Goal: Task Accomplishment & Management: Use online tool/utility

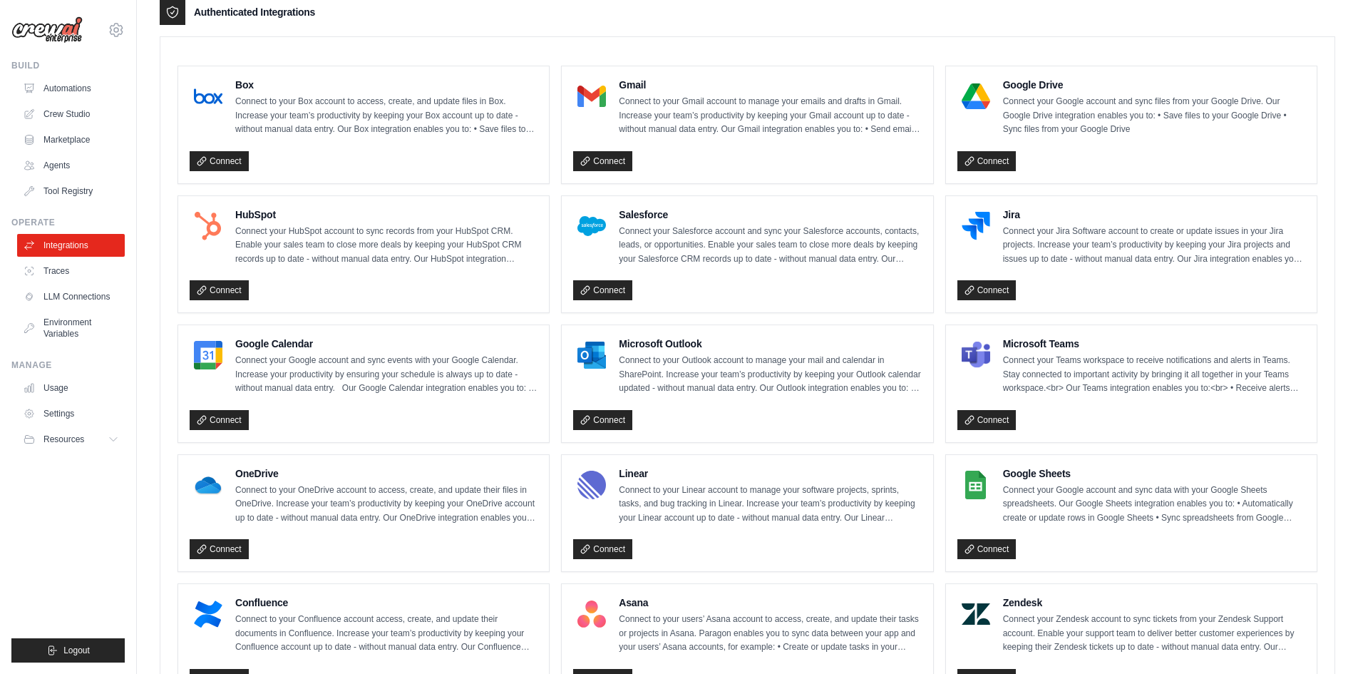
scroll to position [380, 0]
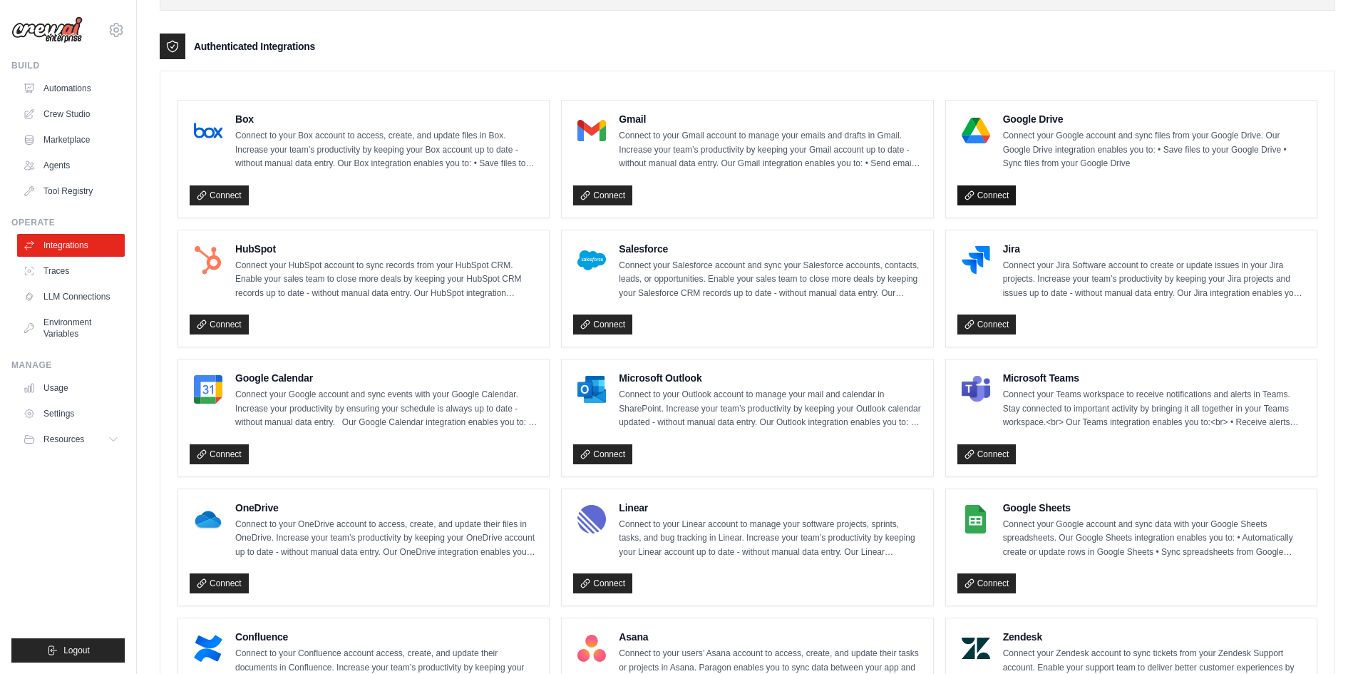
click at [990, 198] on link "Connect" at bounding box center [987, 195] width 59 height 20
click at [973, 580] on icon at bounding box center [969, 583] width 8 height 8
click at [978, 203] on link "Connect" at bounding box center [987, 195] width 59 height 20
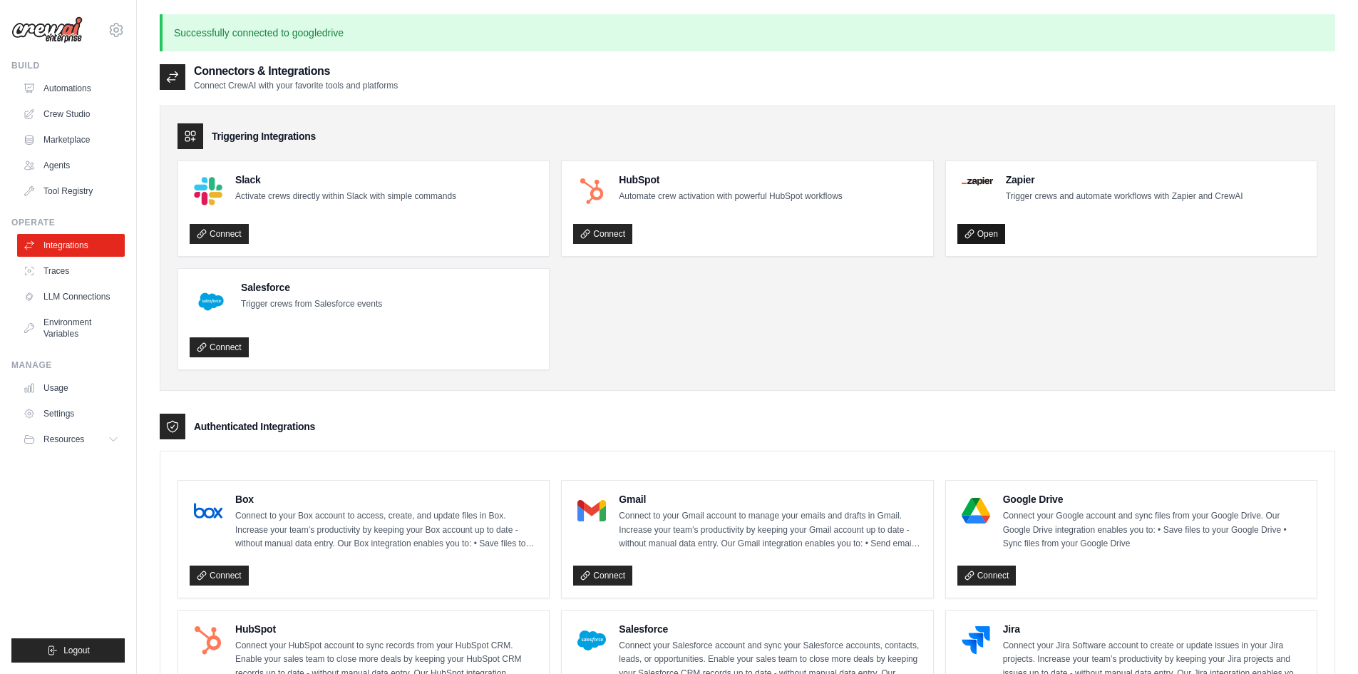
click at [970, 230] on icon at bounding box center [969, 234] width 8 height 8
click at [984, 232] on link "Open" at bounding box center [982, 234] width 48 height 20
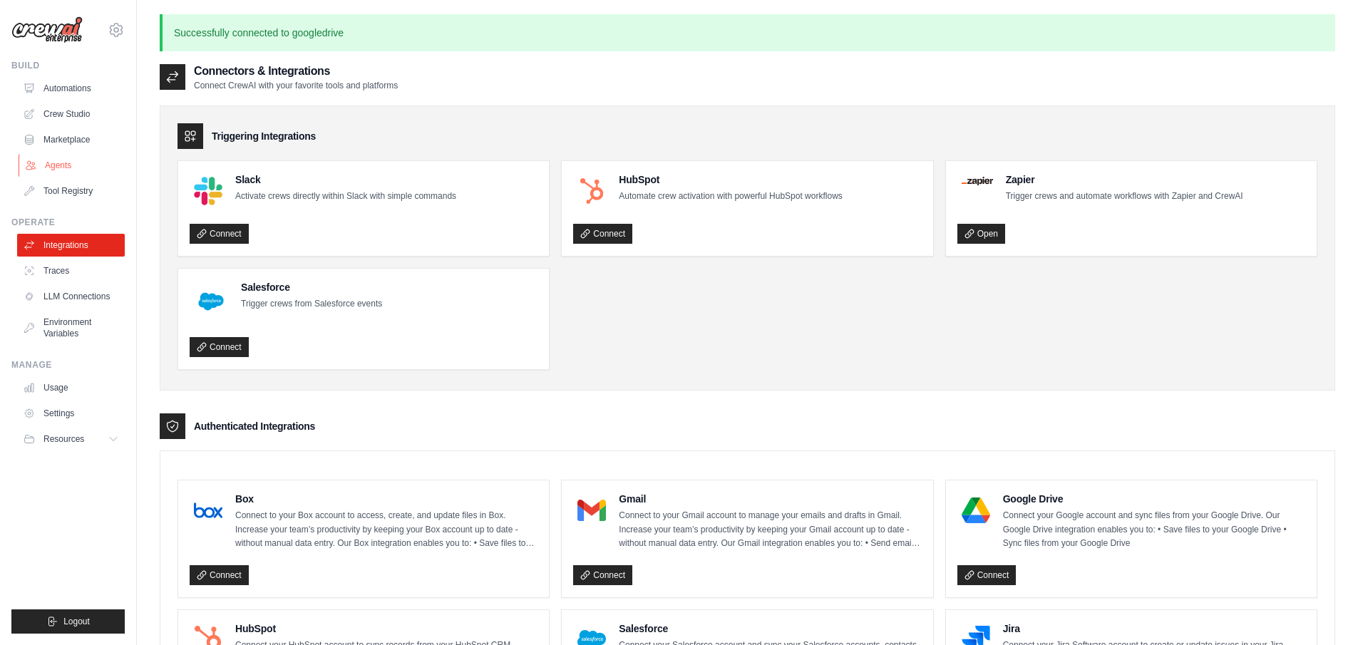
click at [68, 161] on link "Agents" at bounding box center [73, 165] width 108 height 23
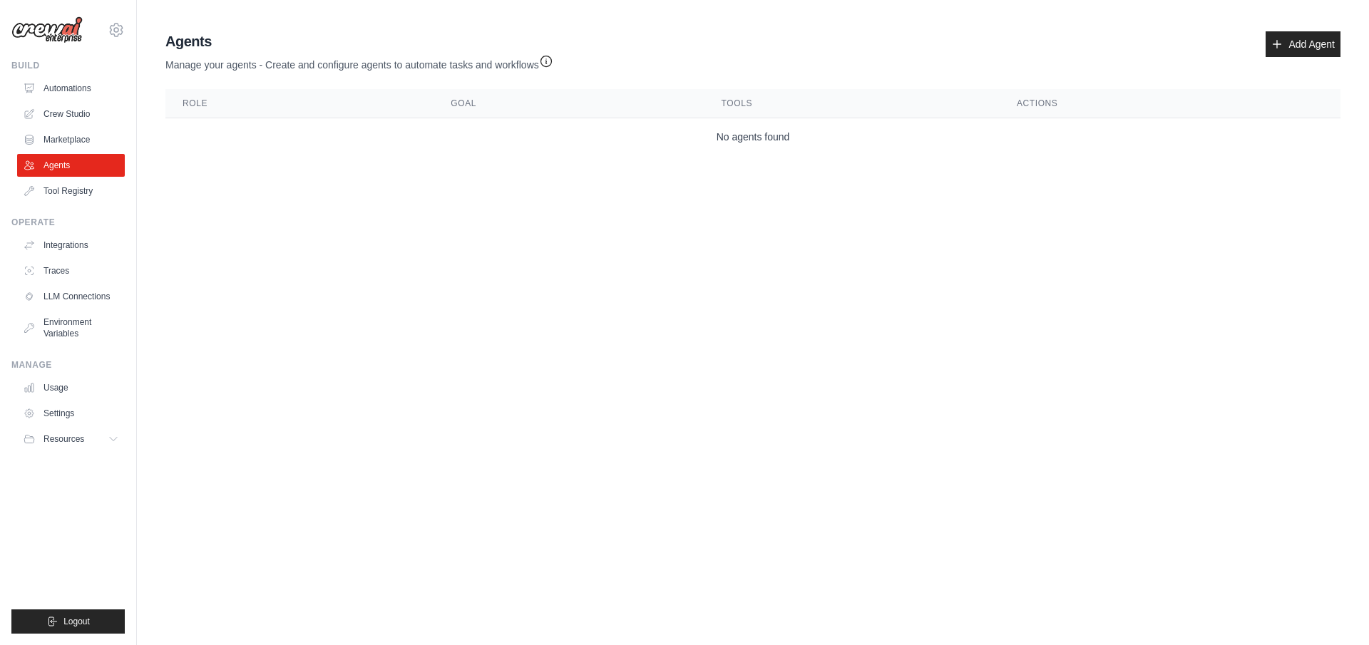
click at [78, 101] on ul "Automations Crew Studio Marketplace Agents Tool Registry" at bounding box center [71, 139] width 108 height 125
click at [68, 93] on link "Automations" at bounding box center [73, 88] width 108 height 23
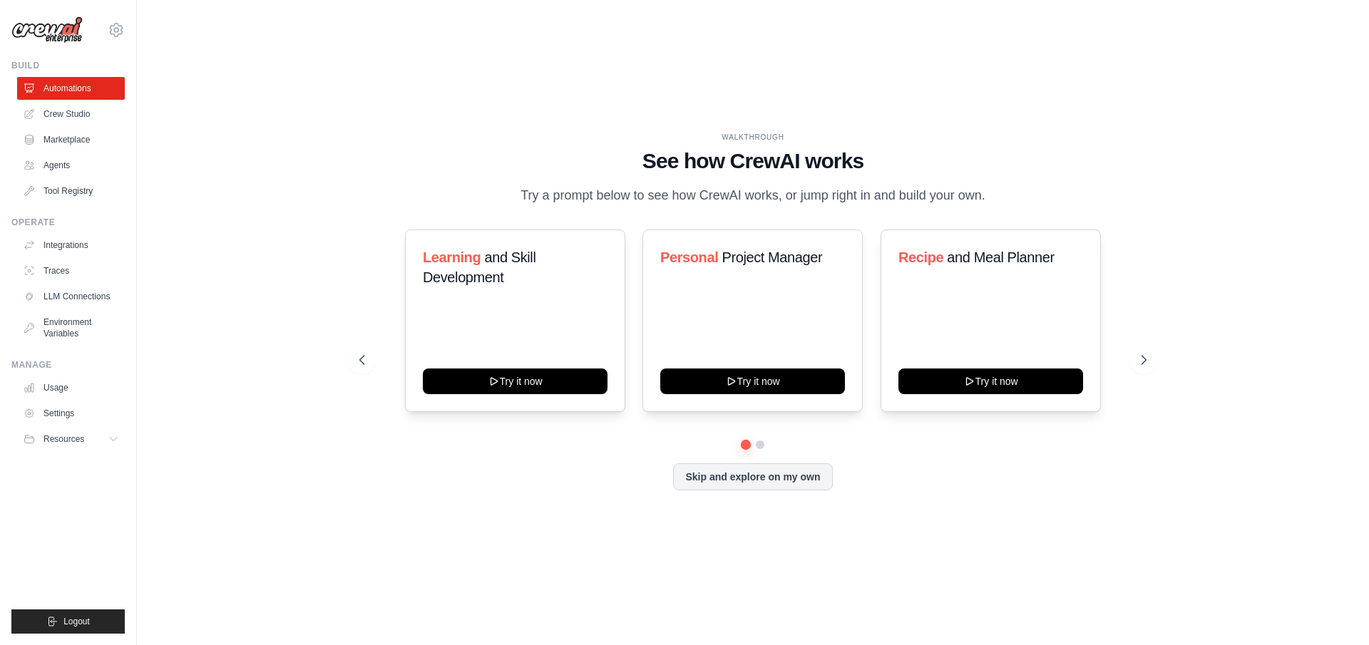
click at [72, 110] on link "Crew Studio" at bounding box center [71, 114] width 108 height 23
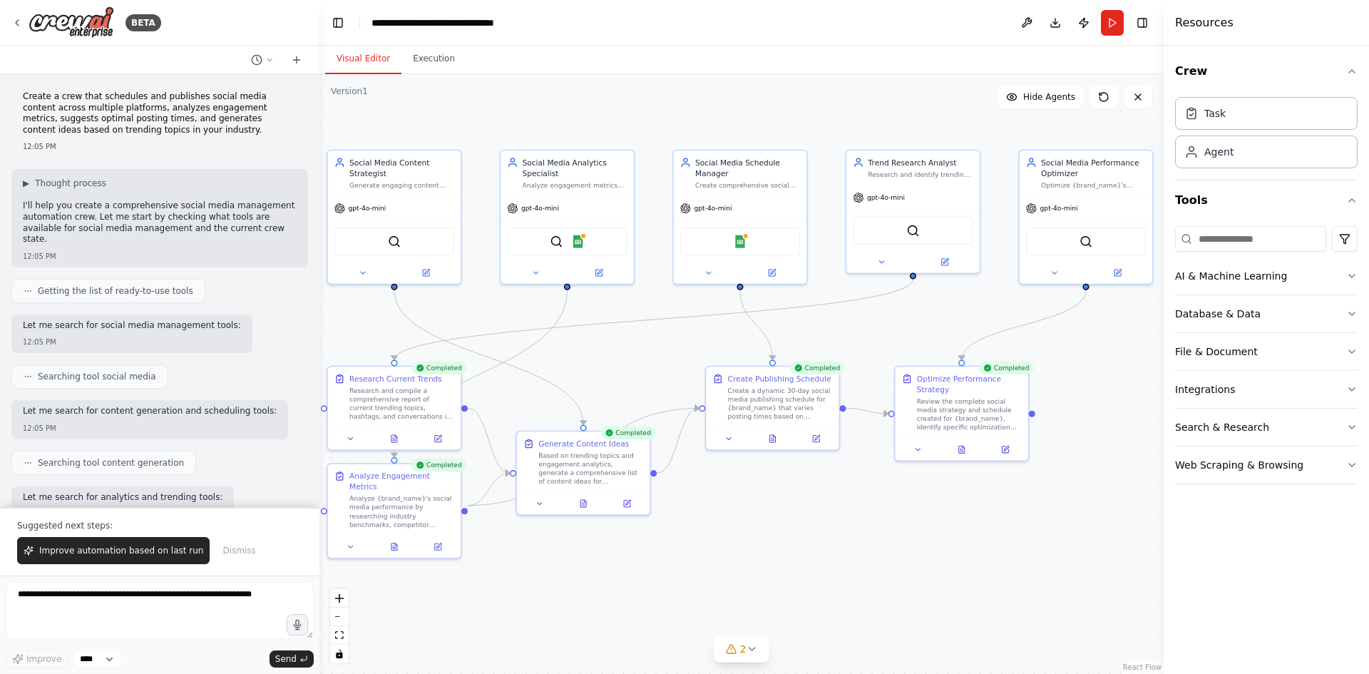
scroll to position [2706, 0]
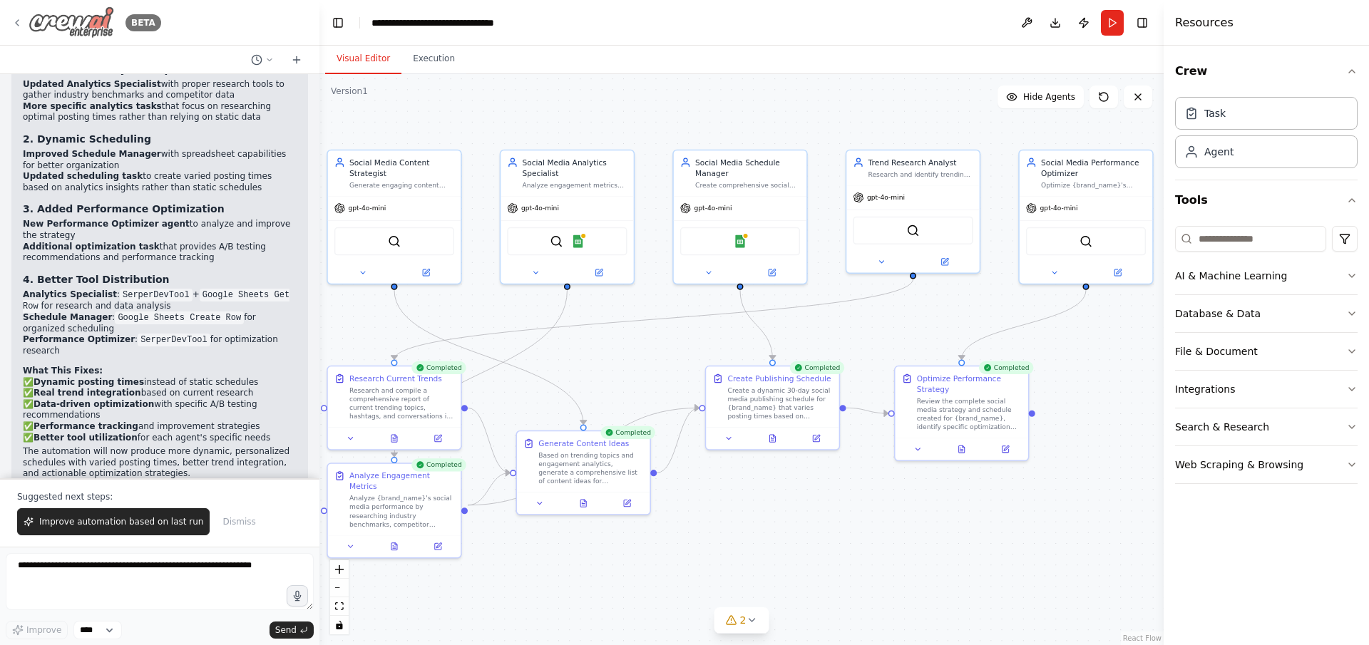
click at [91, 29] on img at bounding box center [72, 22] width 86 height 32
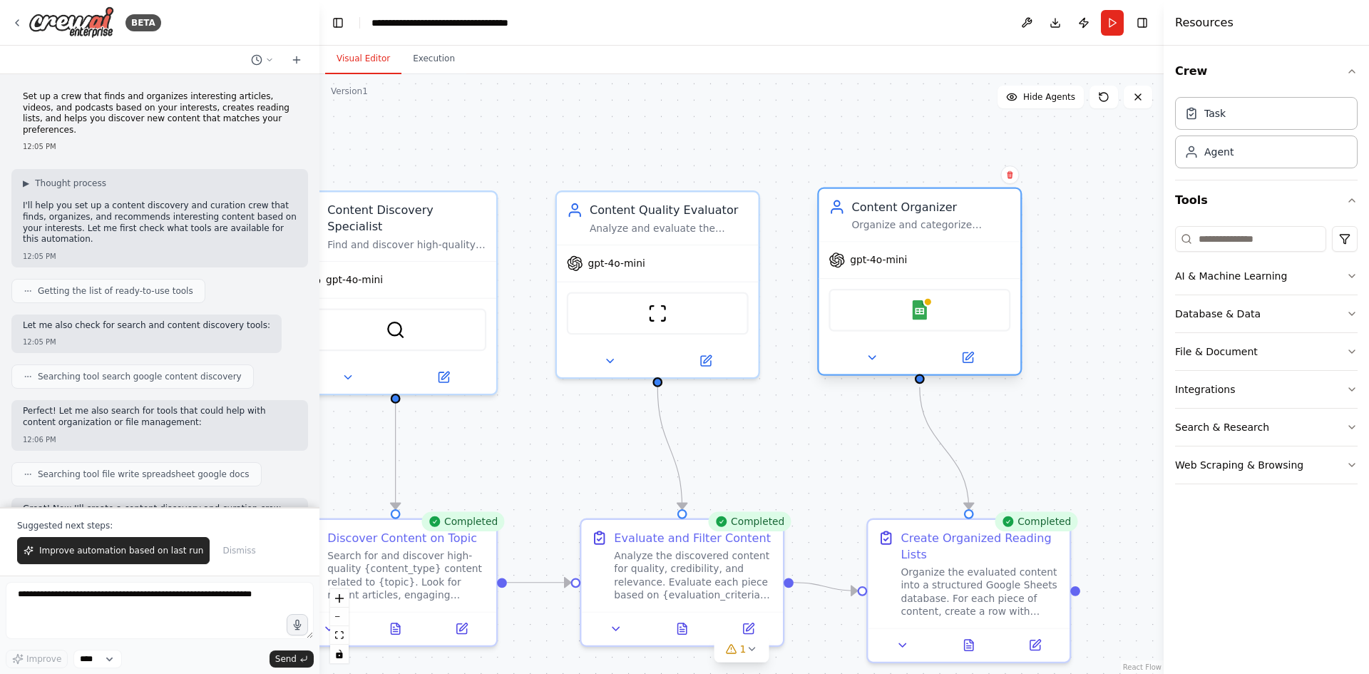
scroll to position [2153, 0]
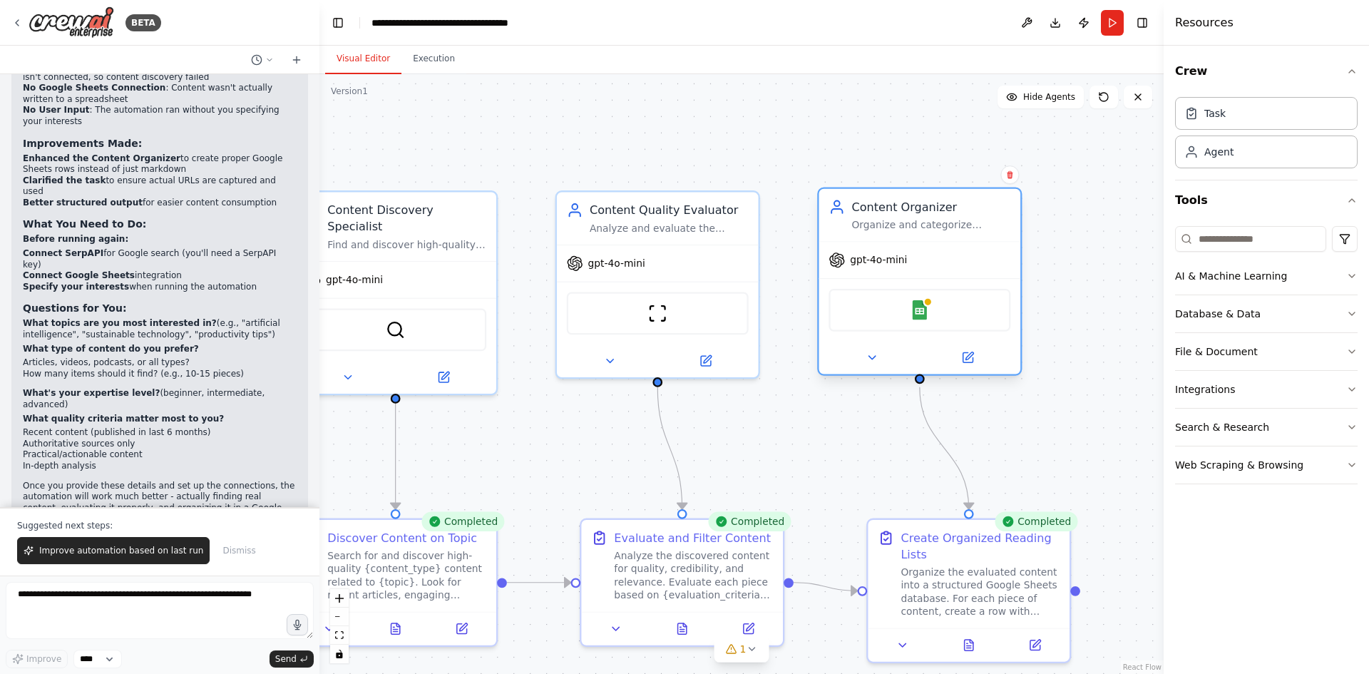
click at [904, 316] on div "Google Sheets" at bounding box center [920, 310] width 182 height 43
click at [975, 357] on button at bounding box center [967, 358] width 93 height 20
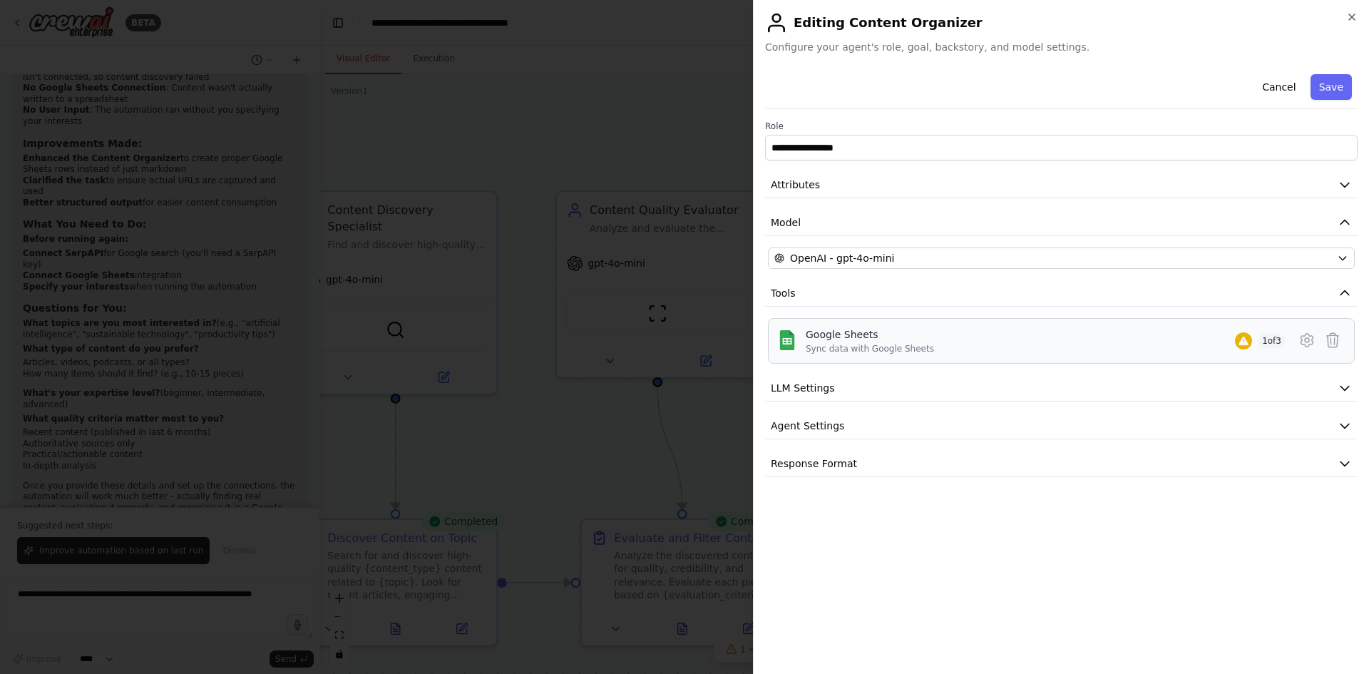
click at [1154, 342] on div "Google Sheets Sync data with Google Sheets 1 of 3" at bounding box center [1046, 340] width 480 height 27
click at [1155, 345] on div "Google Sheets Sync data with Google Sheets 1 of 3" at bounding box center [1046, 340] width 480 height 27
click at [1174, 393] on button "LLM Settings" at bounding box center [1061, 388] width 593 height 26
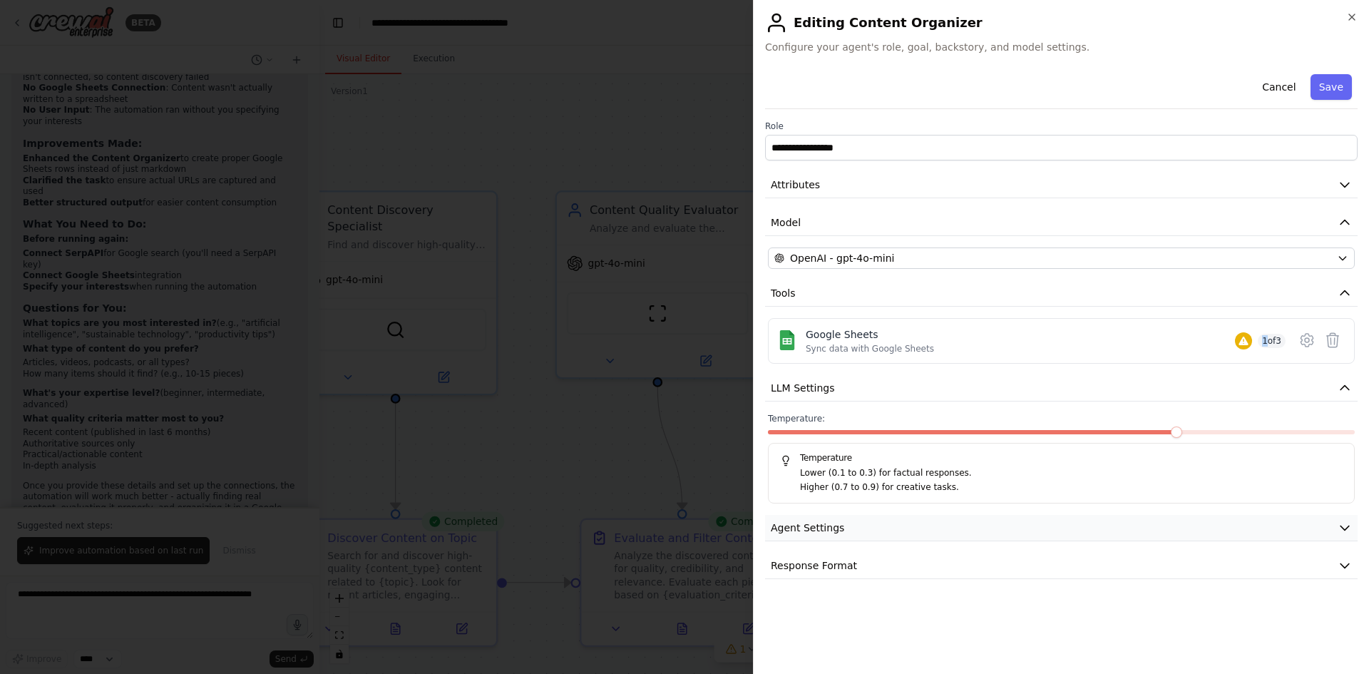
click at [1034, 518] on button "Agent Settings" at bounding box center [1061, 528] width 593 height 26
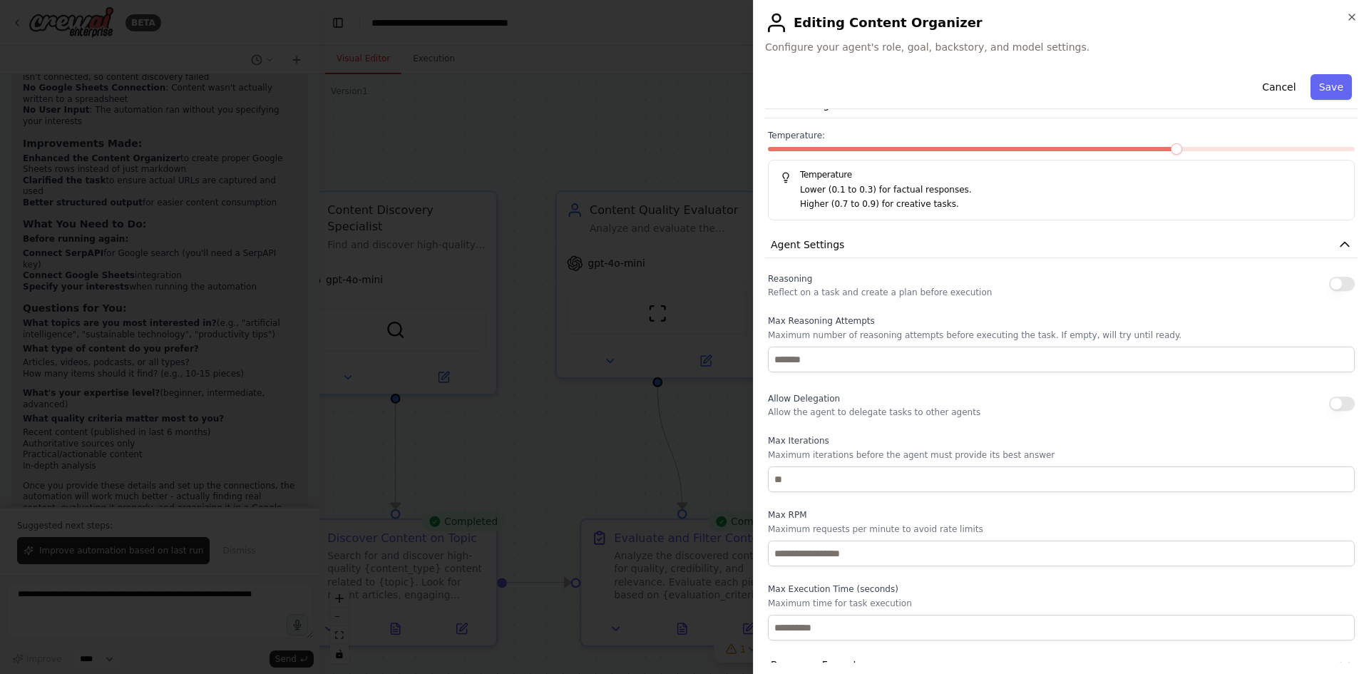
scroll to position [96, 0]
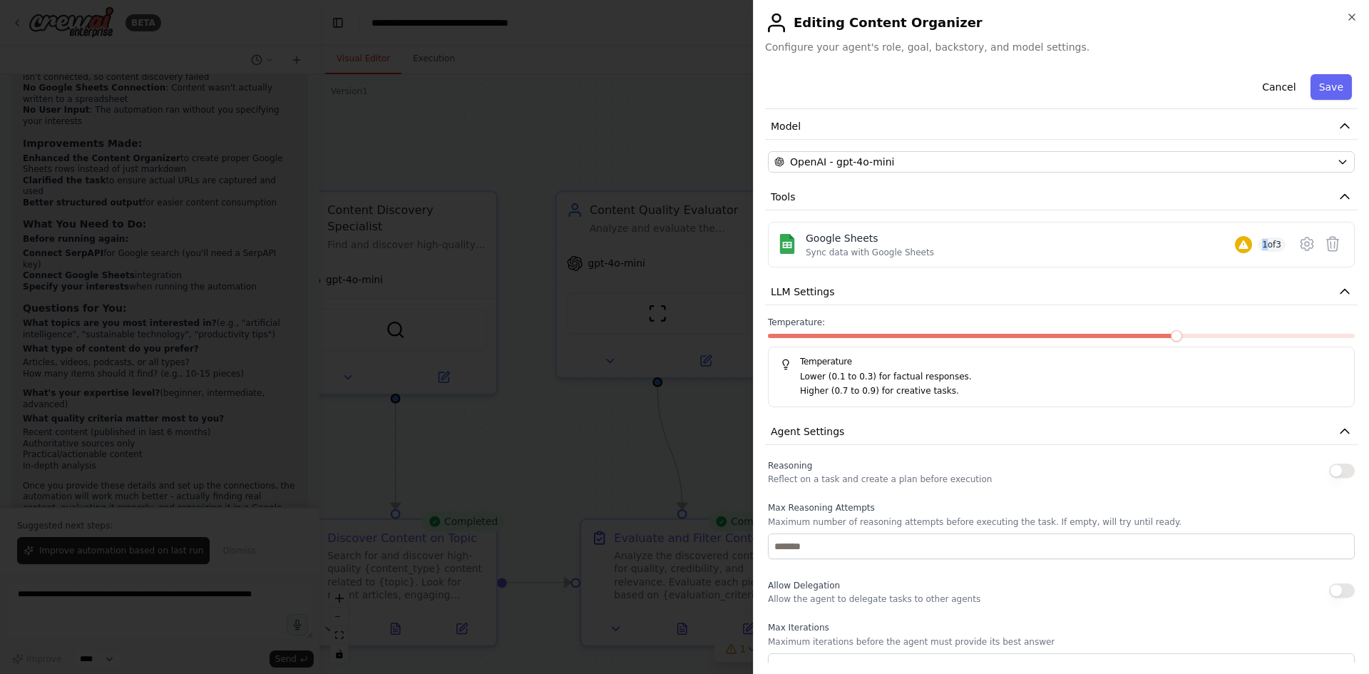
click at [845, 444] on button "Agent Settings" at bounding box center [1061, 432] width 593 height 26
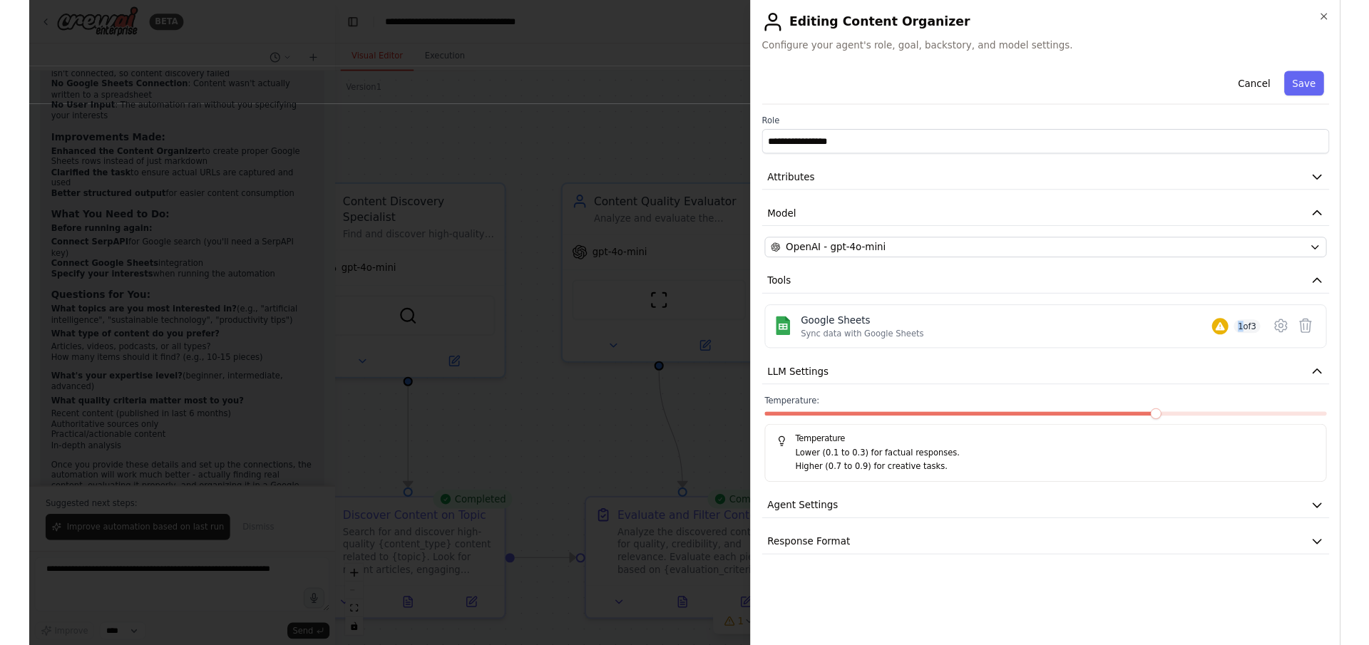
scroll to position [0, 0]
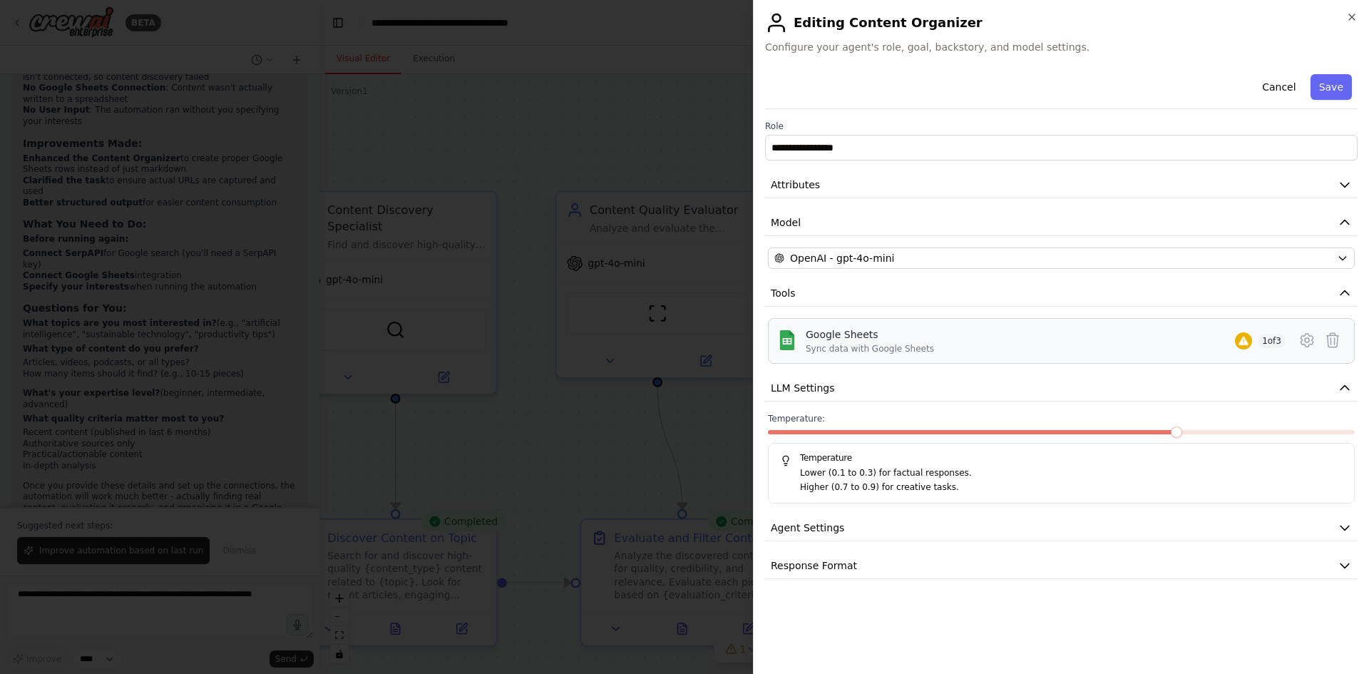
drag, startPoint x: 926, startPoint y: 341, endPoint x: 932, endPoint y: 344, distance: 7.3
click at [926, 342] on div "Google Sheets Sync data with Google Sheets 1 of 3" at bounding box center [1046, 340] width 480 height 27
click at [1310, 344] on icon at bounding box center [1307, 340] width 12 height 13
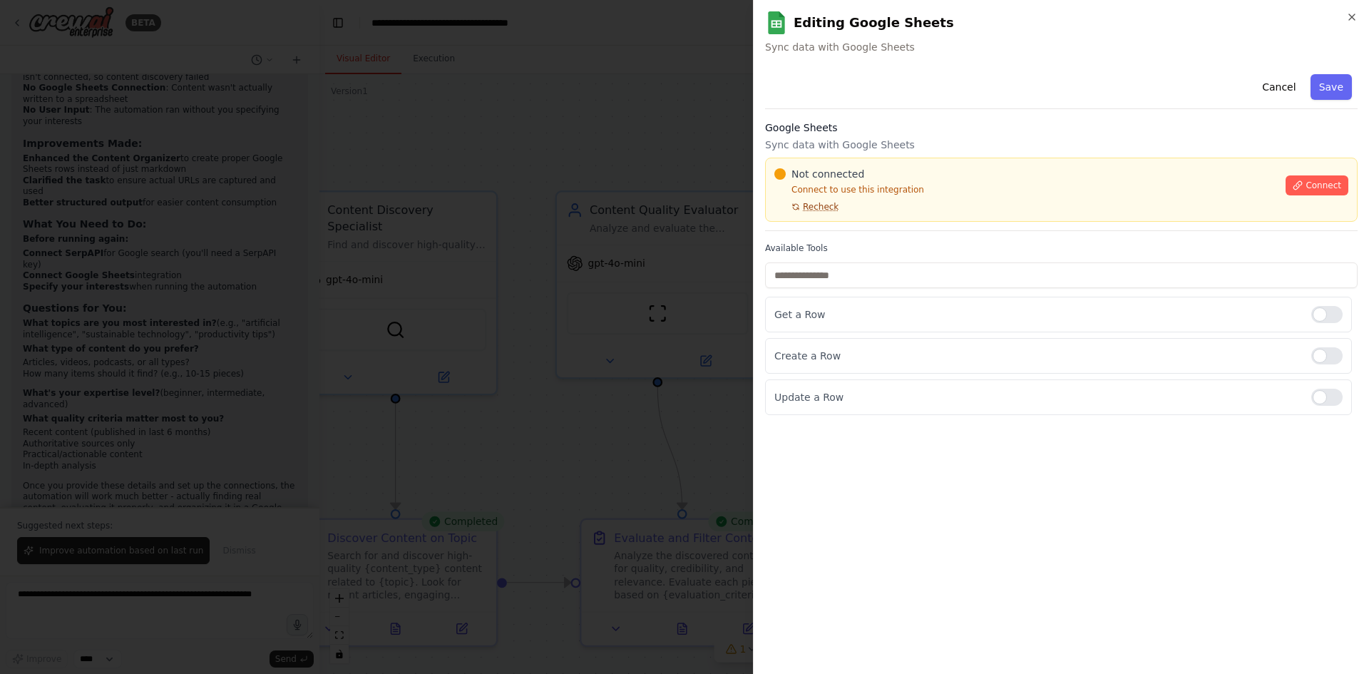
click at [808, 205] on span "Recheck" at bounding box center [821, 206] width 36 height 11
click at [1300, 182] on icon at bounding box center [1298, 185] width 10 height 10
click at [1325, 183] on span "Connect" at bounding box center [1324, 185] width 36 height 11
click at [784, 230] on div "Google Sheets Sync data with Google Sheets Not connected Connect to use this in…" at bounding box center [1061, 176] width 593 height 111
click at [807, 217] on div "Not connected Connect to use this integration Recheck Connect" at bounding box center [1061, 190] width 593 height 64
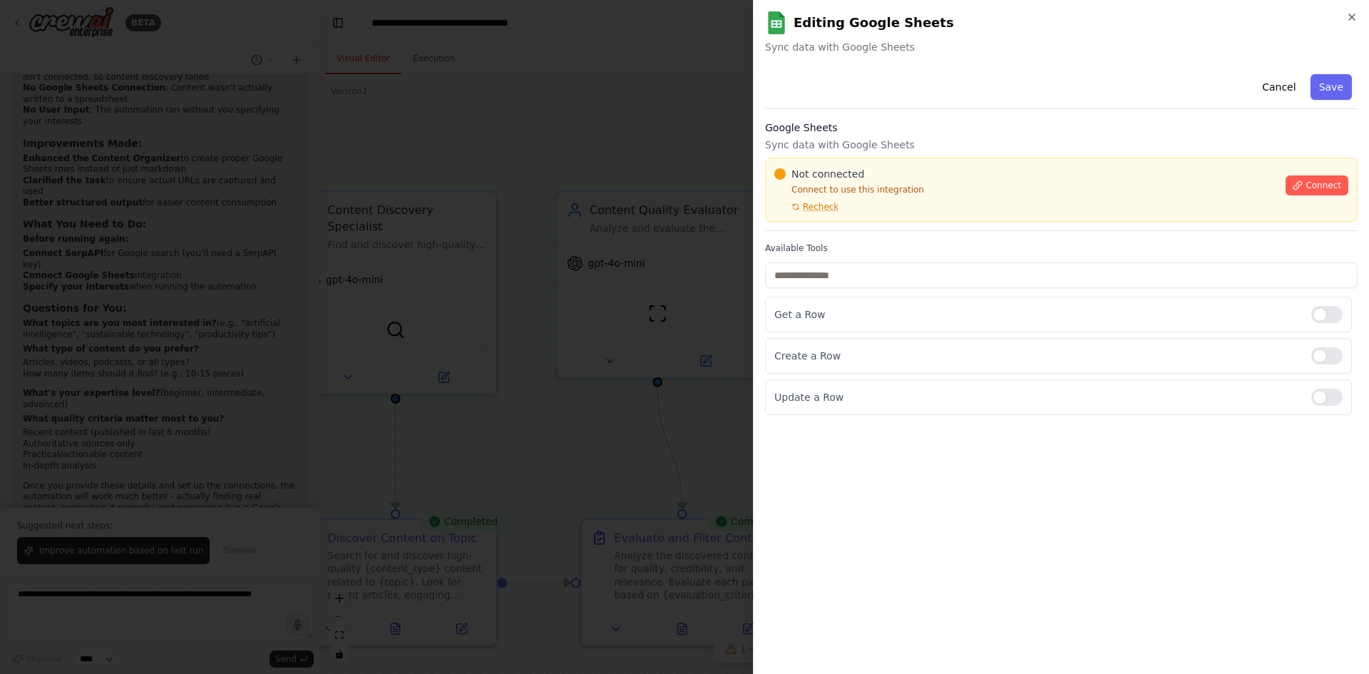
click at [838, 214] on div "Not connected Connect to use this integration Recheck Connect" at bounding box center [1061, 190] width 593 height 64
click at [943, 193] on p "Connect to use this integration" at bounding box center [1025, 189] width 503 height 11
click at [940, 193] on p "Connect to use this integration" at bounding box center [1025, 189] width 503 height 11
click at [938, 194] on p "Connect to use this integration" at bounding box center [1025, 189] width 503 height 11
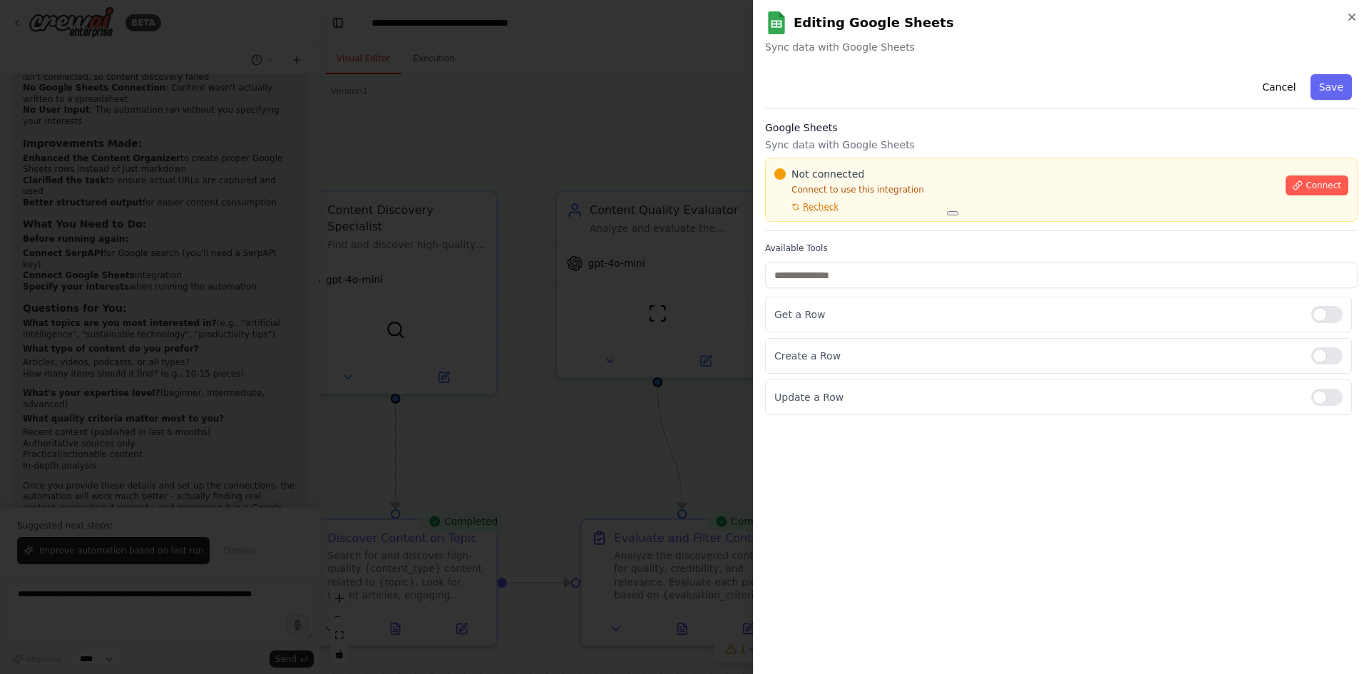
click at [940, 196] on div "Not connected Connect to use this integration Recheck" at bounding box center [1025, 190] width 503 height 46
click at [938, 199] on div "Not connected Connect to use this integration Recheck" at bounding box center [1025, 190] width 503 height 46
click at [935, 192] on p "Connect to use this integration" at bounding box center [1025, 189] width 503 height 11
click at [939, 193] on p "Connect to use this integration" at bounding box center [1025, 189] width 503 height 11
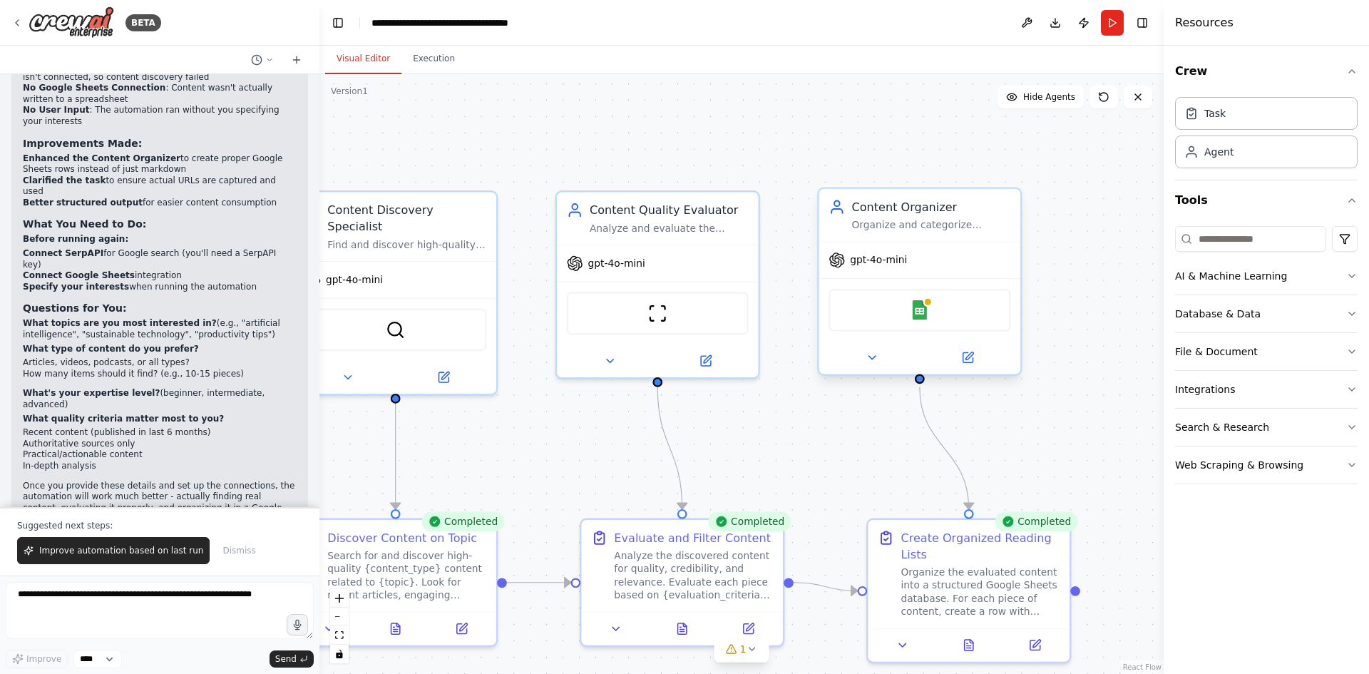
click at [970, 280] on div "Google Sheets" at bounding box center [920, 309] width 202 height 63
click at [965, 302] on div "Google Sheets" at bounding box center [920, 310] width 182 height 43
click at [968, 265] on div "gpt-4o-mini" at bounding box center [920, 260] width 202 height 36
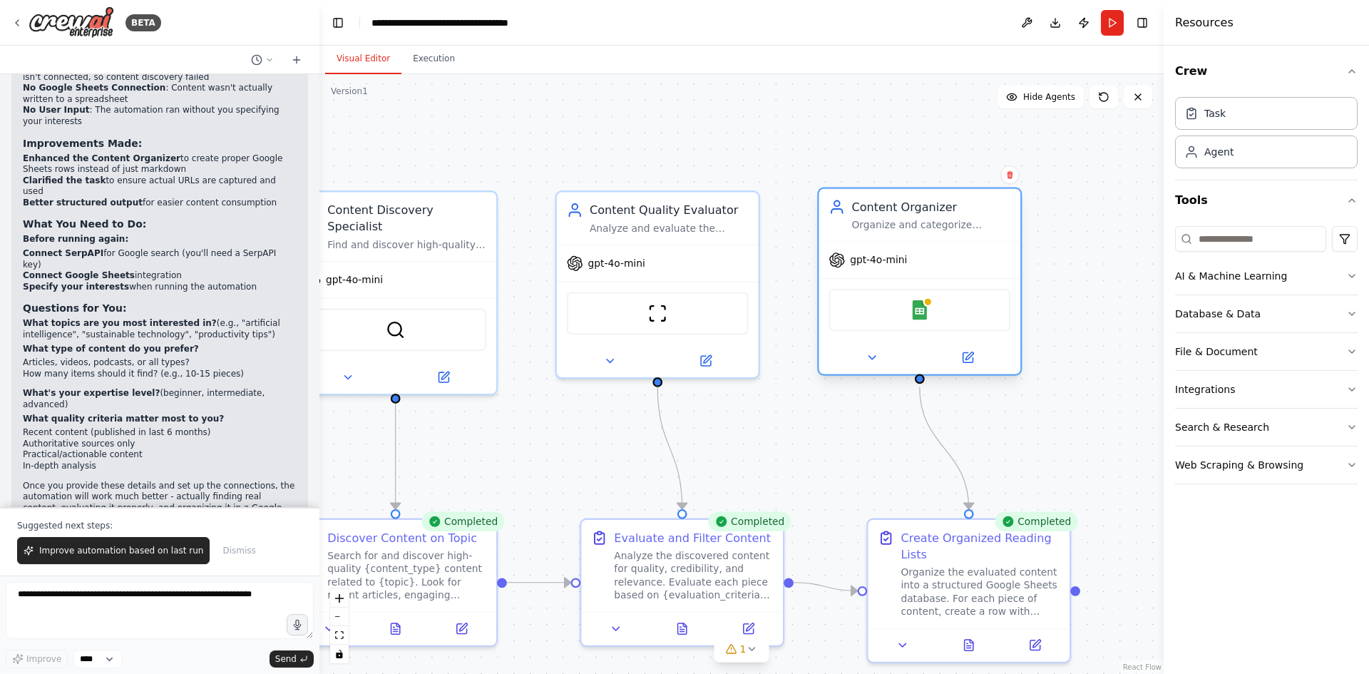
click at [968, 265] on div "gpt-4o-mini" at bounding box center [920, 260] width 202 height 36
click at [917, 316] on img at bounding box center [920, 310] width 20 height 20
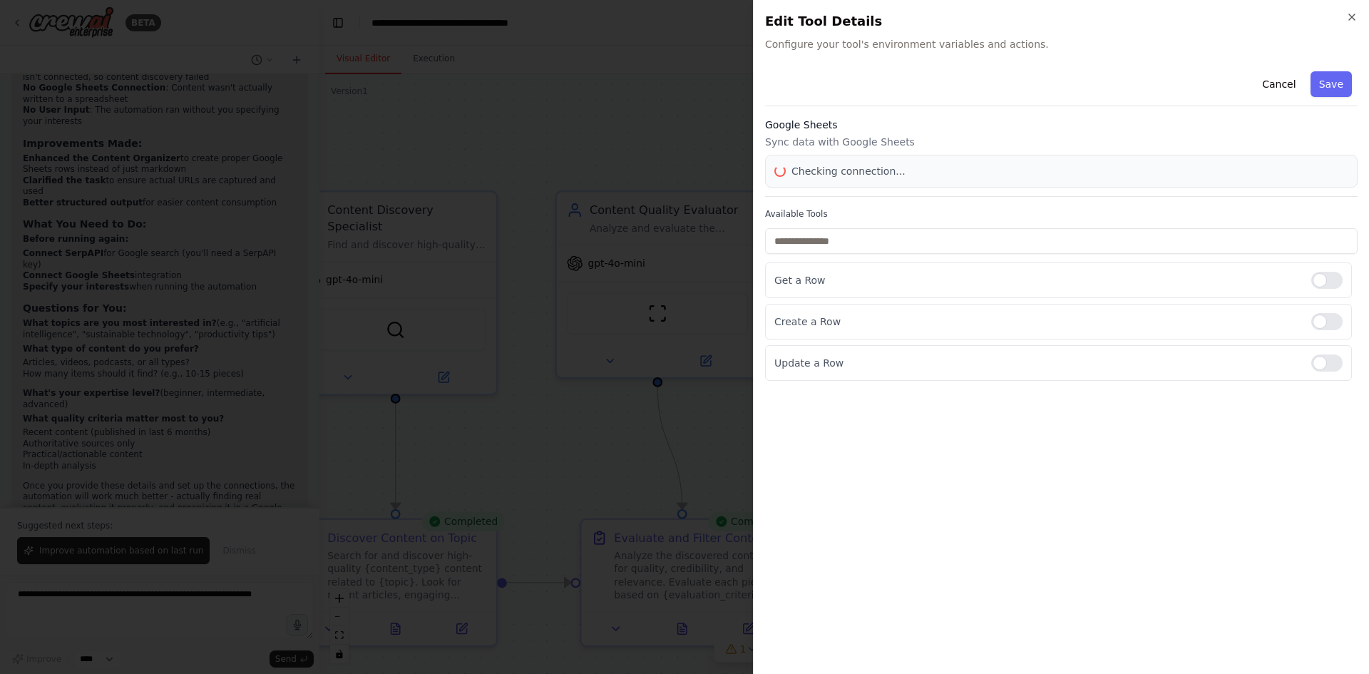
click at [917, 316] on div at bounding box center [684, 337] width 1369 height 674
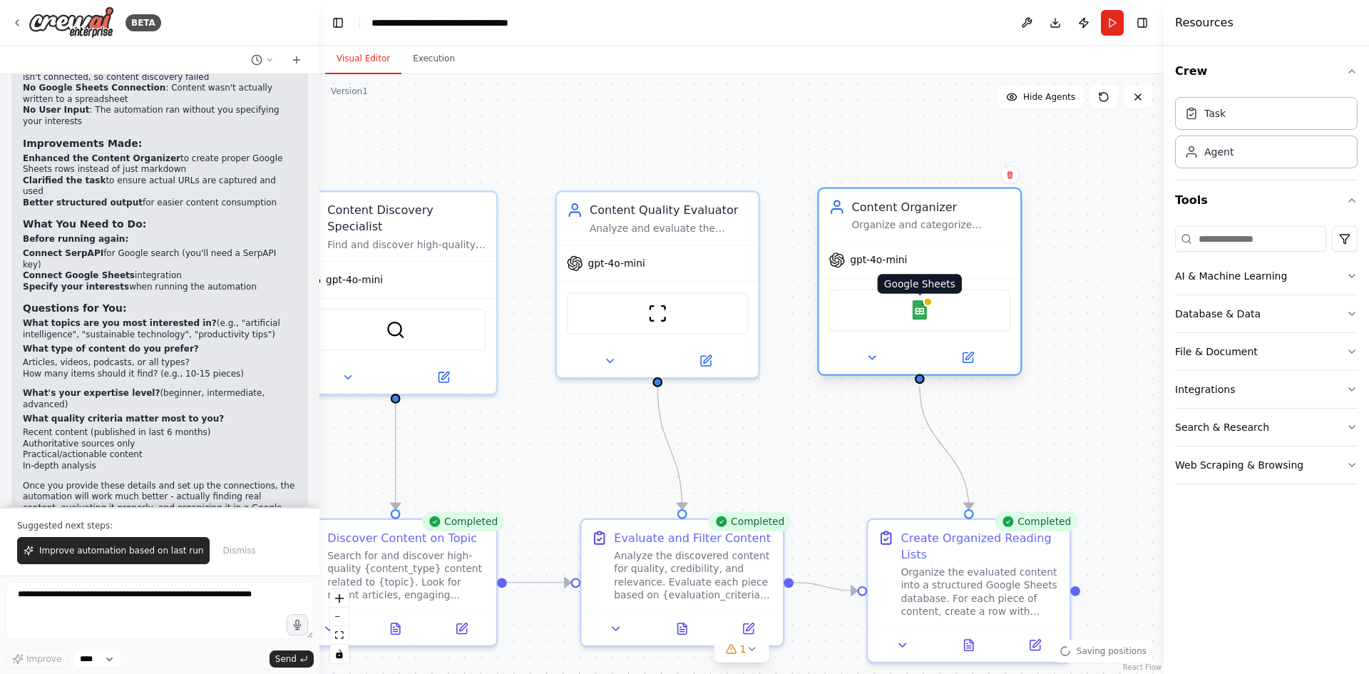
click at [921, 310] on img at bounding box center [920, 310] width 20 height 20
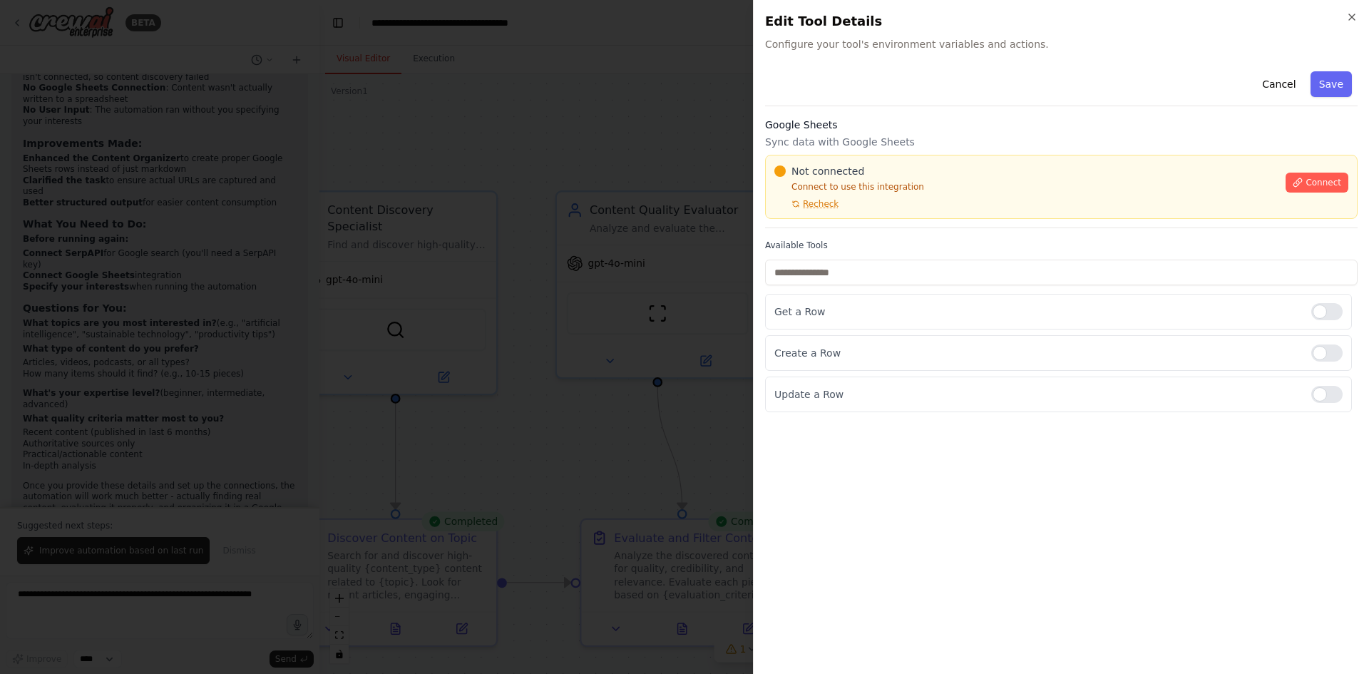
click at [684, 324] on div at bounding box center [684, 337] width 1369 height 674
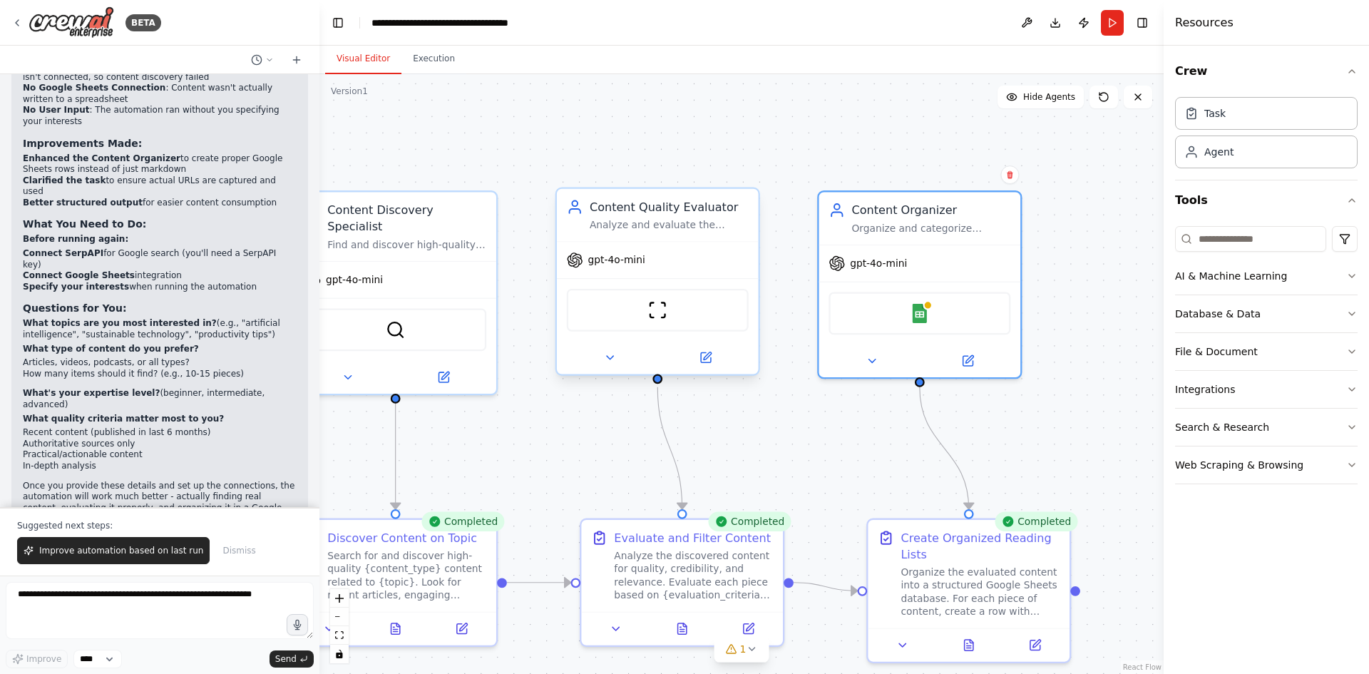
click at [696, 327] on div "ScrapeWebsiteTool" at bounding box center [658, 310] width 182 height 43
click at [862, 318] on div "Google Sheets" at bounding box center [920, 310] width 182 height 43
click at [904, 222] on div "Organize and categorize curated content into structured reading lists and recom…" at bounding box center [930, 224] width 159 height 13
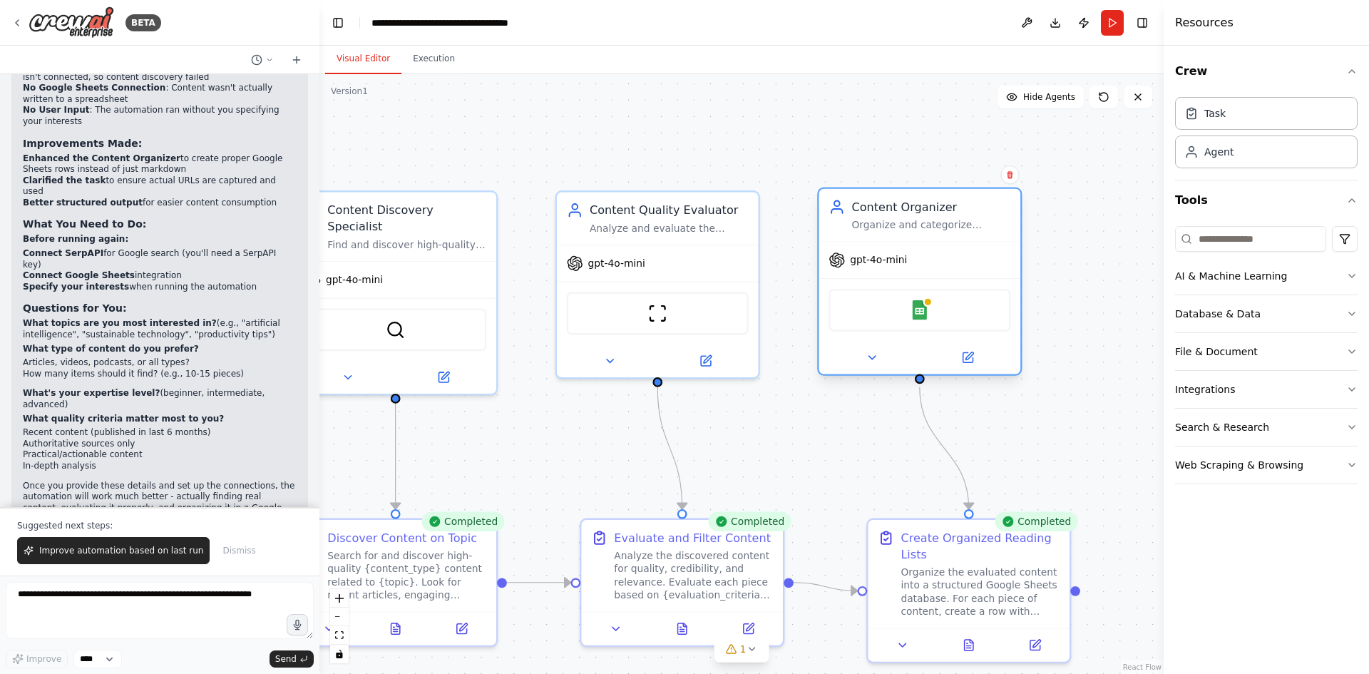
click at [904, 222] on div "Organize and categorize curated content into structured reading lists and recom…" at bounding box center [930, 224] width 159 height 13
click at [904, 221] on div "Organize and categorize curated content into structured reading lists and recom…" at bounding box center [930, 224] width 159 height 13
drag, startPoint x: 904, startPoint y: 221, endPoint x: 896, endPoint y: 243, distance: 23.5
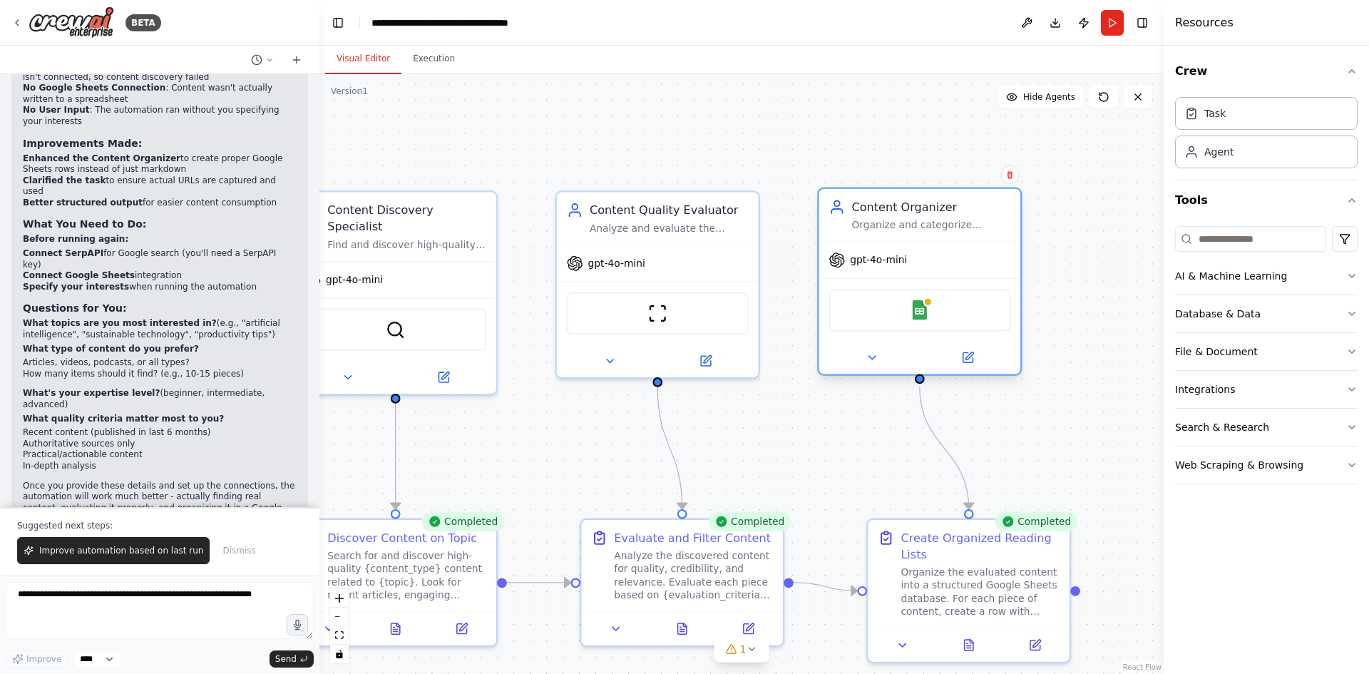
click at [890, 230] on div "Organize and categorize curated content into structured reading lists and recom…" at bounding box center [930, 224] width 159 height 13
click at [921, 330] on div "Google Sheets" at bounding box center [920, 310] width 182 height 43
click at [877, 367] on button at bounding box center [872, 358] width 93 height 20
click at [878, 364] on button at bounding box center [872, 358] width 93 height 20
click at [970, 357] on icon at bounding box center [969, 356] width 8 height 8
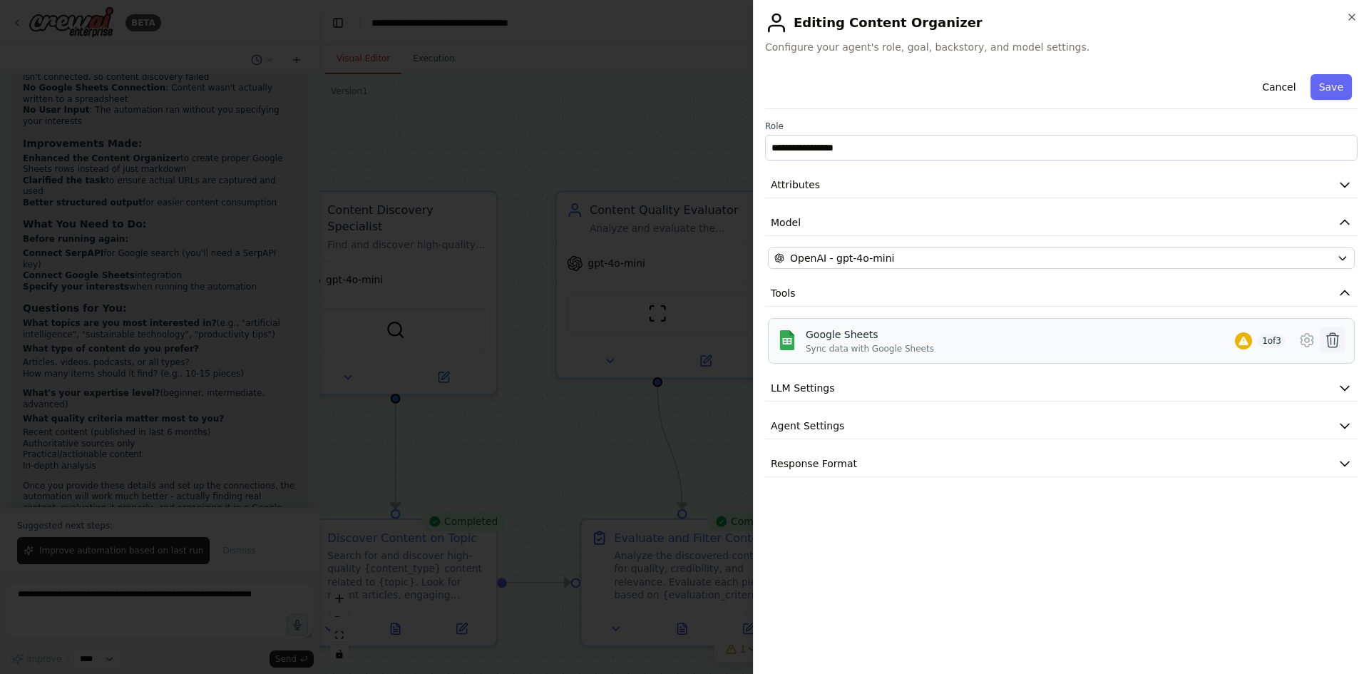
click at [1326, 346] on icon at bounding box center [1332, 340] width 17 height 17
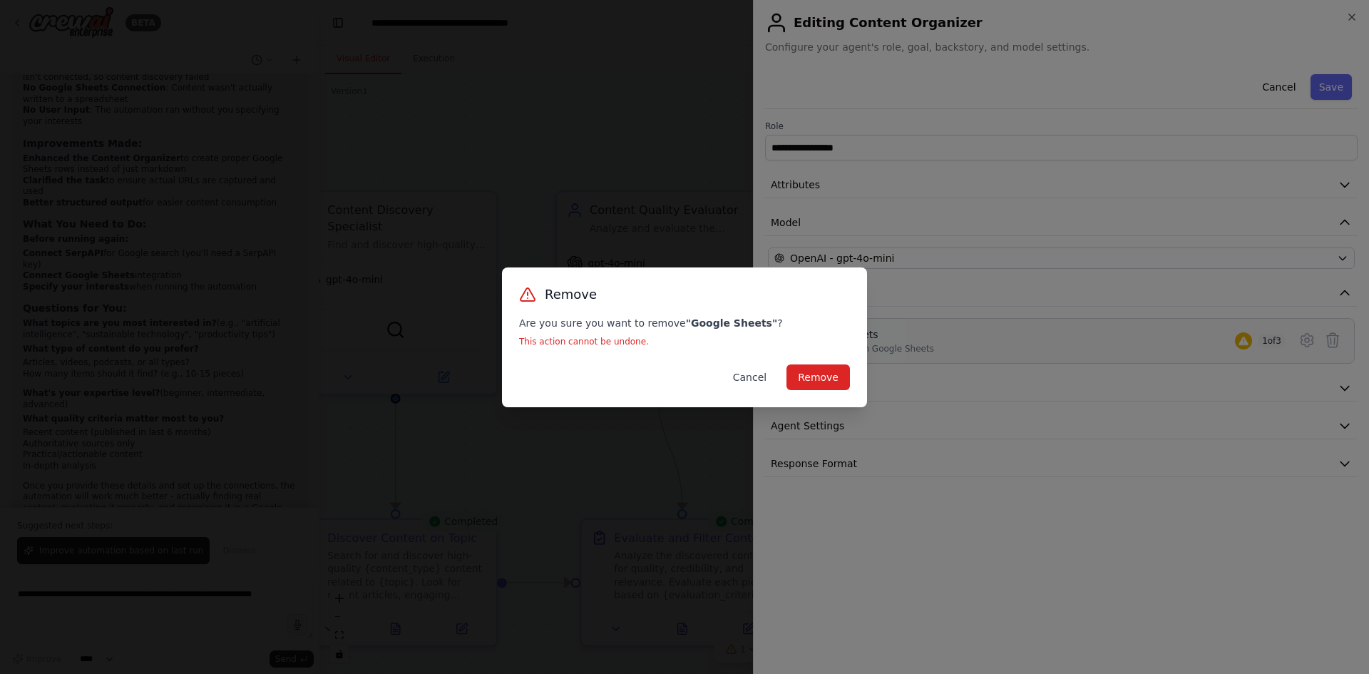
click at [768, 372] on button "Cancel" at bounding box center [750, 377] width 56 height 26
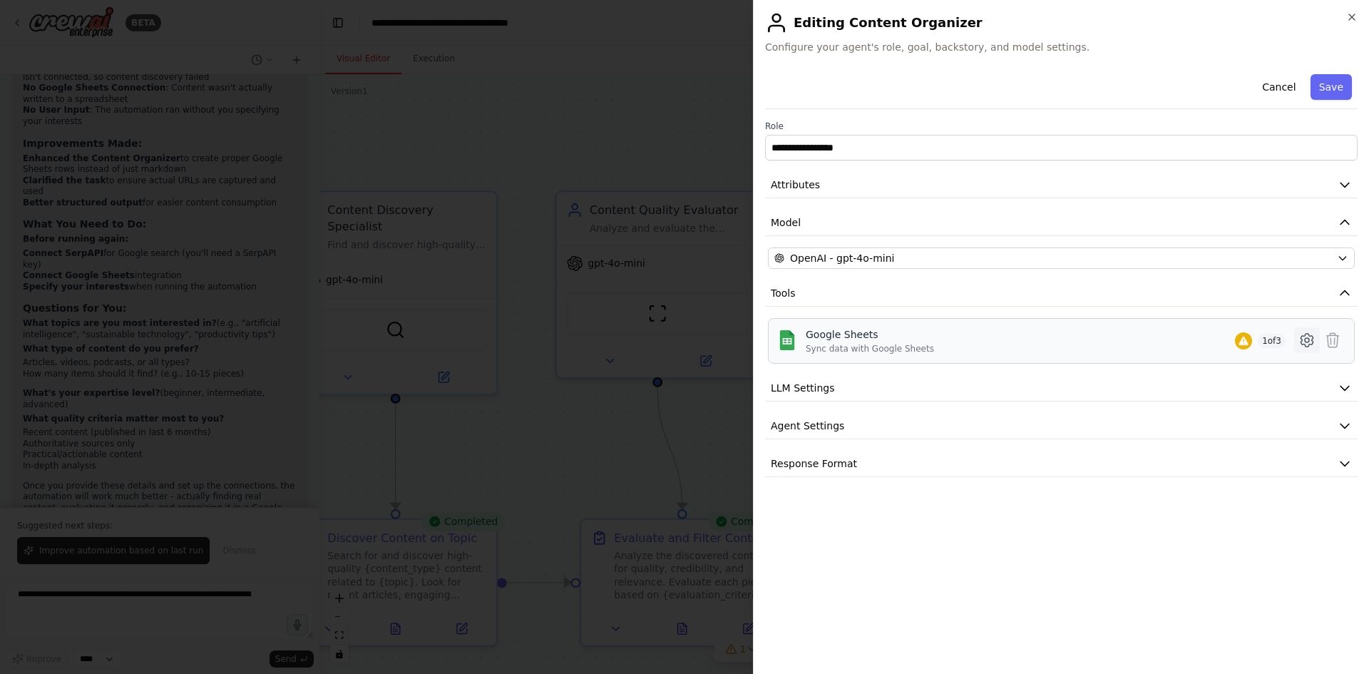
click at [1311, 339] on icon at bounding box center [1306, 340] width 17 height 17
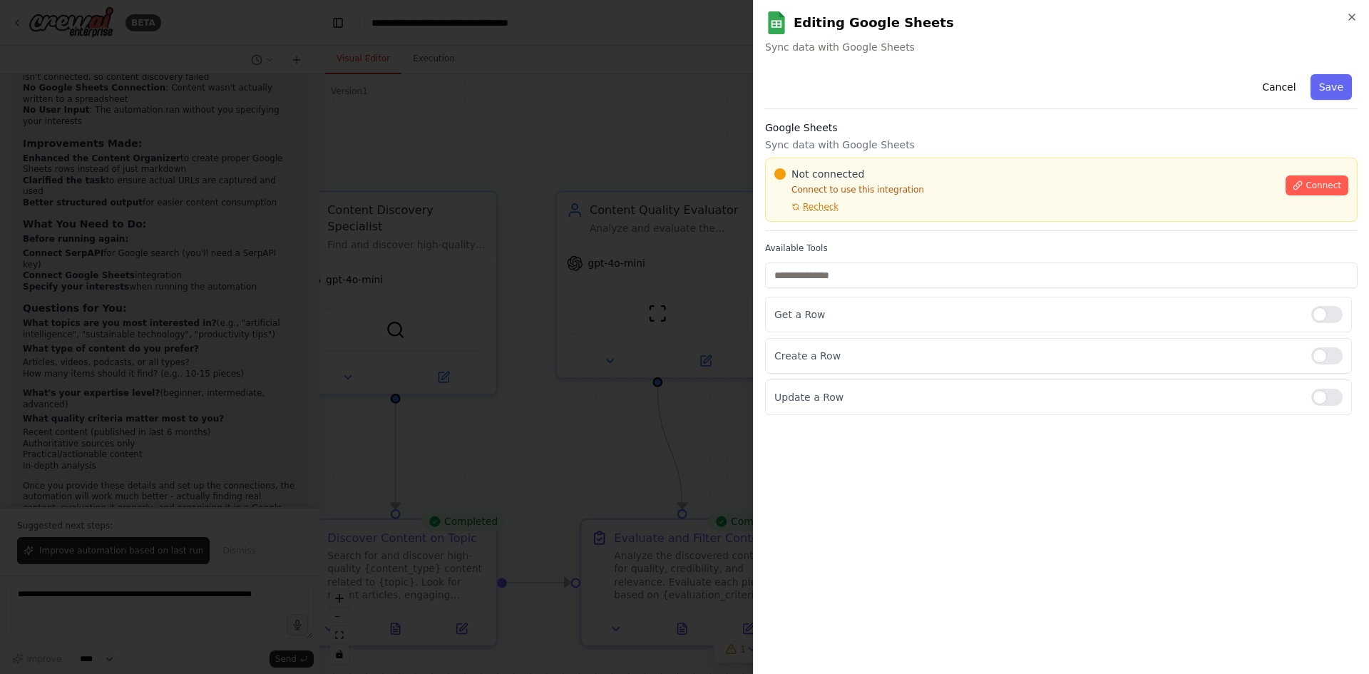
drag, startPoint x: 1281, startPoint y: 82, endPoint x: 1291, endPoint y: 96, distance: 17.0
click at [1281, 82] on button "Cancel" at bounding box center [1279, 87] width 51 height 26
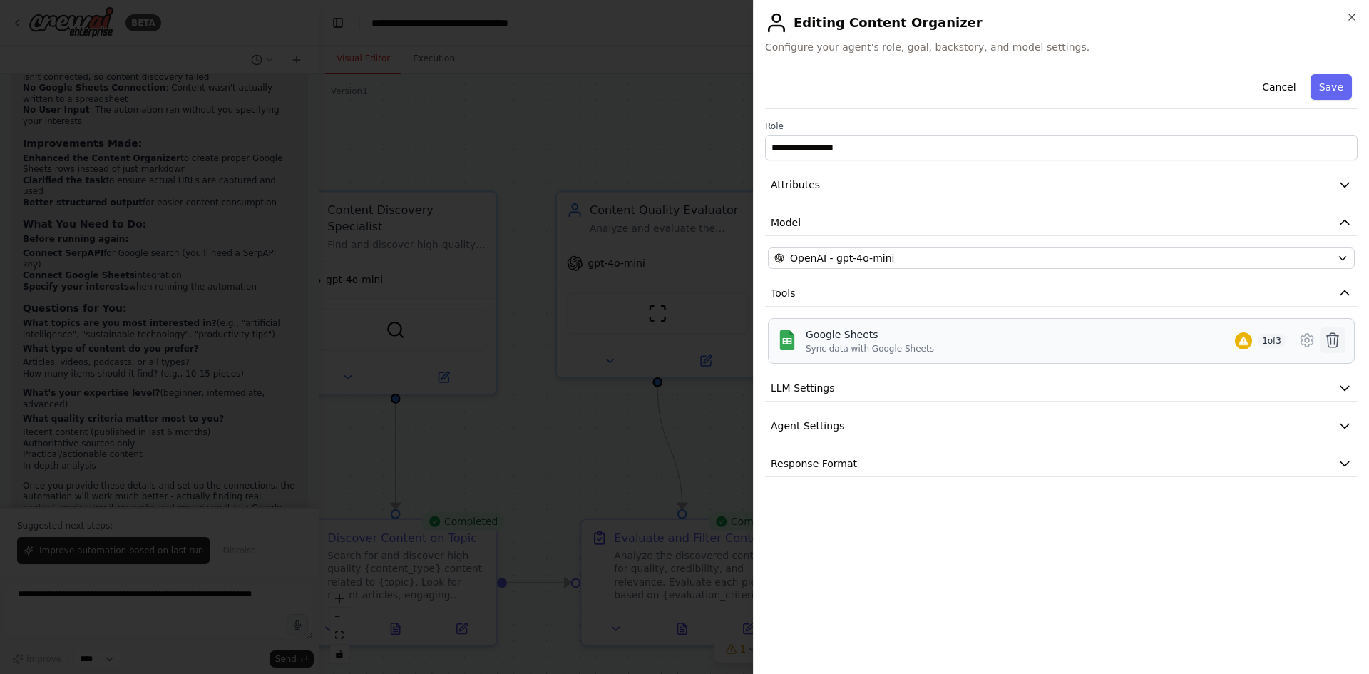
click at [1336, 338] on icon at bounding box center [1332, 340] width 17 height 17
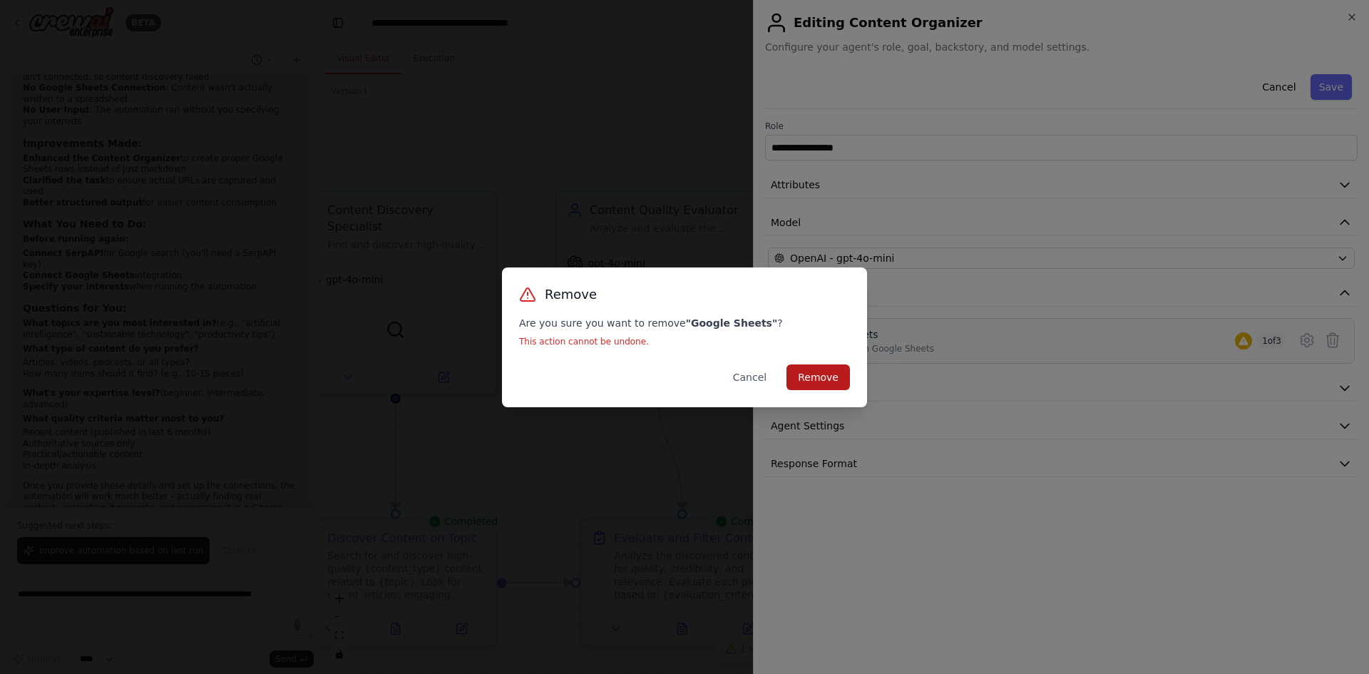
click at [819, 371] on button "Remove" at bounding box center [817, 377] width 63 height 26
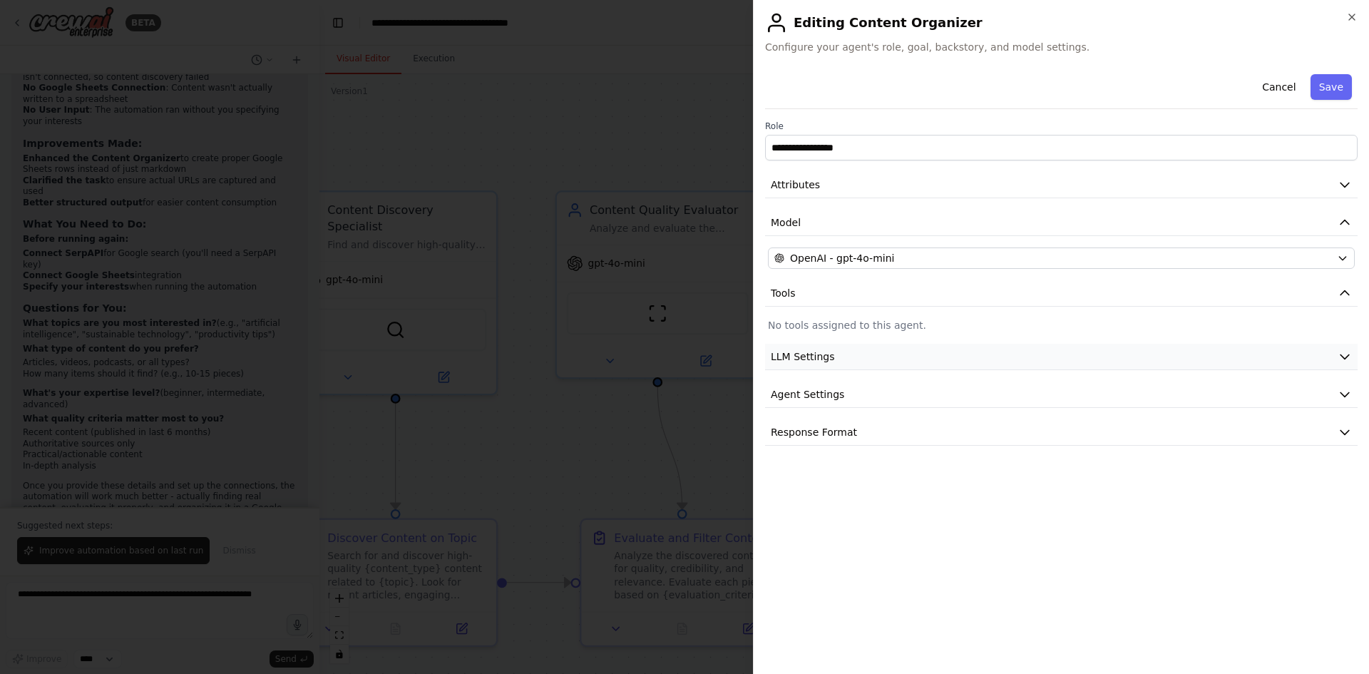
click at [1246, 357] on button "LLM Settings" at bounding box center [1061, 357] width 593 height 26
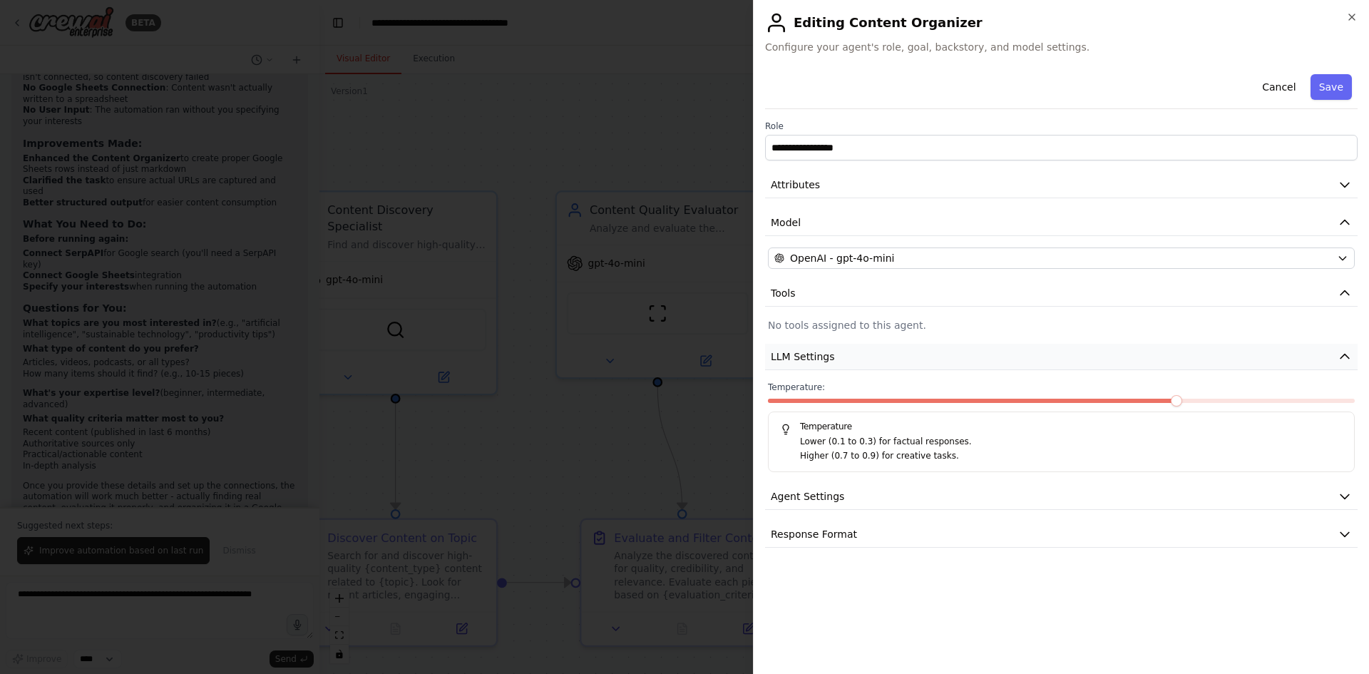
click at [1194, 359] on button "LLM Settings" at bounding box center [1061, 357] width 593 height 26
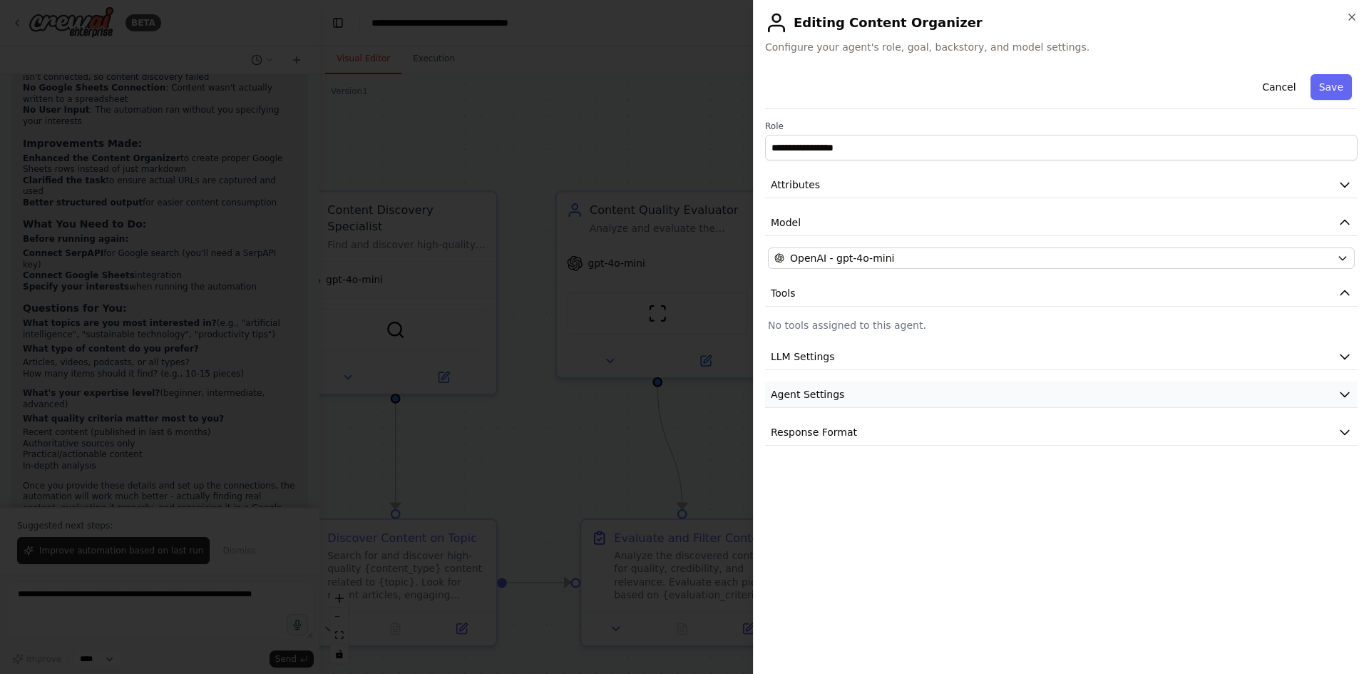
click at [1010, 391] on button "Agent Settings" at bounding box center [1061, 394] width 593 height 26
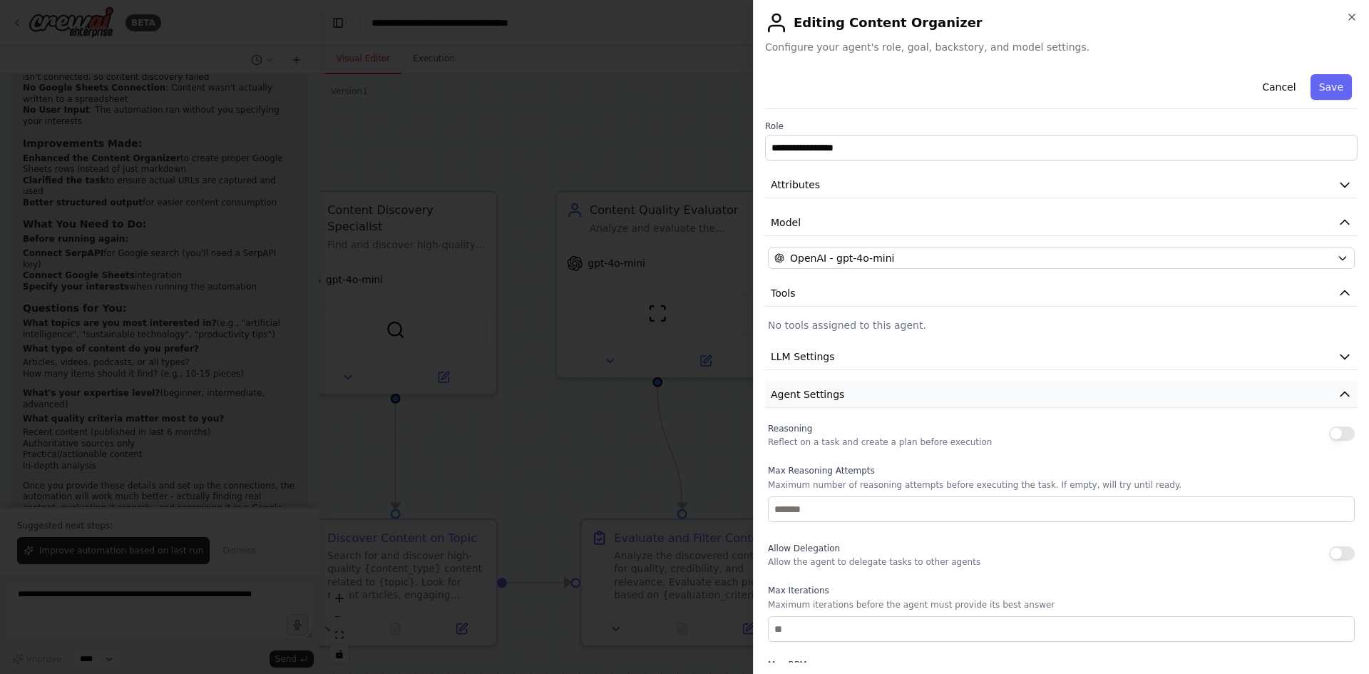
click at [1011, 394] on button "Agent Settings" at bounding box center [1061, 394] width 593 height 26
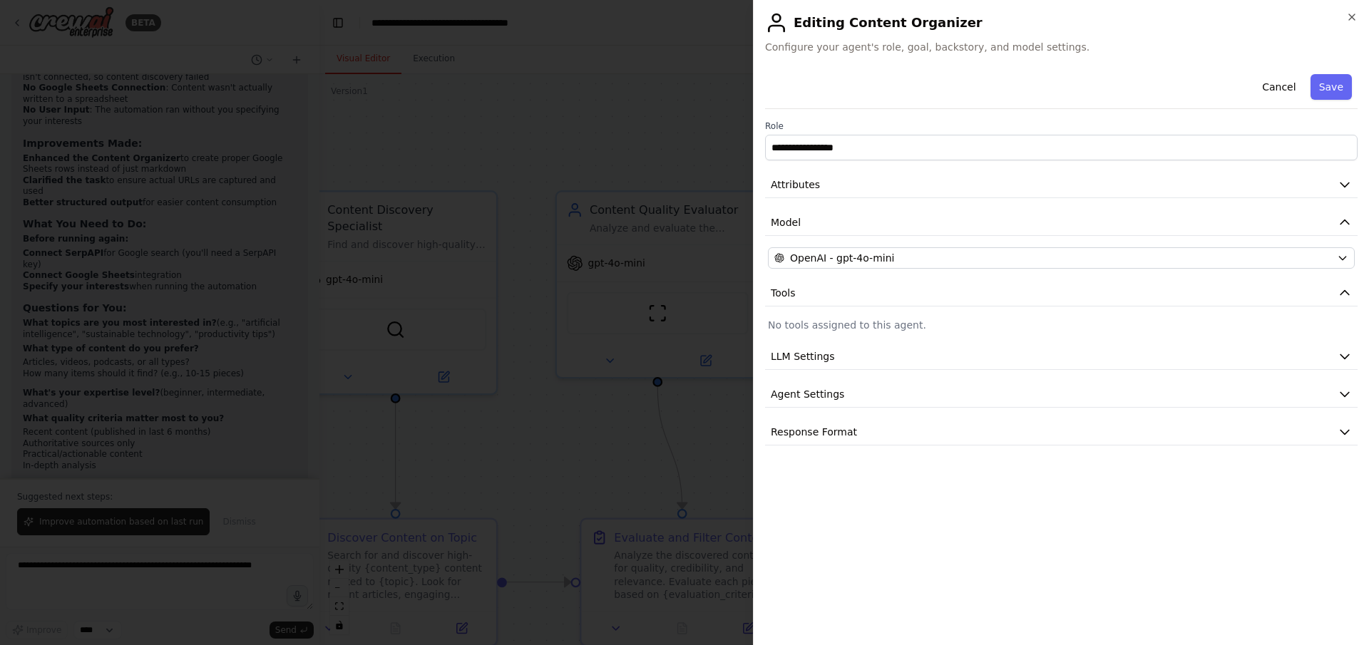
click at [715, 128] on div at bounding box center [684, 322] width 1369 height 645
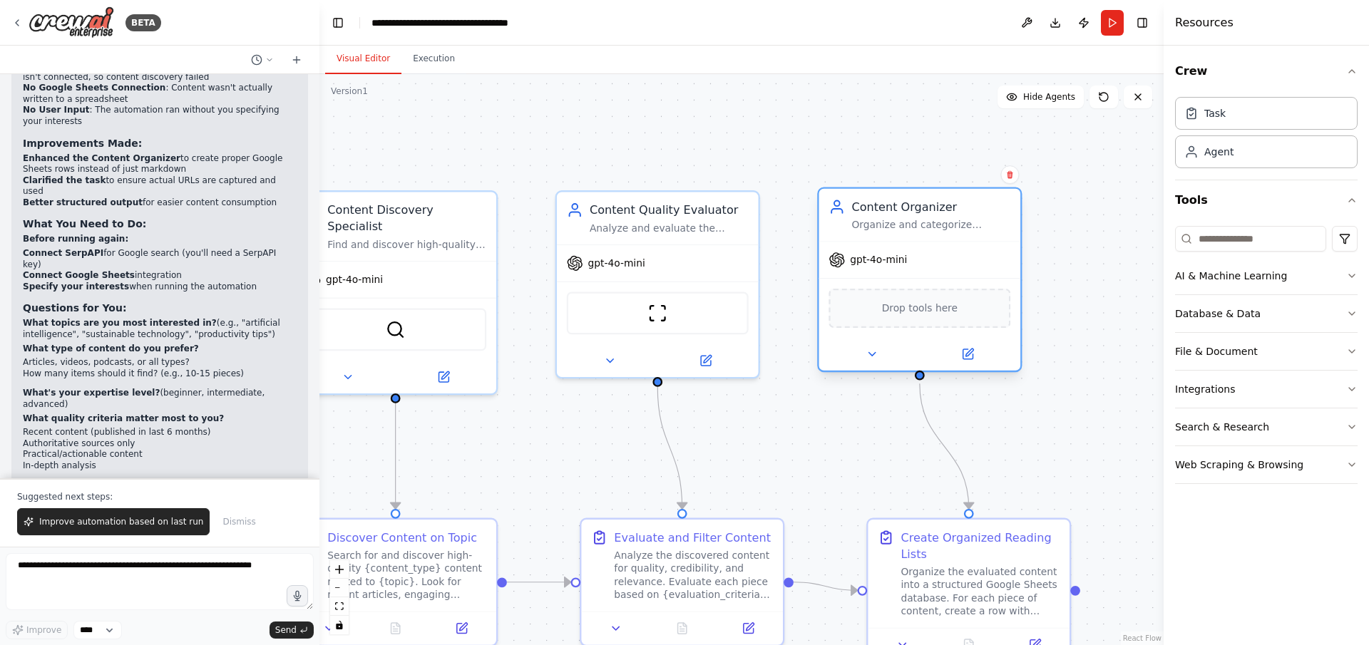
click at [913, 313] on span "Drop tools here" at bounding box center [920, 308] width 76 height 16
click at [930, 312] on span "Drop tools here" at bounding box center [920, 308] width 76 height 16
click at [1293, 312] on button "Database & Data" at bounding box center [1266, 313] width 183 height 37
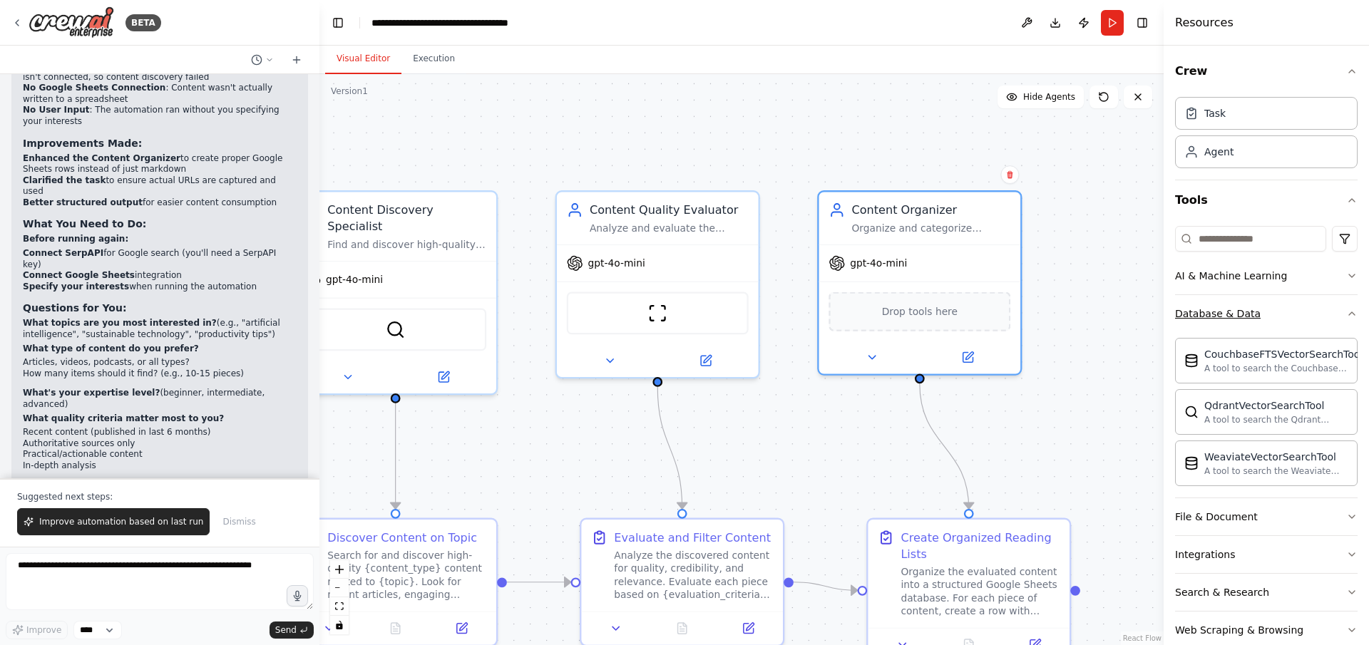
click at [1301, 322] on button "Database & Data" at bounding box center [1266, 313] width 183 height 37
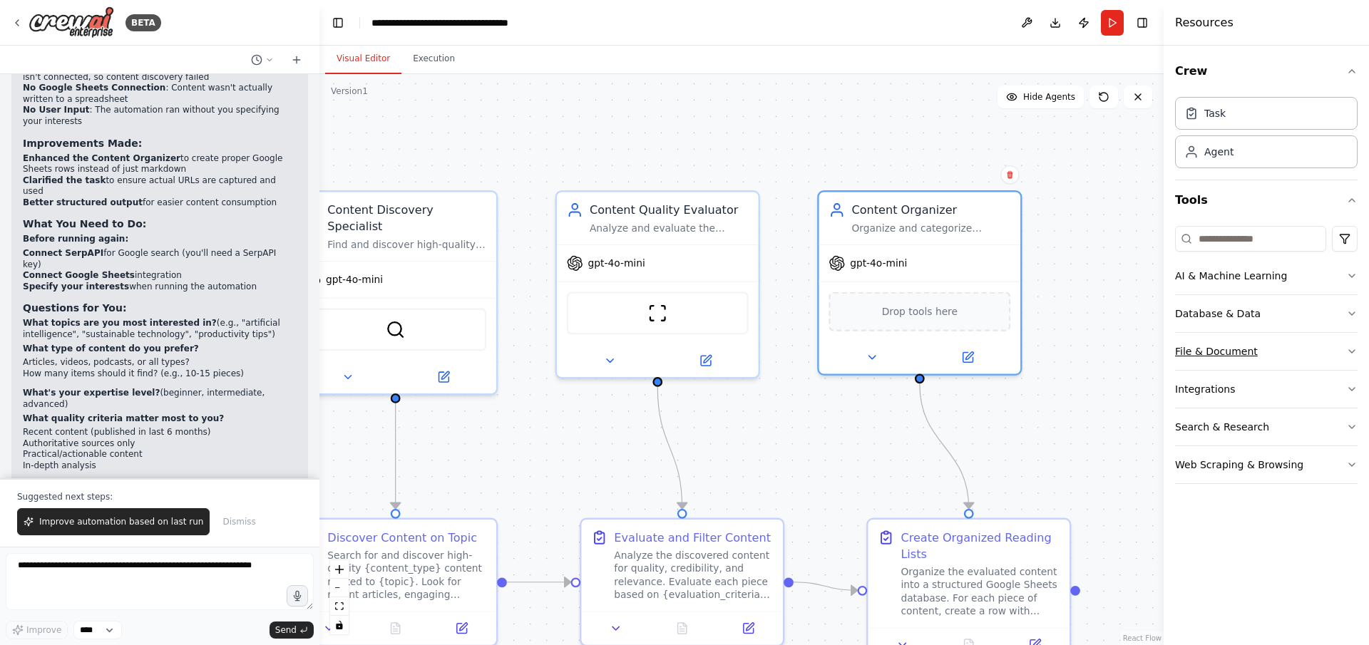
click at [1299, 359] on button "File & Document" at bounding box center [1266, 351] width 183 height 37
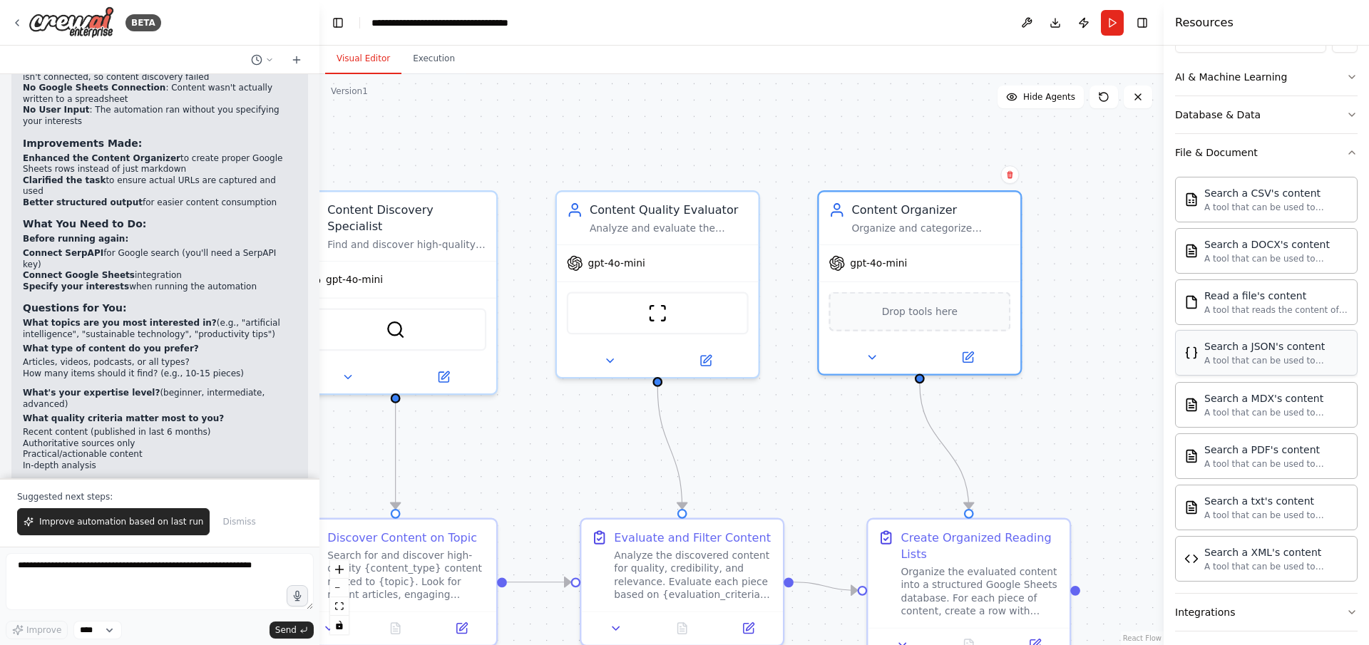
scroll to position [214, 0]
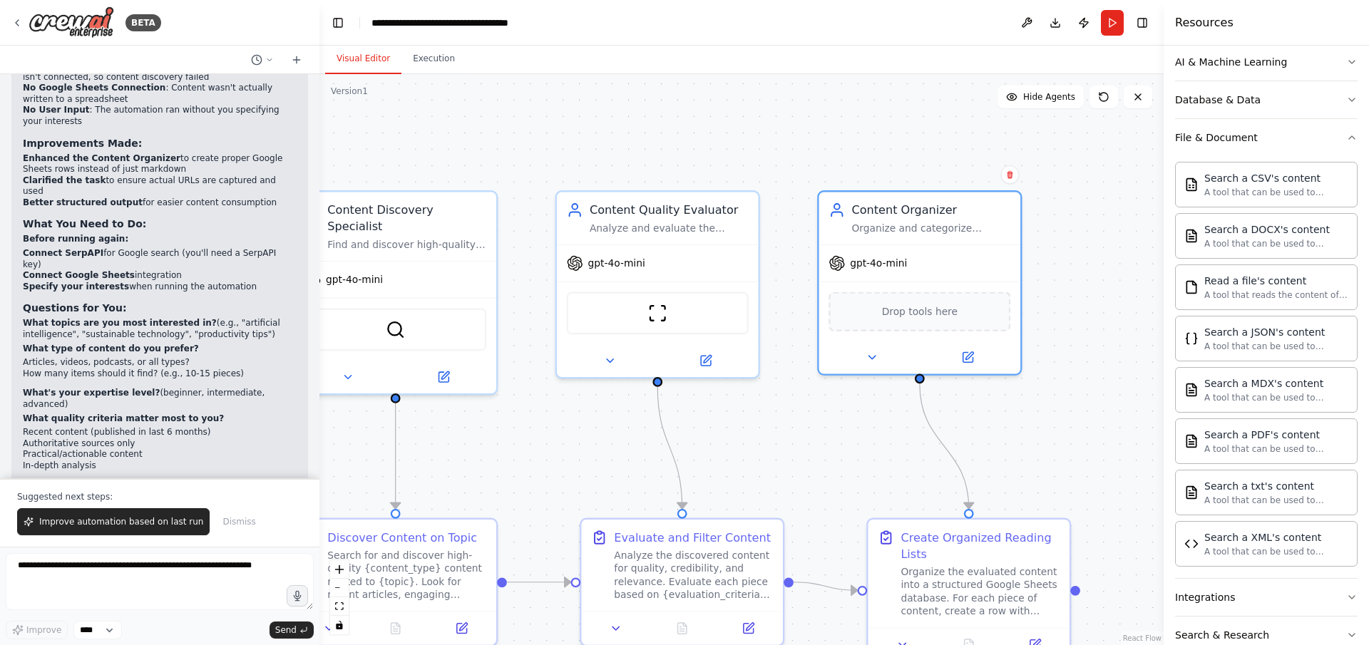
click at [1262, 158] on div "Search a CSV's content A tool that can be used to semantic search a query from …" at bounding box center [1266, 361] width 183 height 411
click at [1265, 141] on button "File & Document" at bounding box center [1266, 137] width 183 height 37
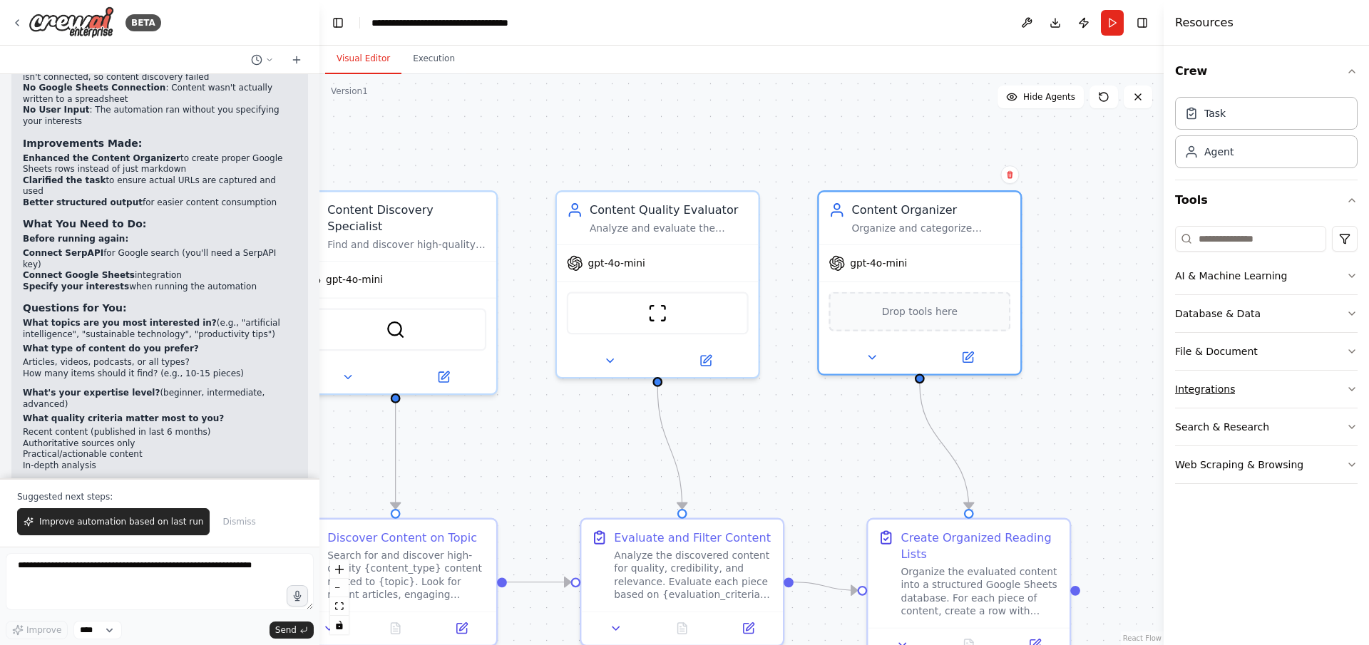
click at [1273, 394] on button "Integrations" at bounding box center [1266, 389] width 183 height 37
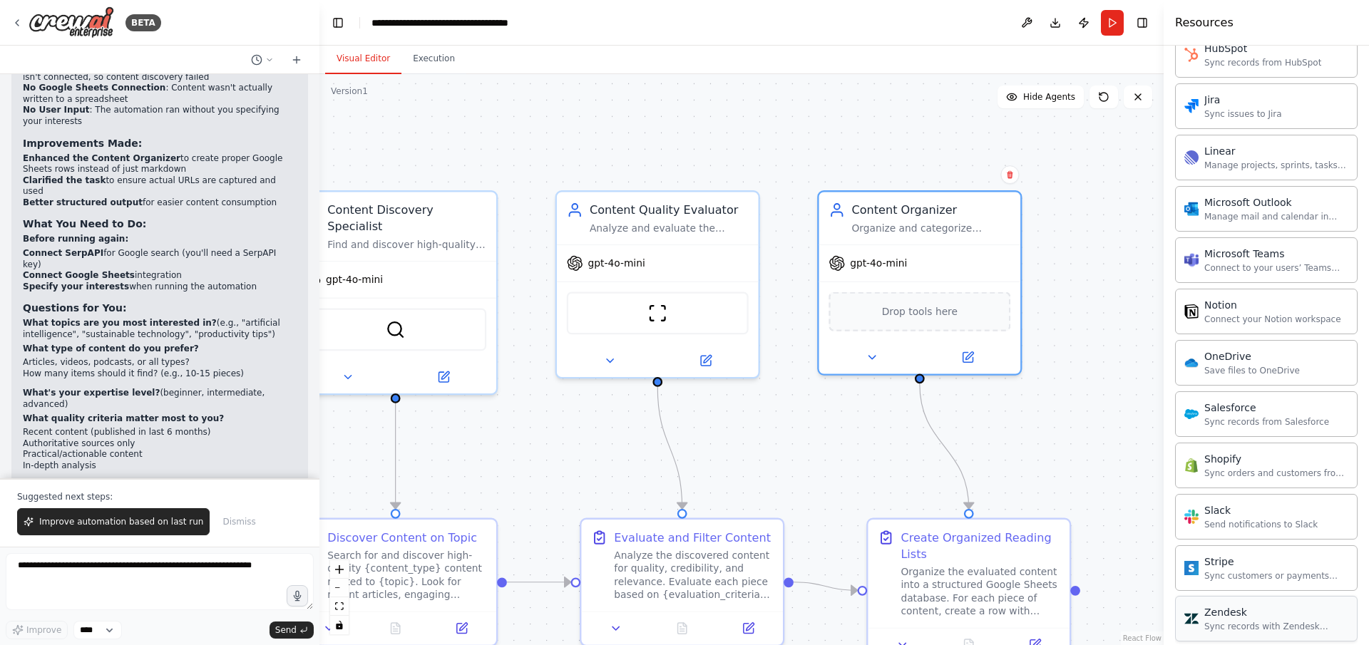
scroll to position [951, 0]
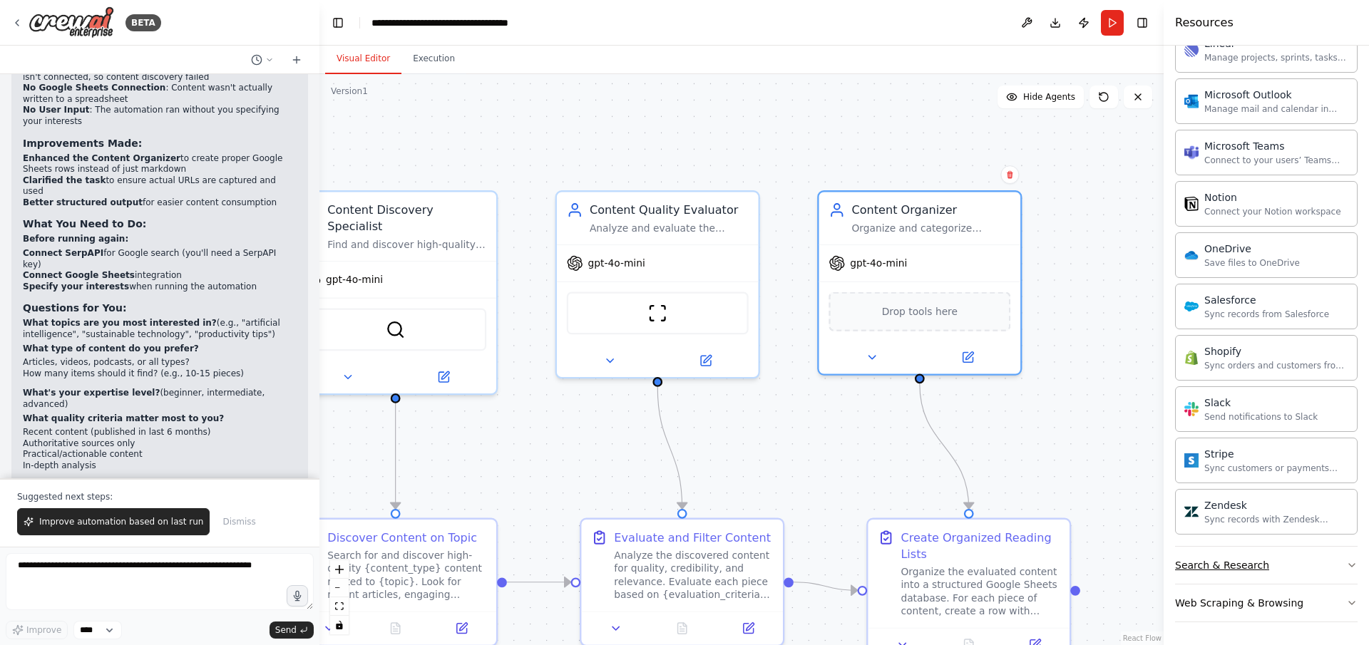
click at [1271, 564] on button "Search & Research" at bounding box center [1266, 565] width 183 height 37
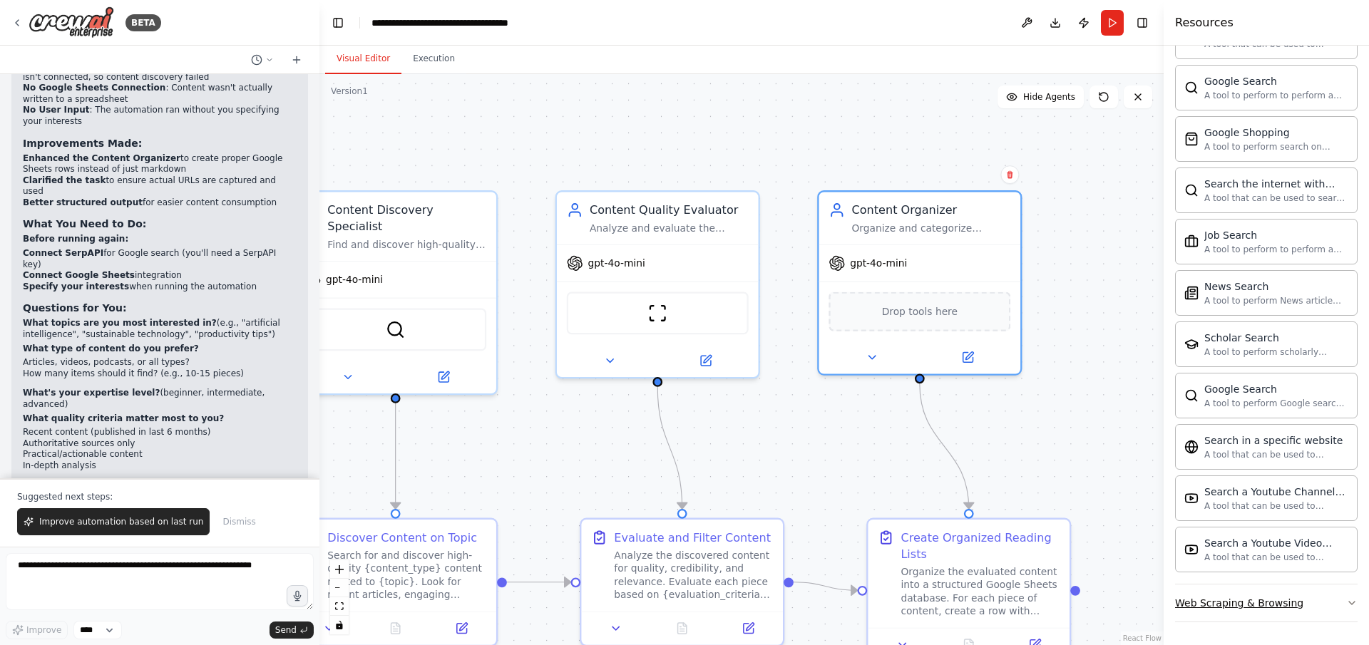
click at [1277, 611] on button "Web Scraping & Browsing" at bounding box center [1266, 603] width 183 height 37
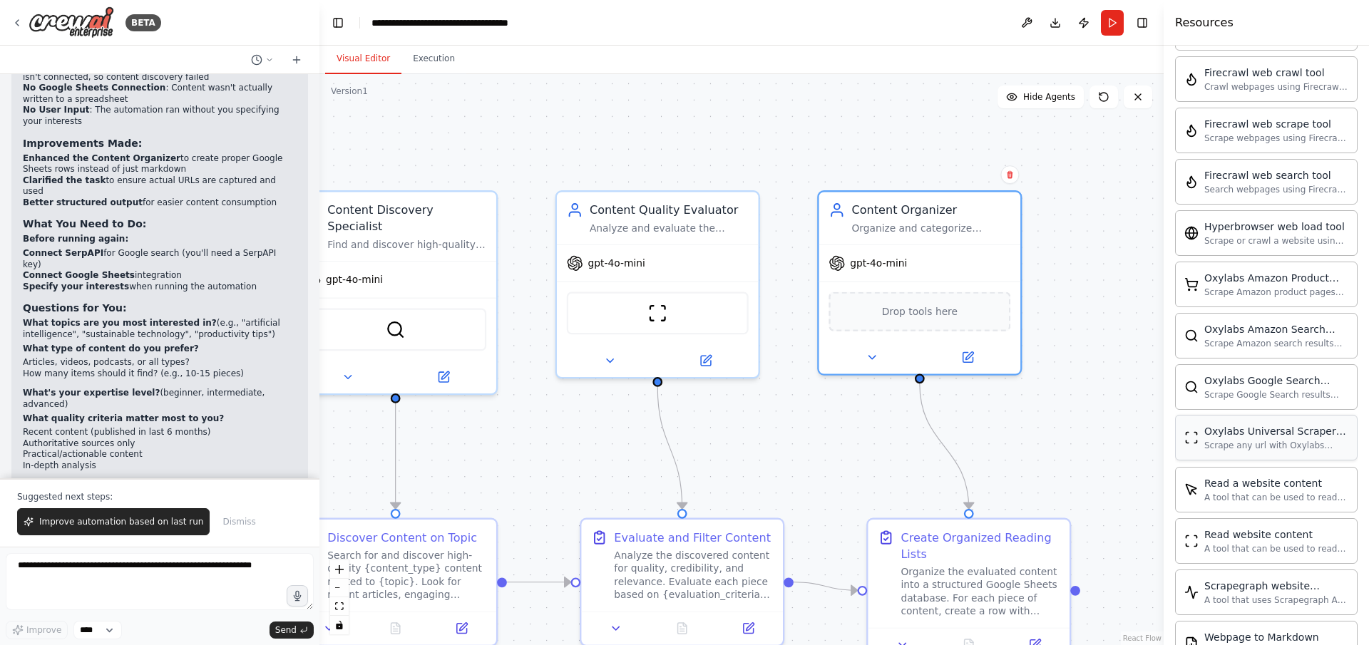
scroll to position [2463, 0]
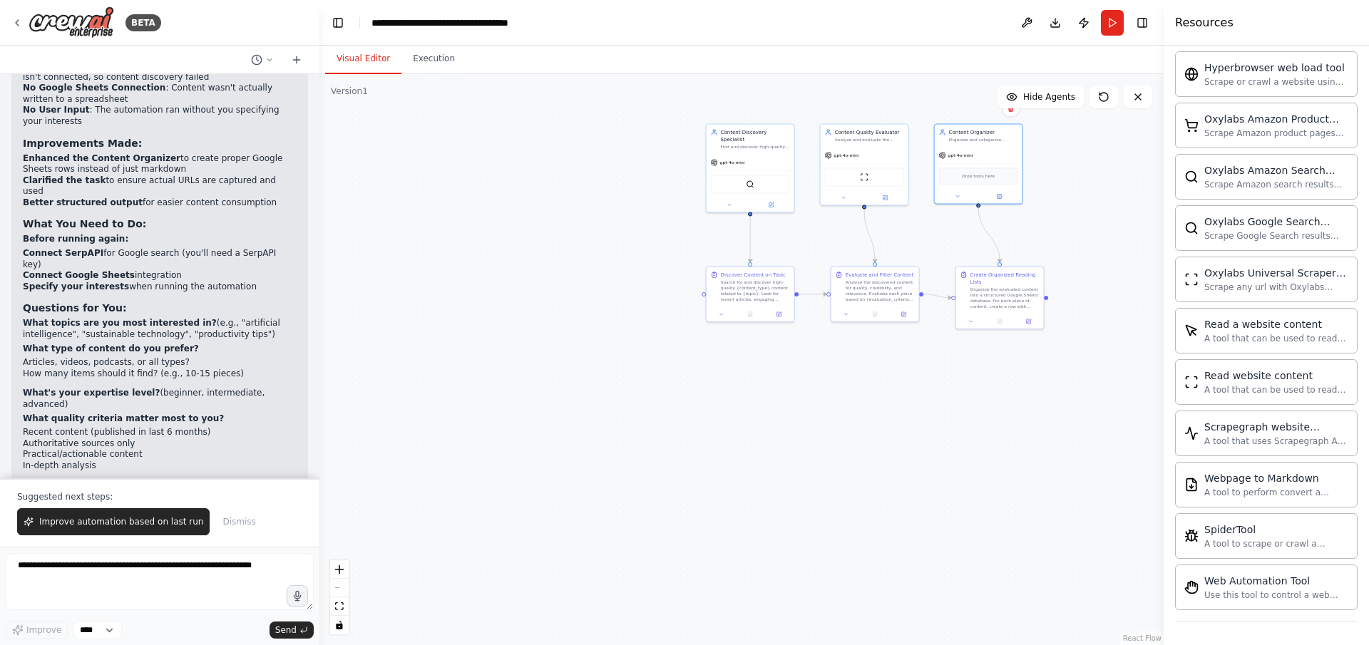
drag, startPoint x: 823, startPoint y: 129, endPoint x: 936, endPoint y: 97, distance: 117.8
click at [936, 97] on div ".deletable-edge-delete-btn { width: 20px; height: 20px; border: 0px solid #ffff…" at bounding box center [741, 359] width 844 height 571
click at [180, 525] on span "Improve automation based on last run" at bounding box center [121, 521] width 164 height 11
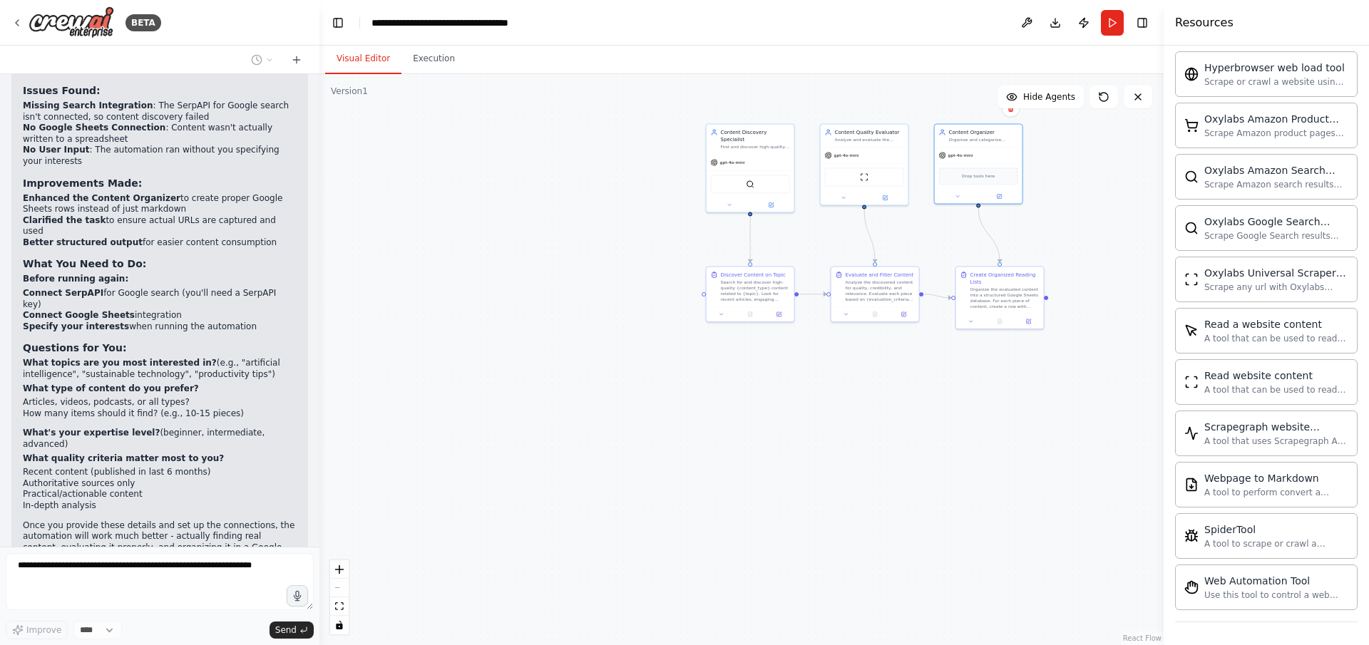
scroll to position [2150, 0]
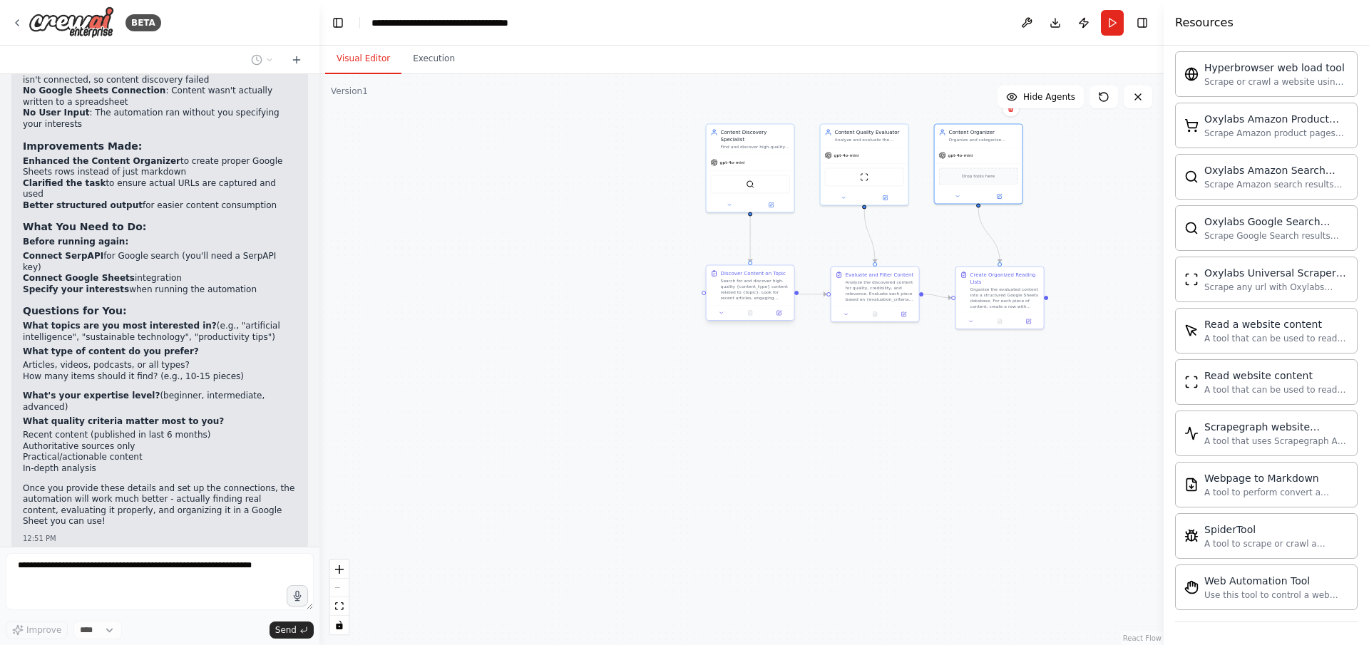
click at [724, 294] on div "Search for and discover high-quality {content_type} content related to {topic}.…" at bounding box center [755, 289] width 69 height 23
click at [783, 315] on button at bounding box center [779, 313] width 24 height 9
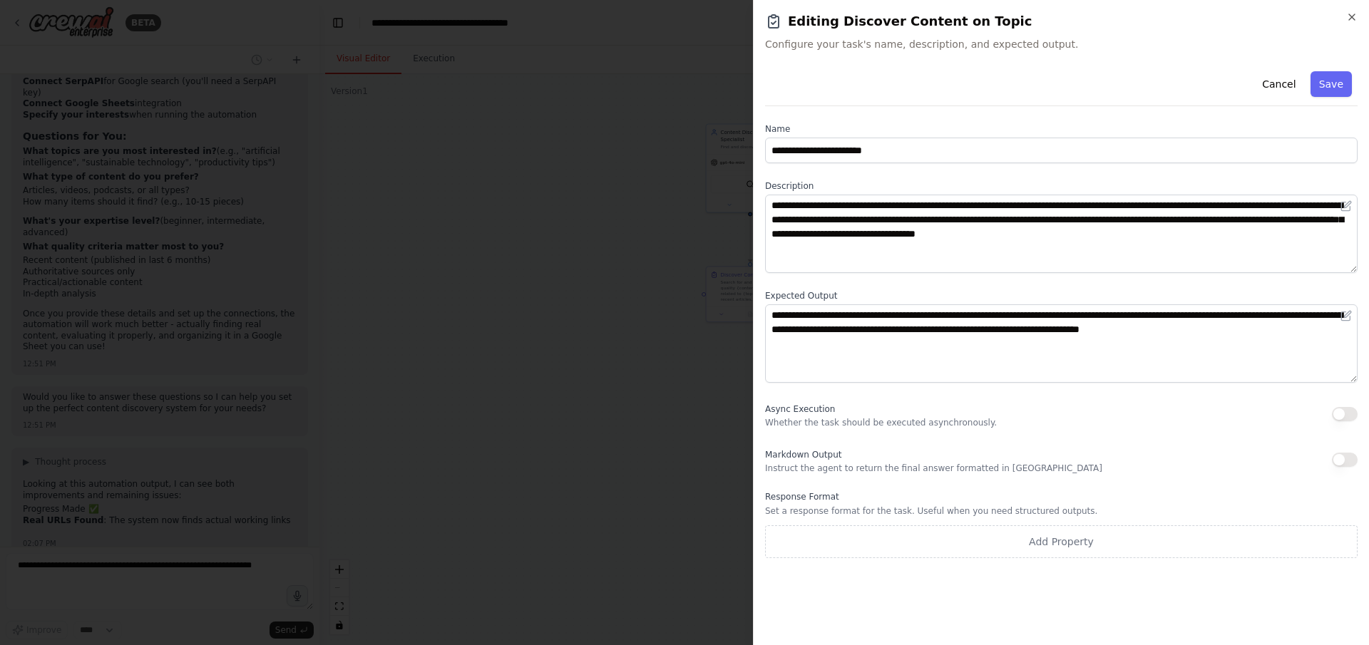
click at [709, 435] on div at bounding box center [684, 322] width 1369 height 645
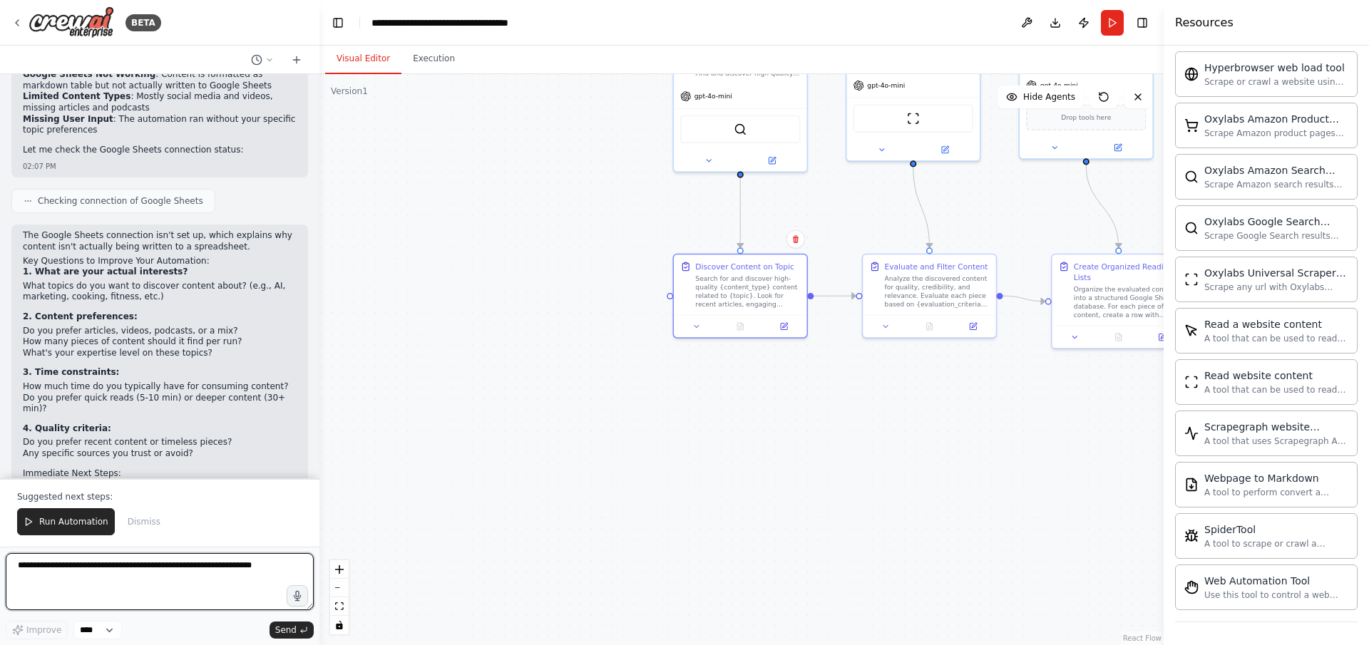
scroll to position [2808, 0]
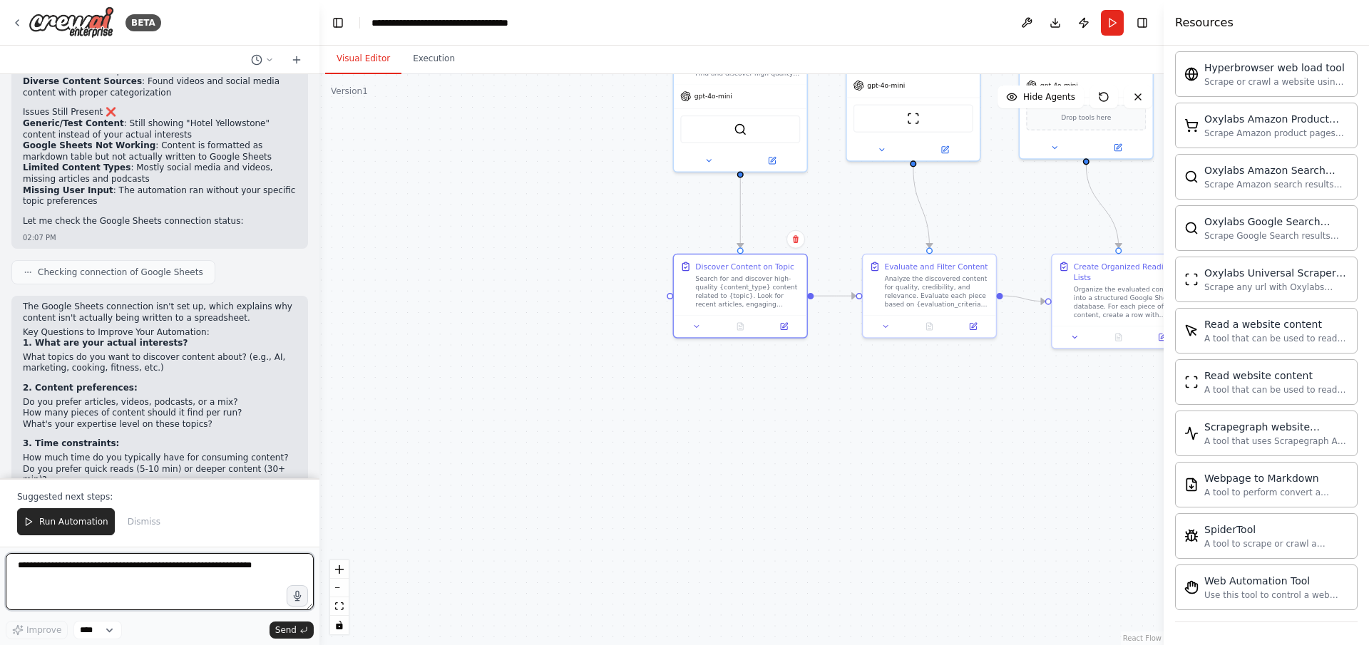
click at [145, 593] on textarea at bounding box center [160, 581] width 308 height 57
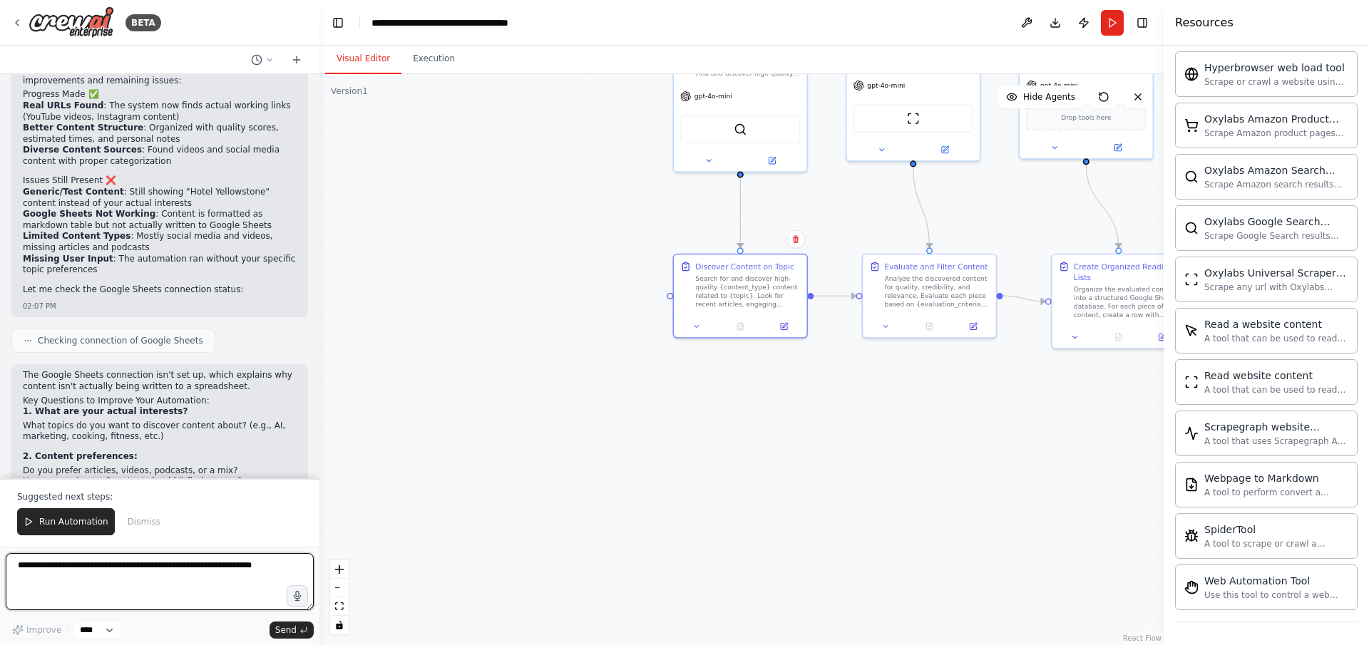
scroll to position [2737, 0]
click at [152, 567] on textarea at bounding box center [160, 581] width 308 height 57
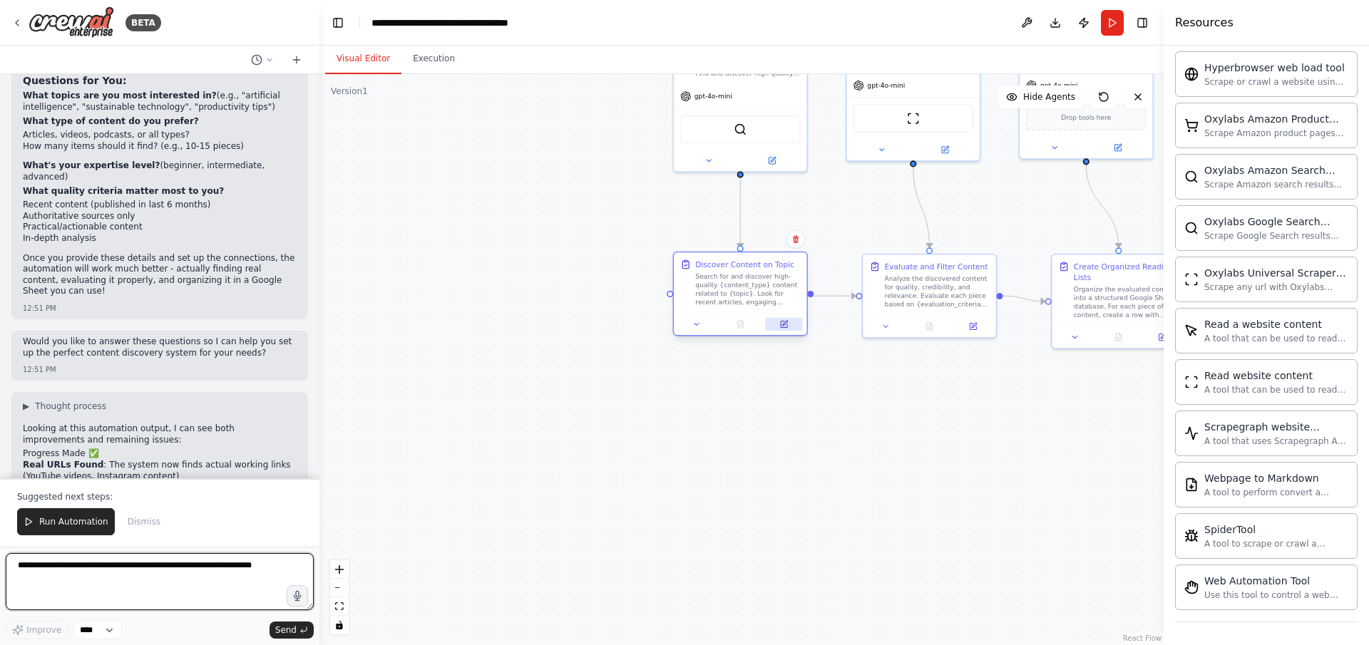
scroll to position [2879, 0]
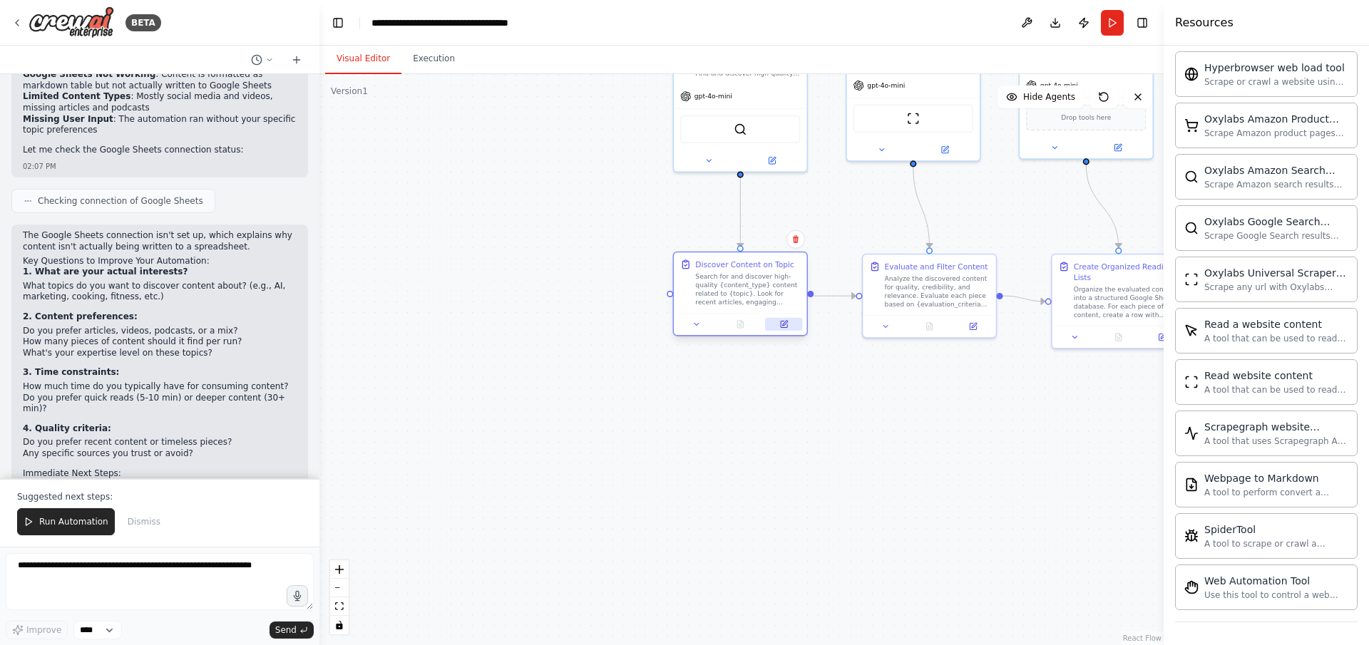
click at [786, 322] on icon at bounding box center [784, 323] width 5 height 5
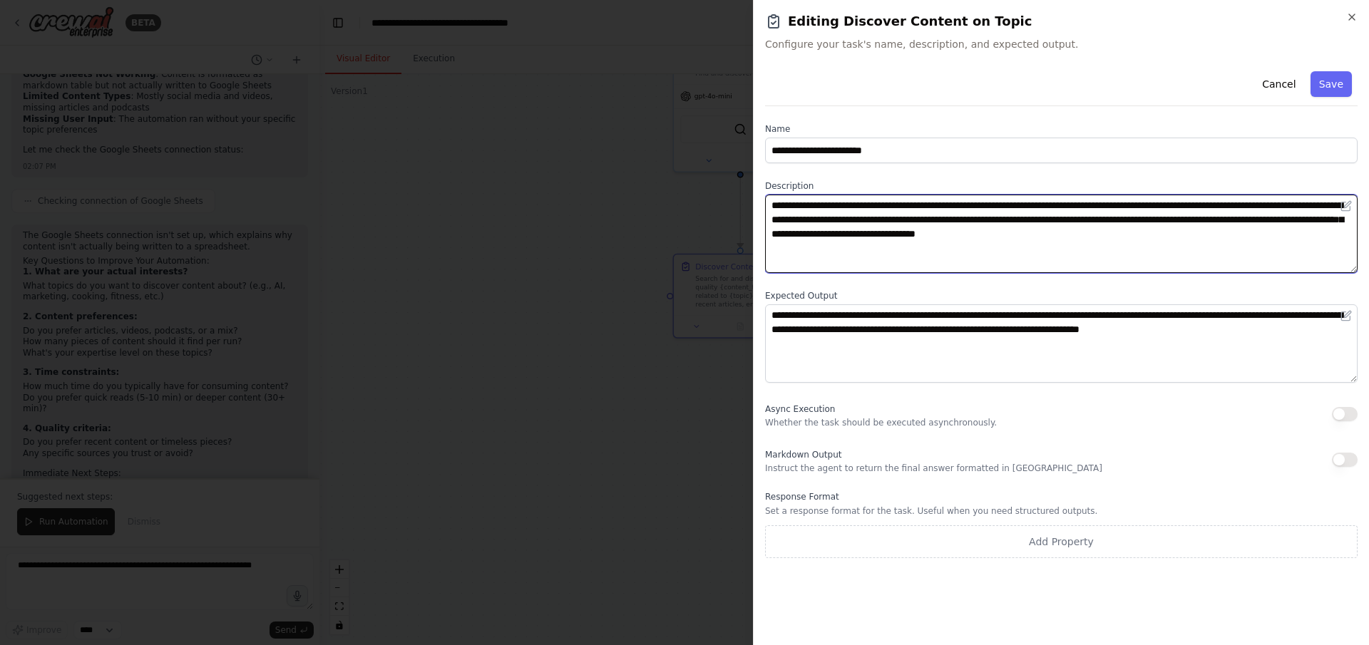
click at [939, 205] on textarea "**********" at bounding box center [1061, 234] width 593 height 78
click at [926, 210] on textarea "**********" at bounding box center [1061, 234] width 593 height 78
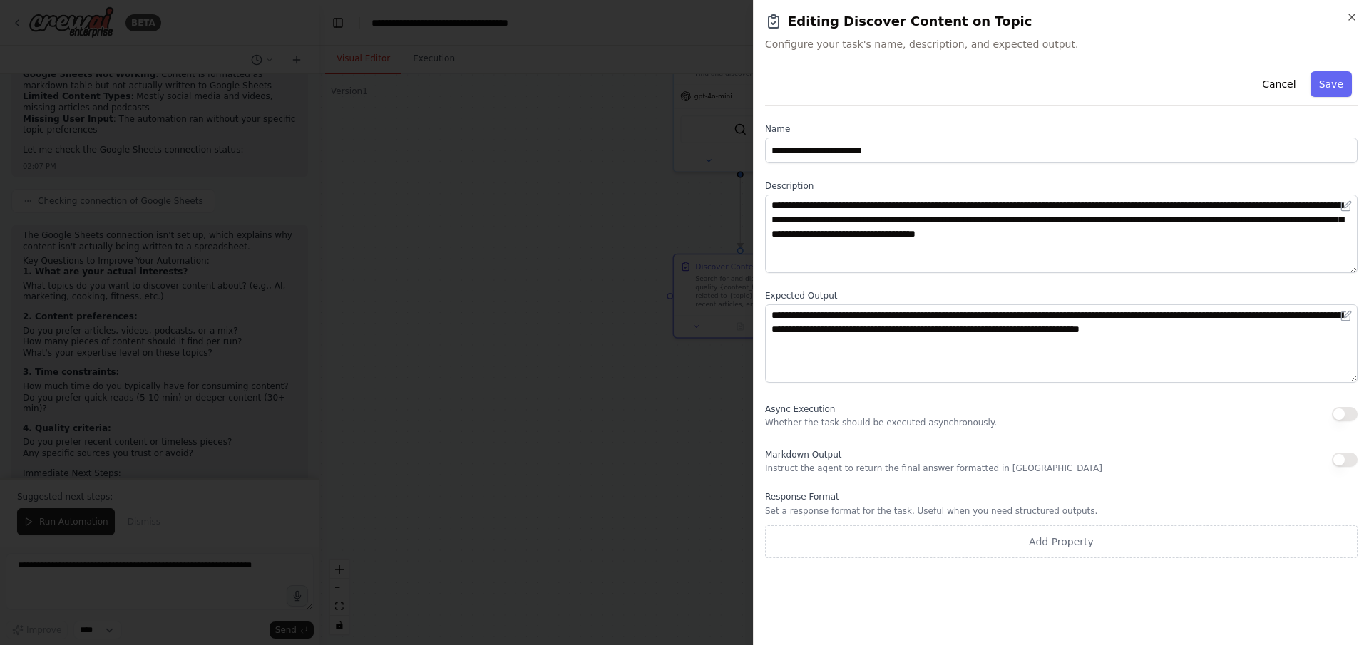
click at [654, 309] on div at bounding box center [684, 322] width 1369 height 645
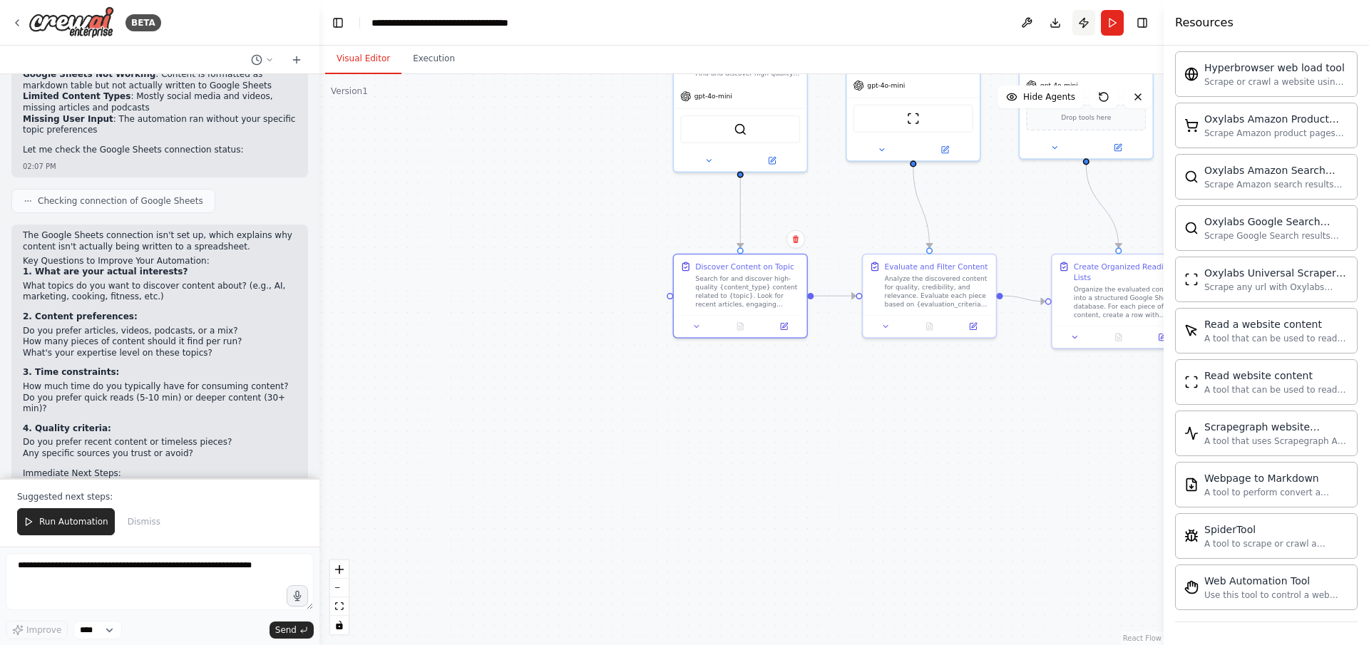
click at [1084, 21] on button "Publish" at bounding box center [1083, 23] width 23 height 26
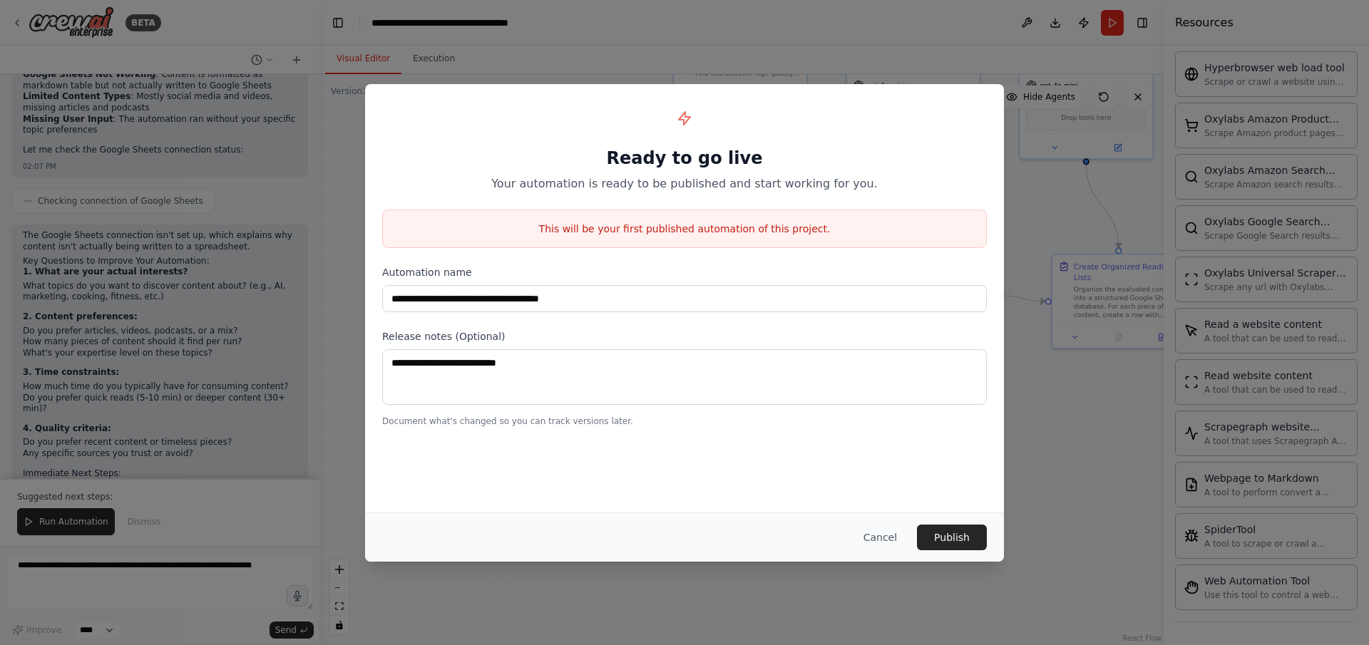
click at [1040, 150] on div "**********" at bounding box center [684, 322] width 1369 height 645
click at [889, 537] on button "Cancel" at bounding box center [880, 538] width 56 height 26
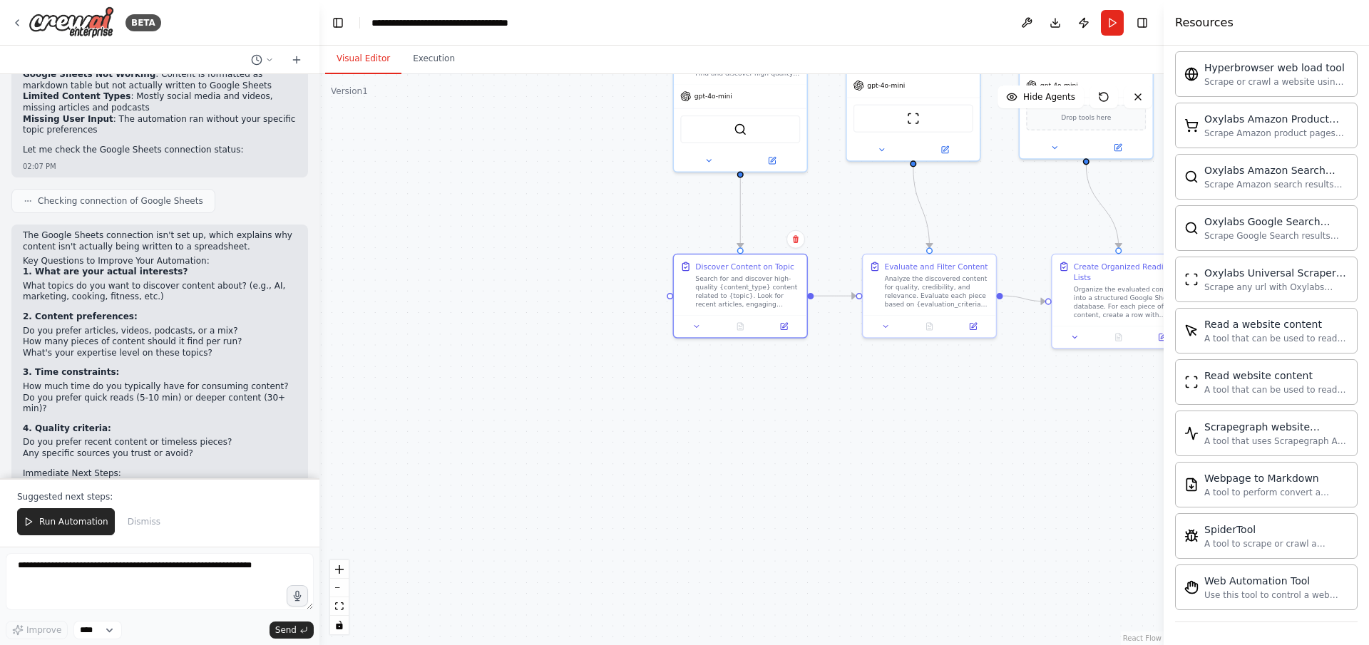
click at [1030, 20] on button at bounding box center [1026, 23] width 23 height 26
click at [195, 571] on textarea at bounding box center [160, 581] width 308 height 57
click at [196, 572] on textarea at bounding box center [160, 581] width 308 height 57
click at [208, 578] on textarea at bounding box center [160, 581] width 308 height 57
paste textarea "**********"
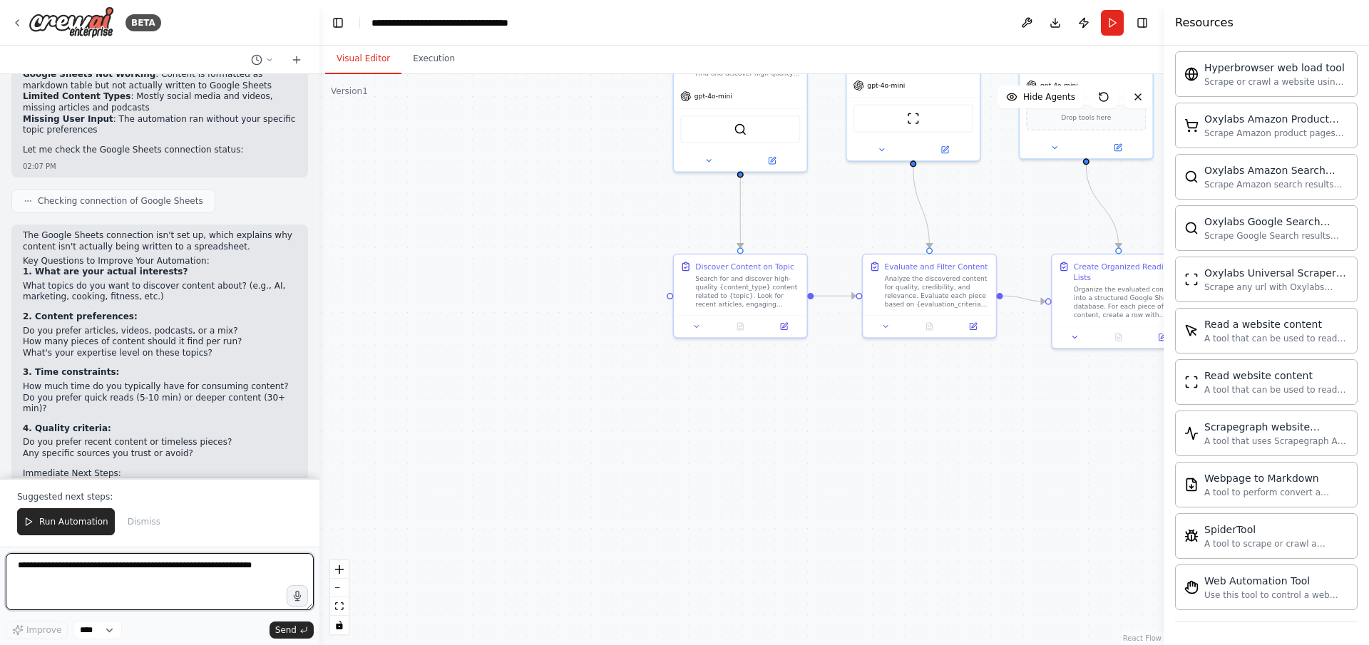
type textarea "**********"
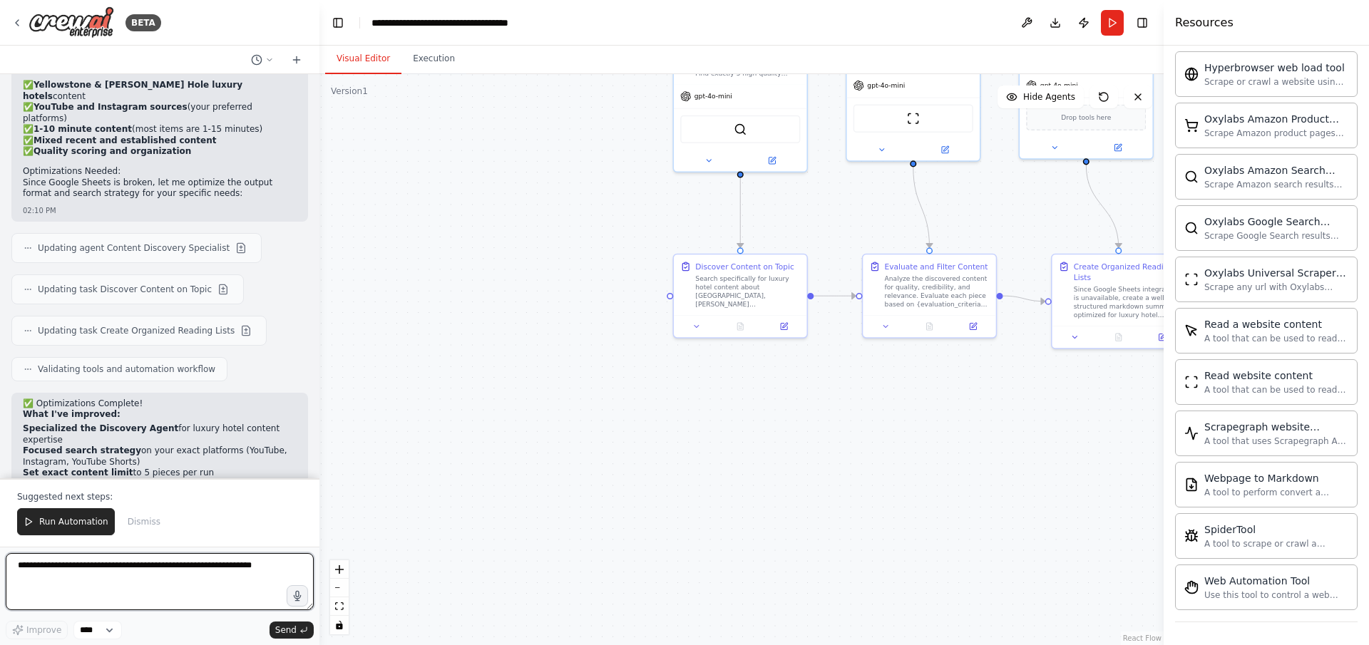
scroll to position [3733, 0]
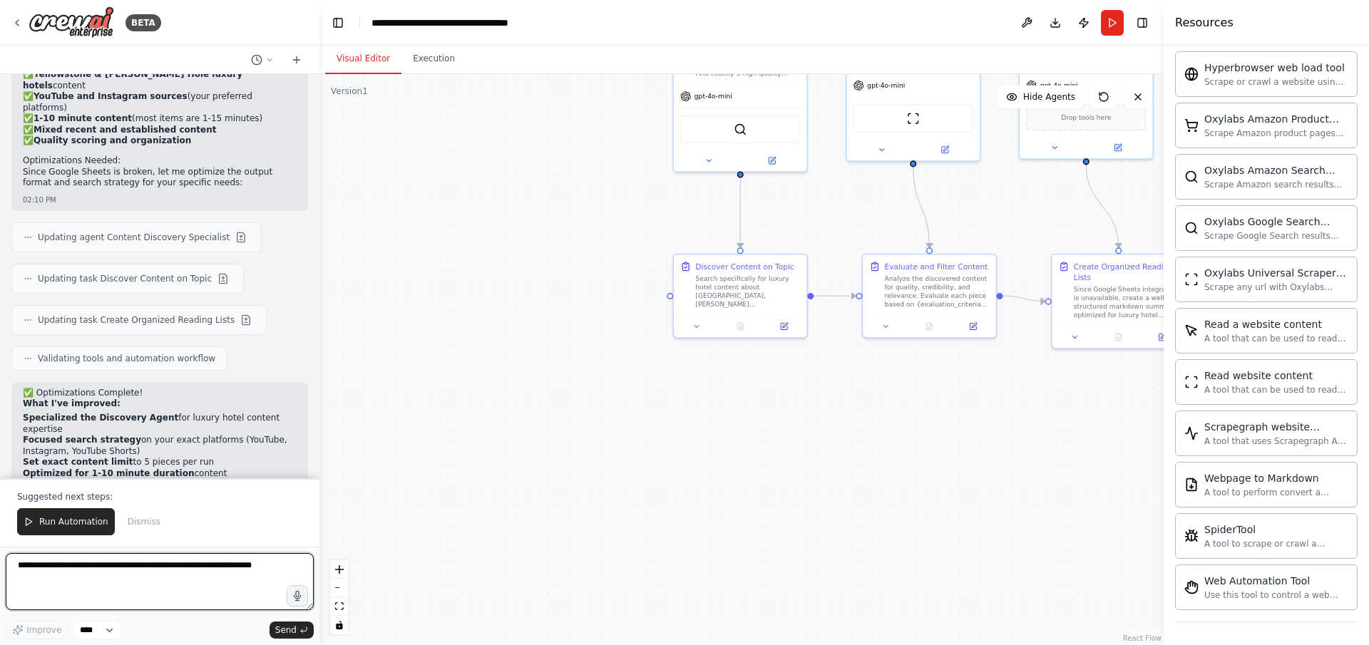
click at [205, 578] on textarea at bounding box center [160, 581] width 308 height 57
click at [76, 531] on button "Run Automation" at bounding box center [66, 521] width 98 height 27
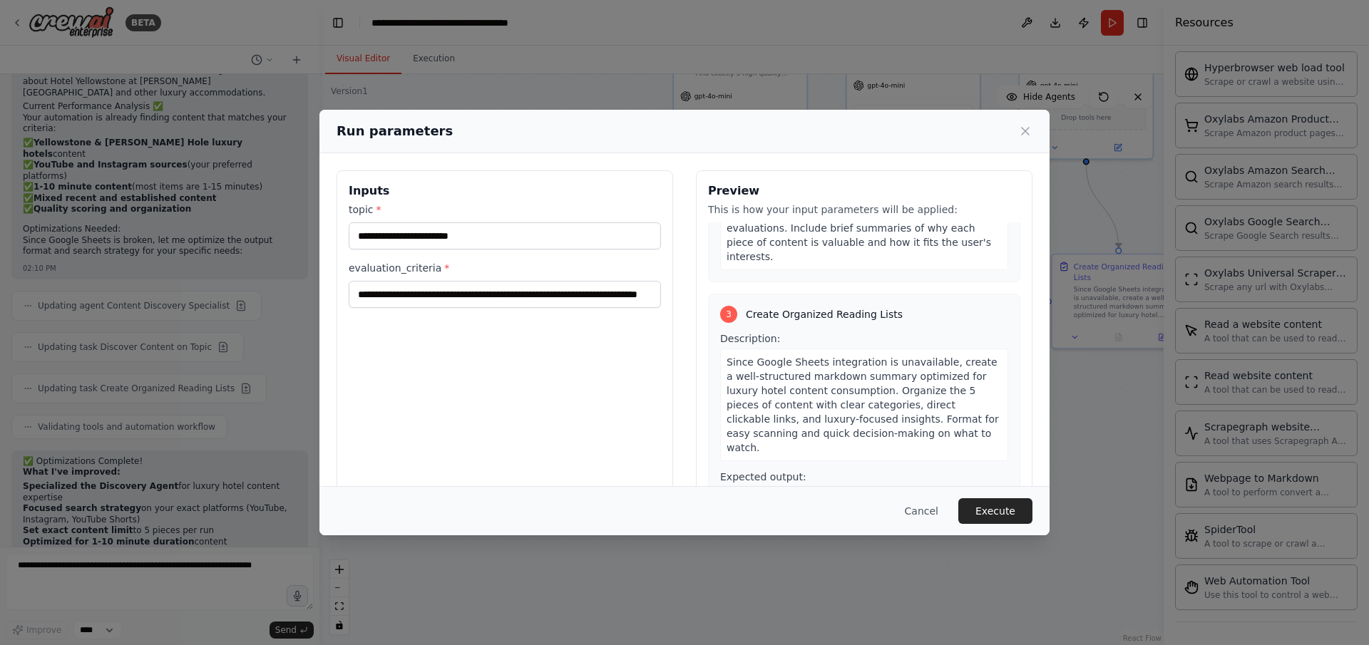
scroll to position [603, 0]
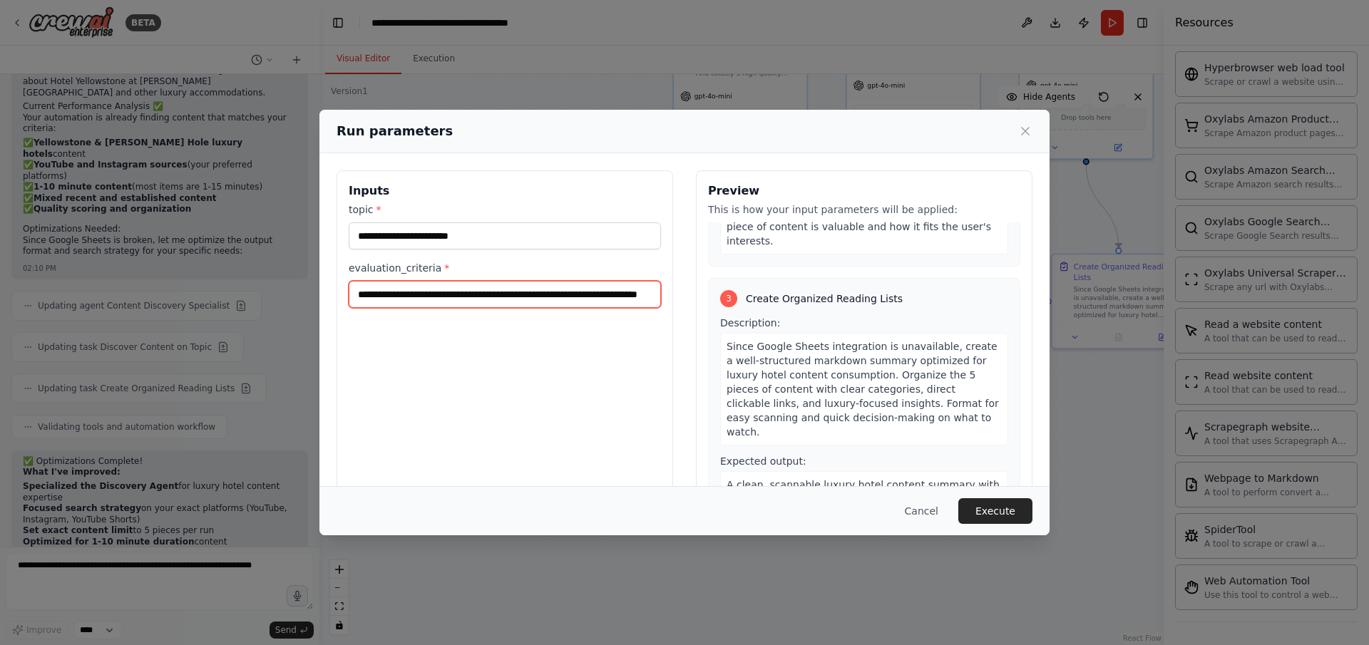
click at [550, 296] on input "**********" at bounding box center [505, 294] width 312 height 27
drag, startPoint x: 514, startPoint y: 296, endPoint x: 760, endPoint y: 300, distance: 246.0
click at [754, 297] on div "**********" at bounding box center [685, 339] width 696 height 338
click at [856, 479] on span "A clean, scannable luxury hotel content summary with 5 items organized by: **Ti…" at bounding box center [864, 513] width 274 height 68
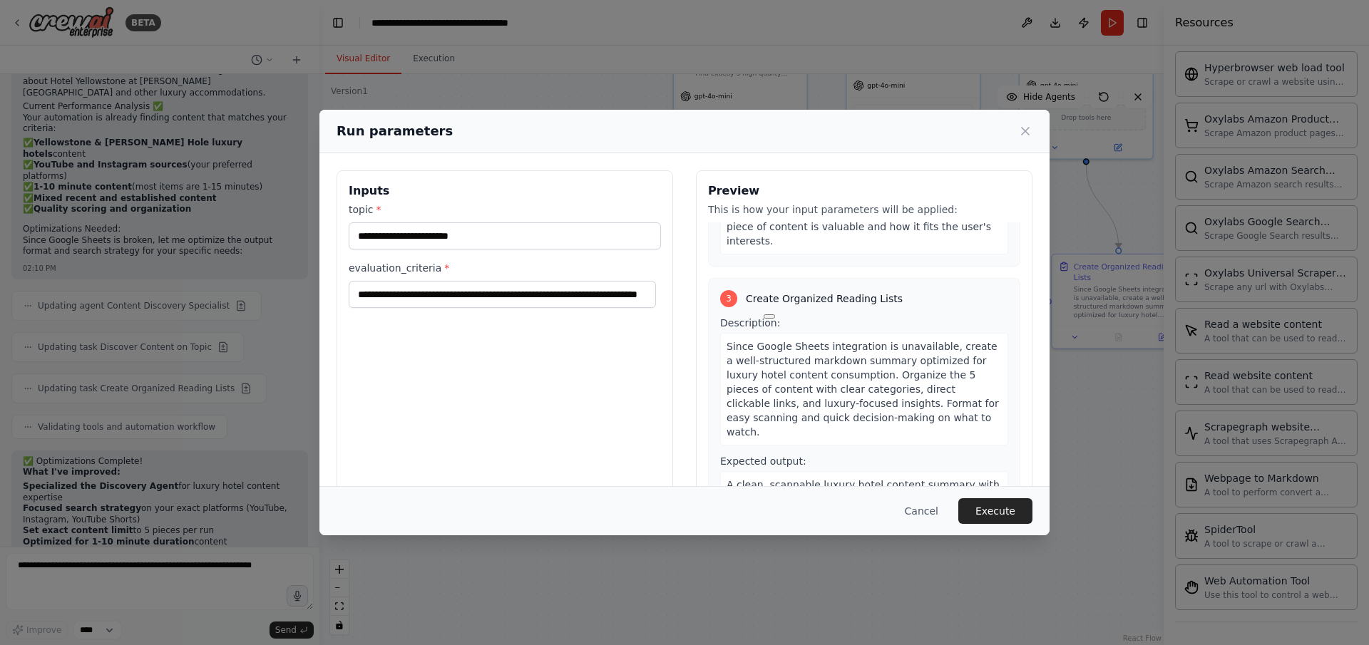
scroll to position [0, 0]
click at [1005, 515] on button "Execute" at bounding box center [995, 511] width 74 height 26
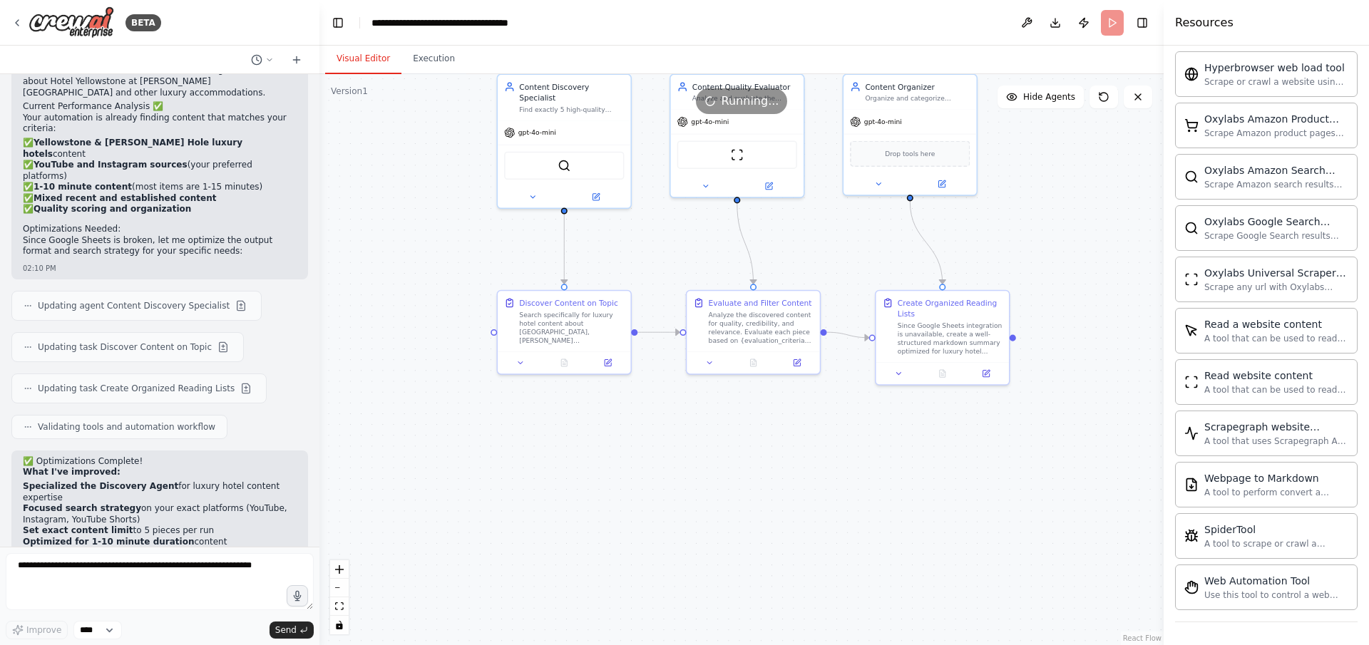
drag, startPoint x: 863, startPoint y: 467, endPoint x: 687, endPoint y: 503, distance: 179.7
click at [687, 503] on div ".deletable-edge-delete-btn { width: 20px; height: 20px; border: 0px solid #ffff…" at bounding box center [741, 359] width 844 height 571
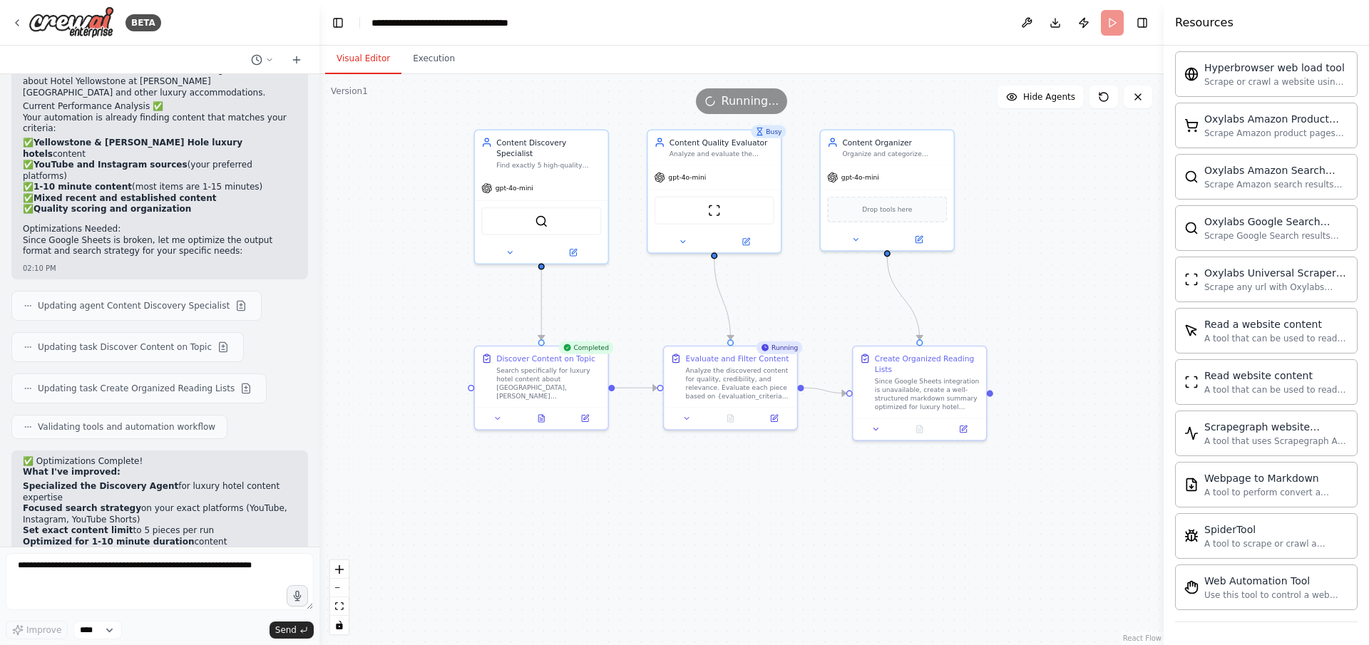
drag, startPoint x: 759, startPoint y: 467, endPoint x: 737, endPoint y: 523, distance: 60.1
click at [737, 523] on div ".deletable-edge-delete-btn { width: 20px; height: 20px; border: 0px solid #ffff…" at bounding box center [741, 359] width 844 height 571
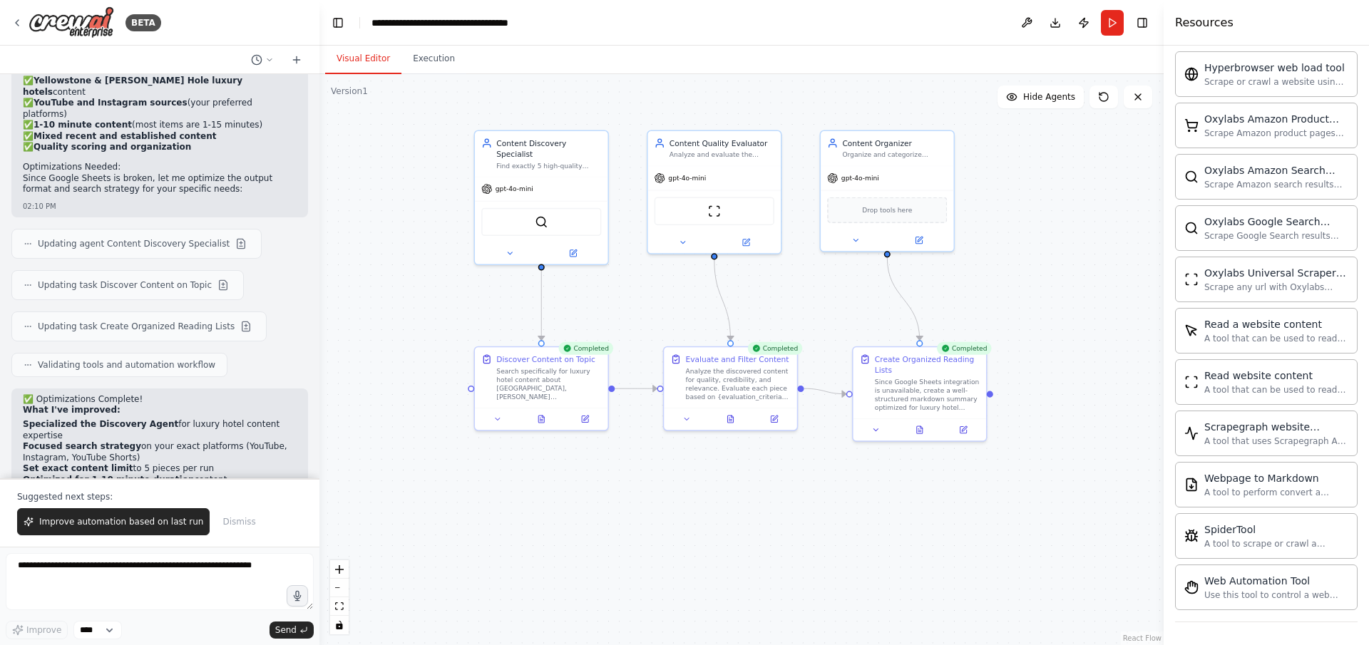
scroll to position [3733, 0]
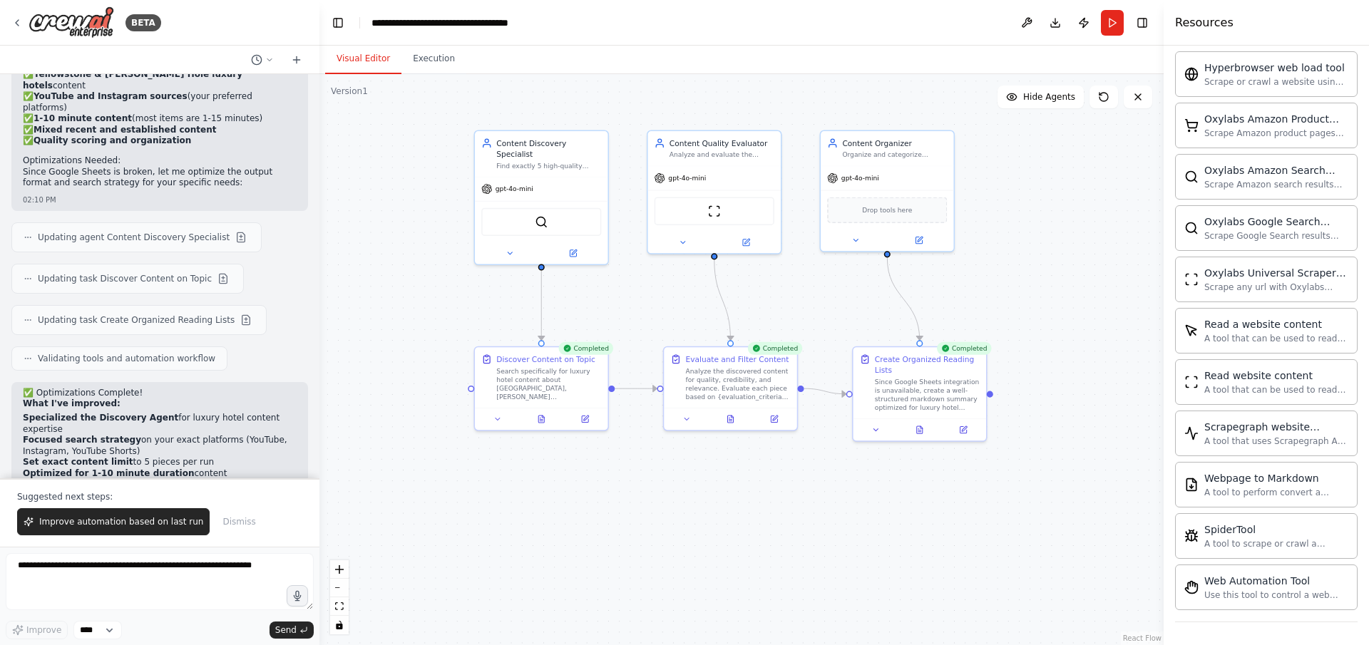
click at [121, 527] on span "Improve automation based on last run" at bounding box center [121, 521] width 164 height 11
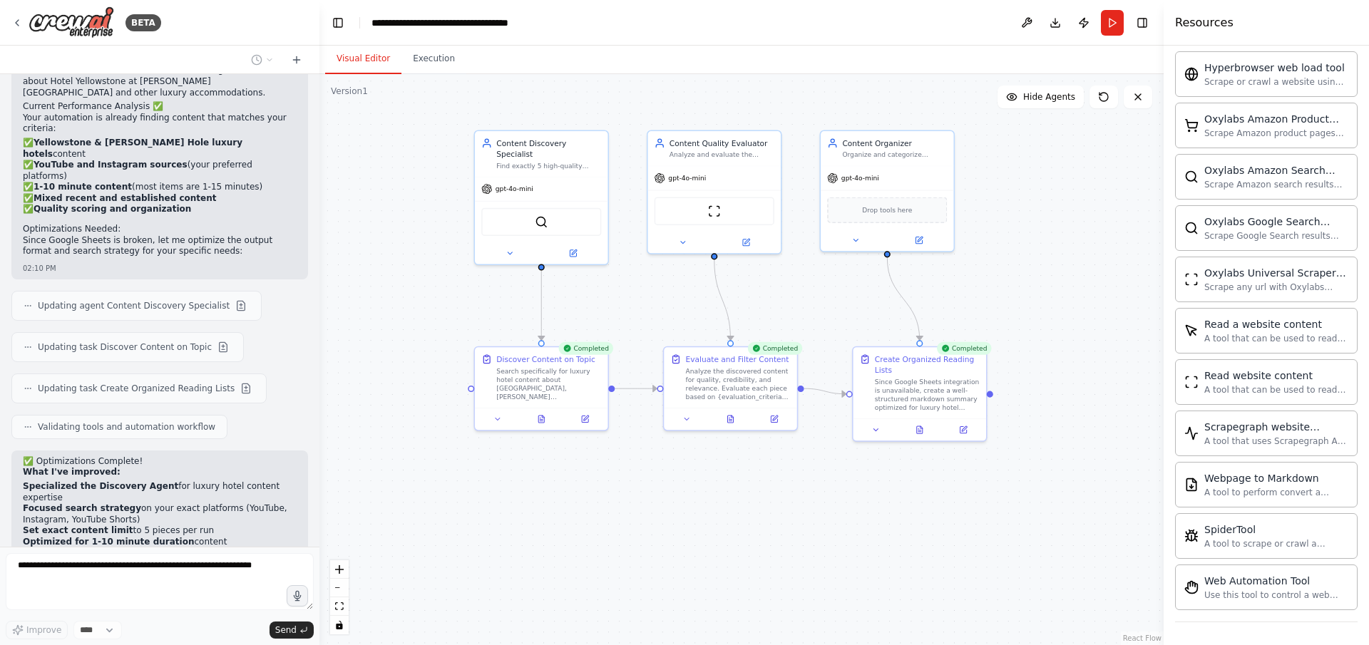
scroll to position [3701, 0]
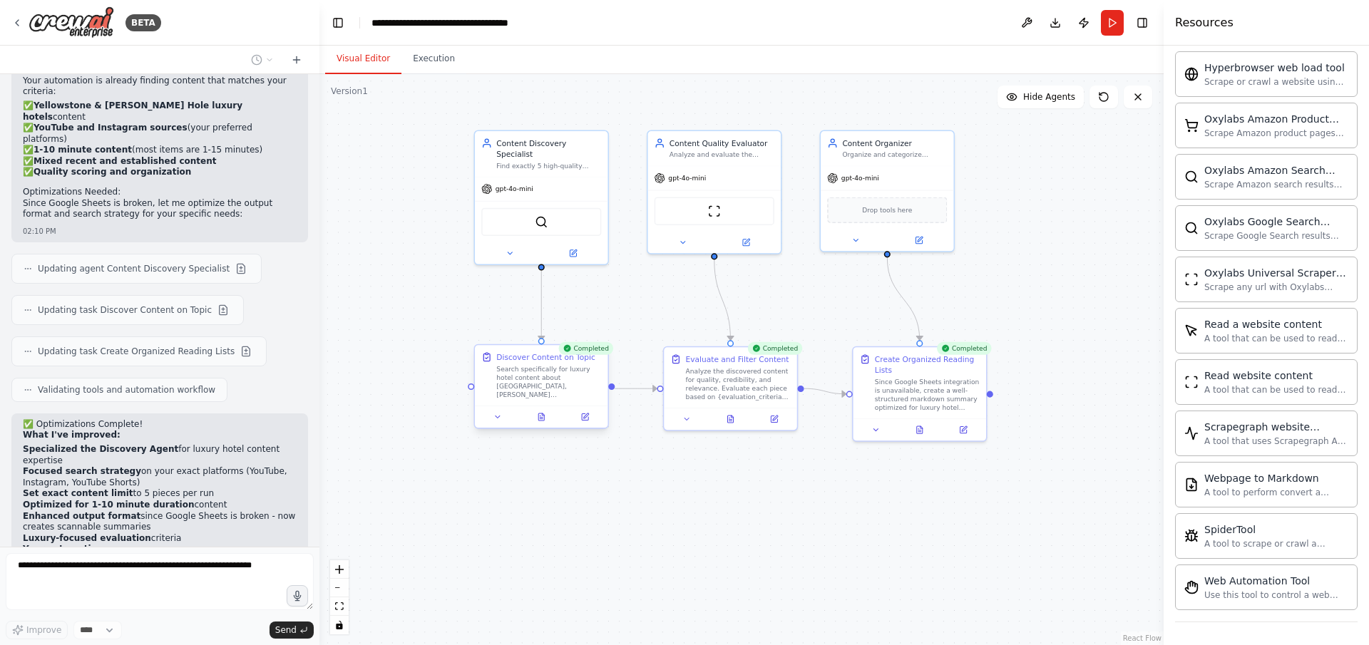
click at [517, 379] on div "Search specifically for luxury hotel content about Yellowstone, Jackson Hole, a…" at bounding box center [548, 381] width 105 height 35
click at [569, 376] on div "Search specifically for luxury hotel content about Yellowstone, Jackson Hole, a…" at bounding box center [548, 381] width 105 height 35
click at [578, 424] on div at bounding box center [541, 417] width 133 height 22
click at [535, 421] on button at bounding box center [541, 417] width 46 height 13
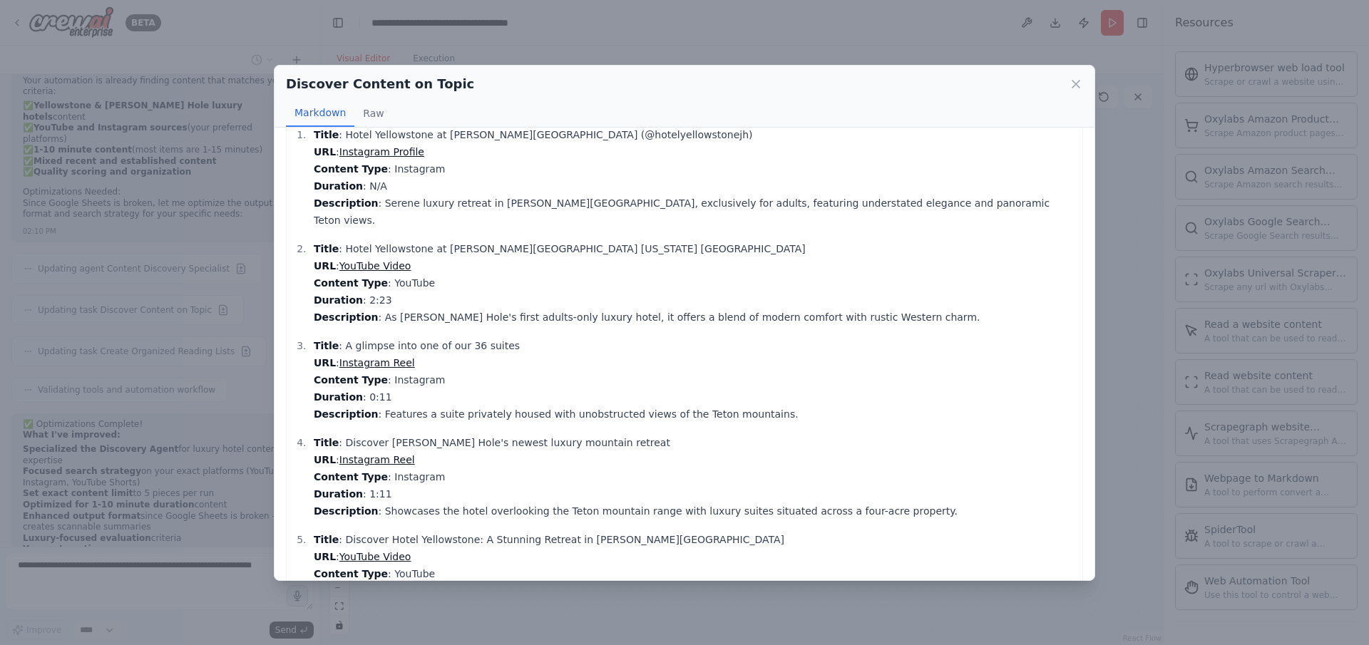
scroll to position [81, 0]
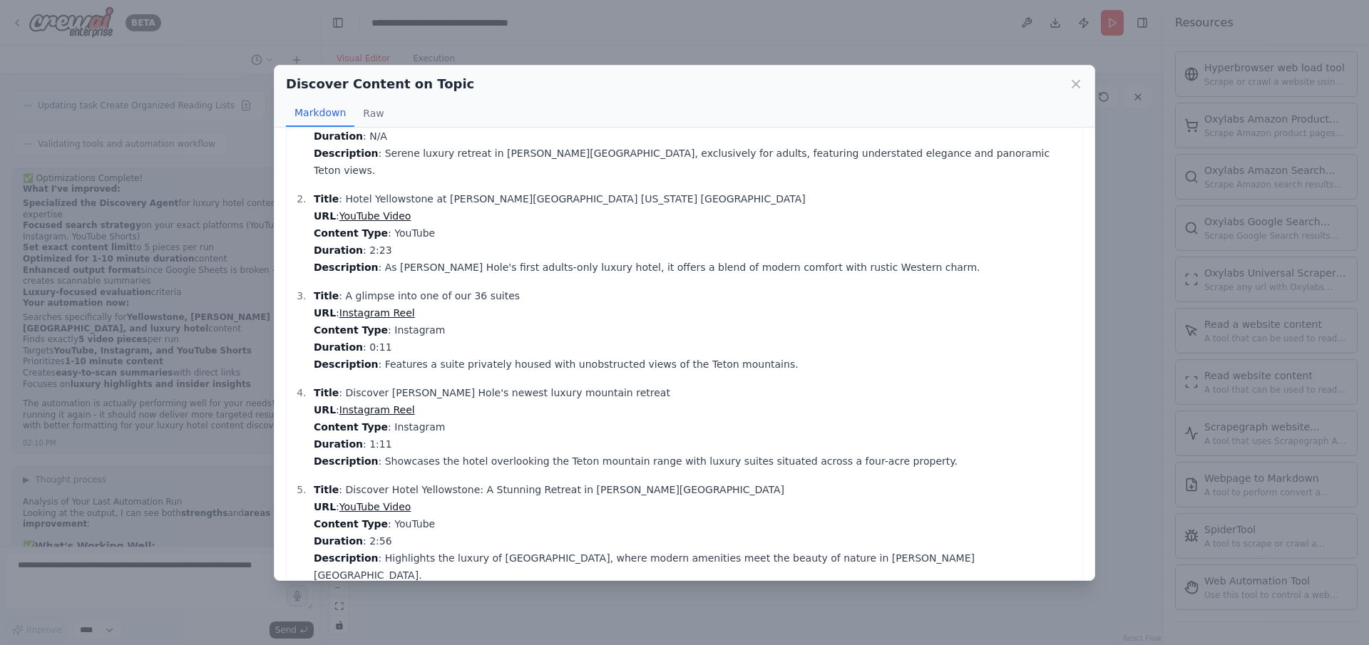
click at [834, 570] on div "Title : Hotel Yellowstone at Jackson Hole (@hotelyellowstonejh) URL : Instagram…" at bounding box center [685, 354] width 820 height 453
click at [834, 594] on div "Discover Content on Topic Markdown Raw Title : Hotel Yellowstone at Jackson Hol…" at bounding box center [684, 322] width 1369 height 645
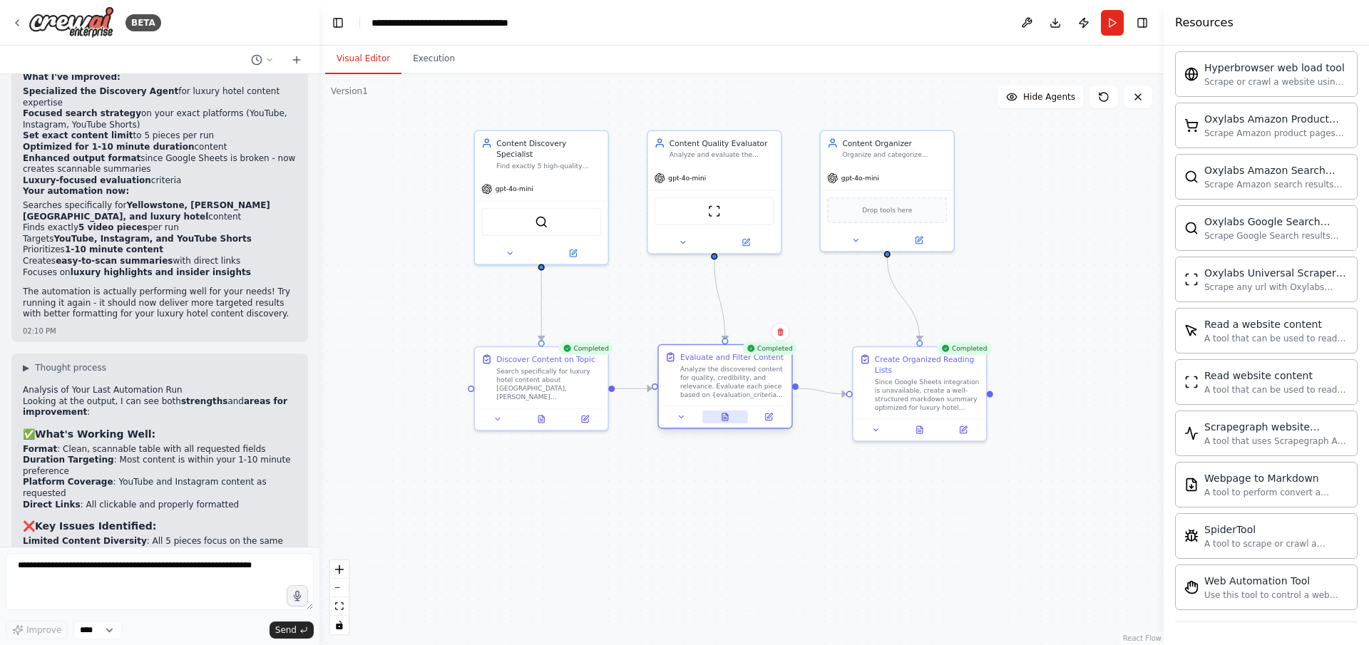
click at [732, 415] on button at bounding box center [725, 417] width 46 height 13
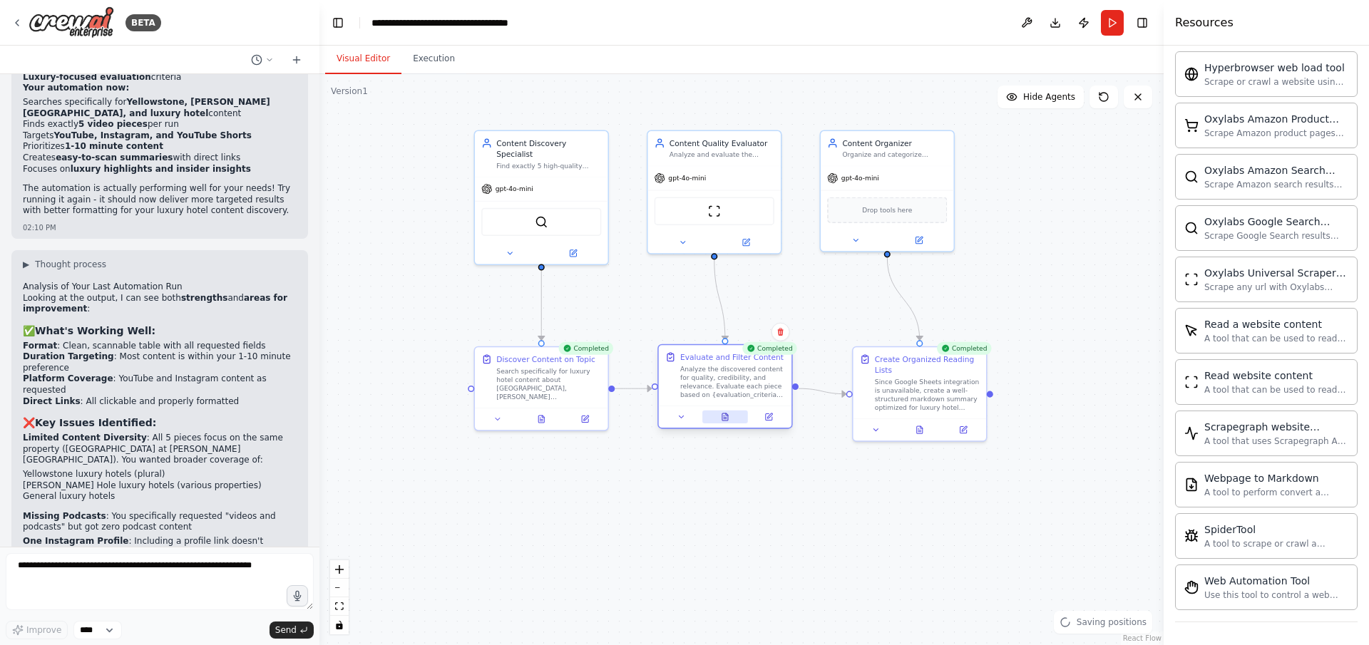
click at [724, 421] on icon at bounding box center [725, 417] width 9 height 9
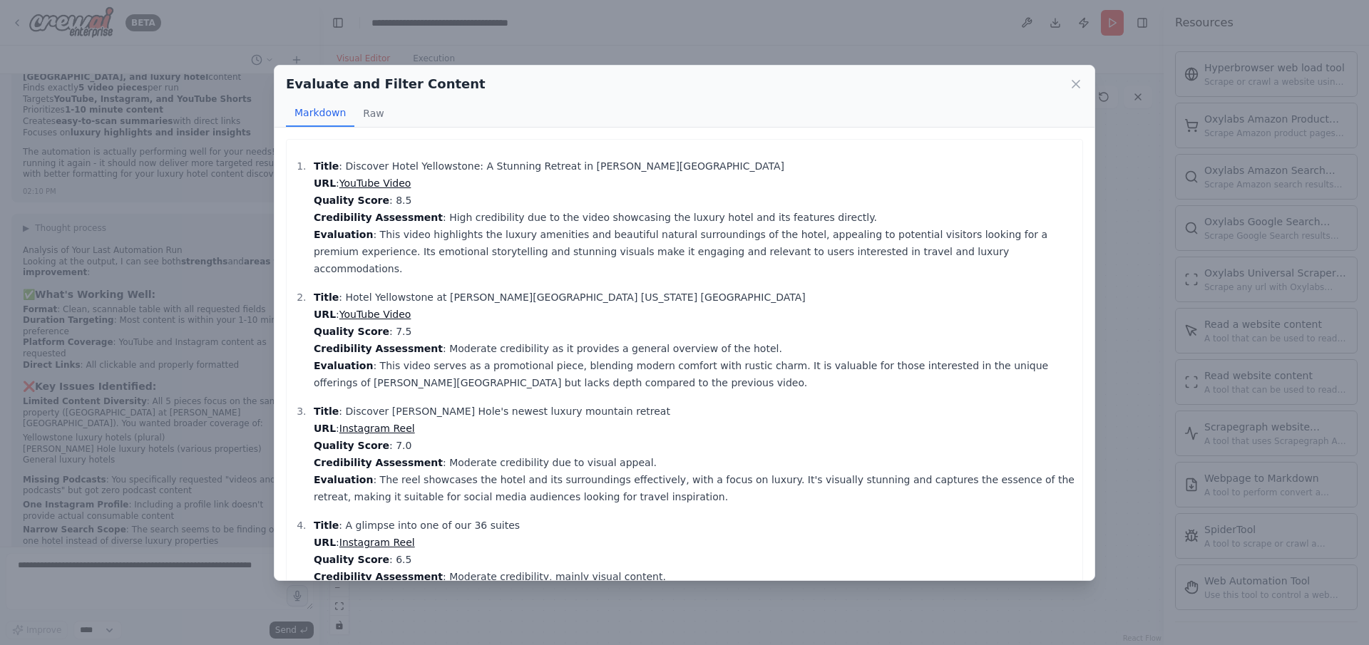
scroll to position [4210, 0]
click at [807, 600] on div "Evaluate and Filter Content Markdown Raw Title : Discover Hotel Yellowstone: A …" at bounding box center [684, 322] width 1369 height 645
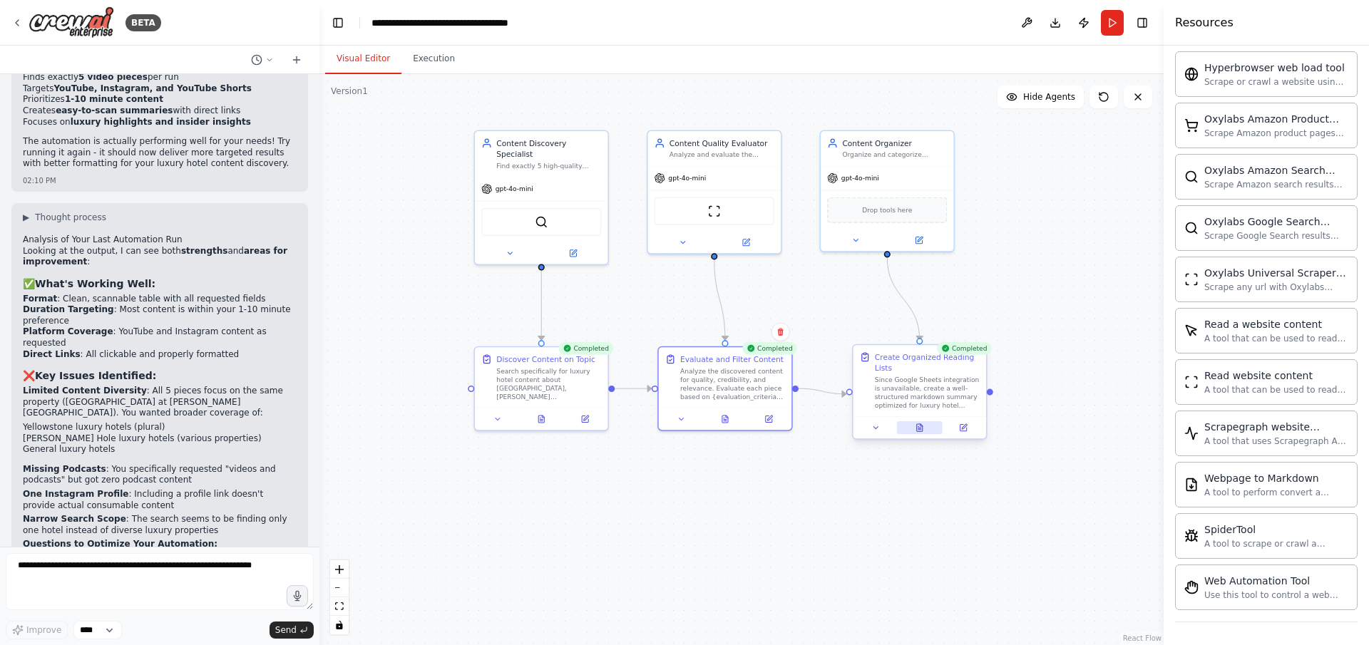
click at [924, 429] on button at bounding box center [920, 427] width 46 height 13
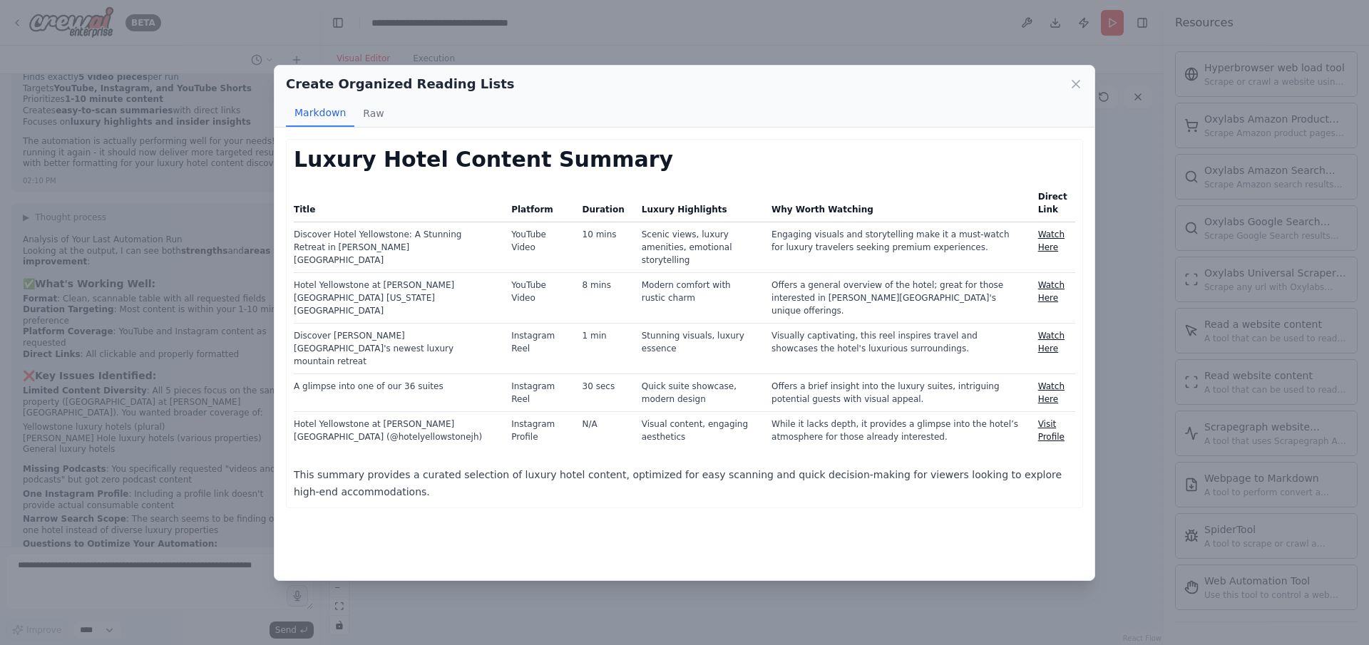
click at [528, 600] on div "Create Organized Reading Lists Markdown Raw Luxury Hotel Content Summary Title …" at bounding box center [684, 322] width 1369 height 645
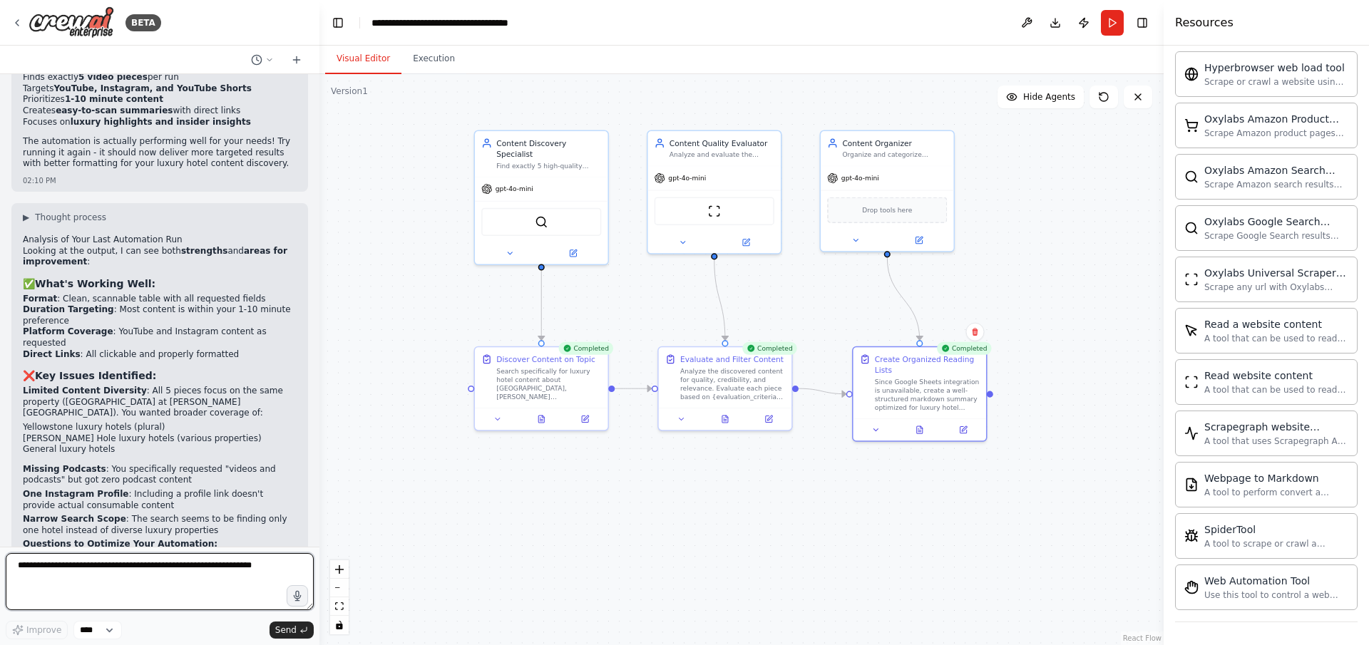
click at [233, 568] on textarea at bounding box center [160, 581] width 308 height 57
click at [160, 573] on textarea at bounding box center [160, 581] width 308 height 57
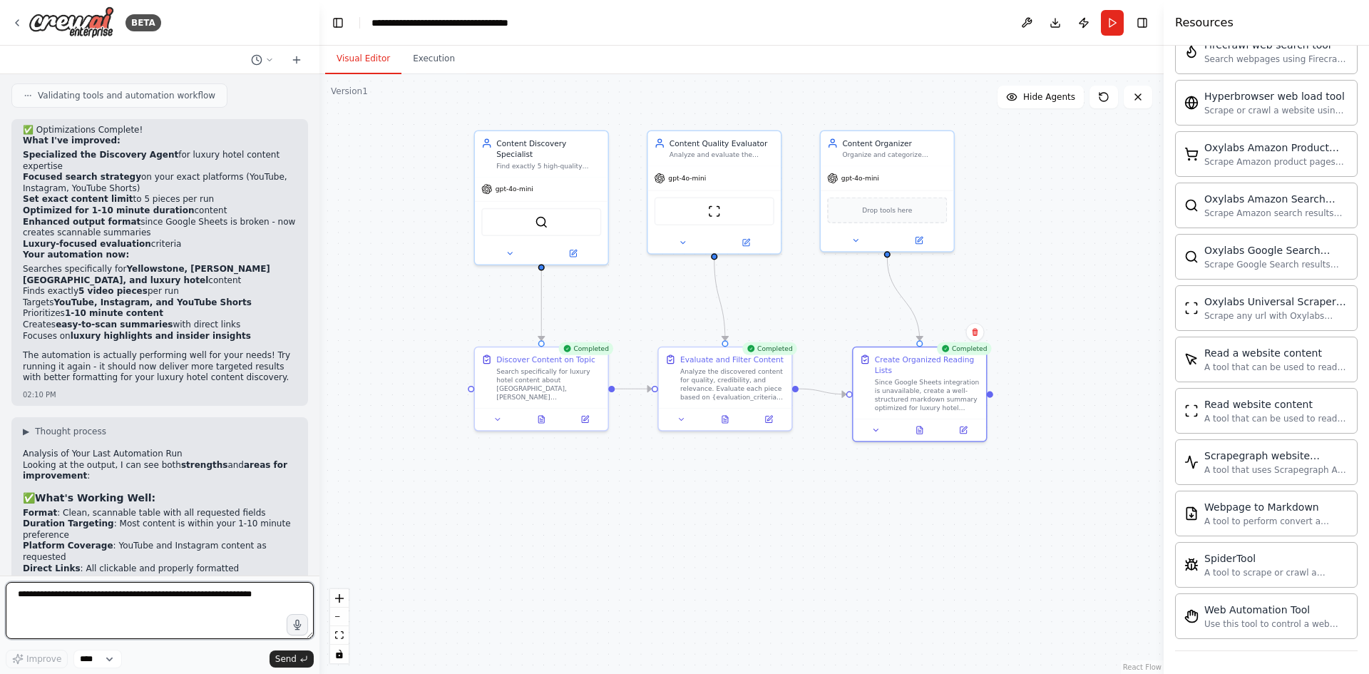
scroll to position [2434, 0]
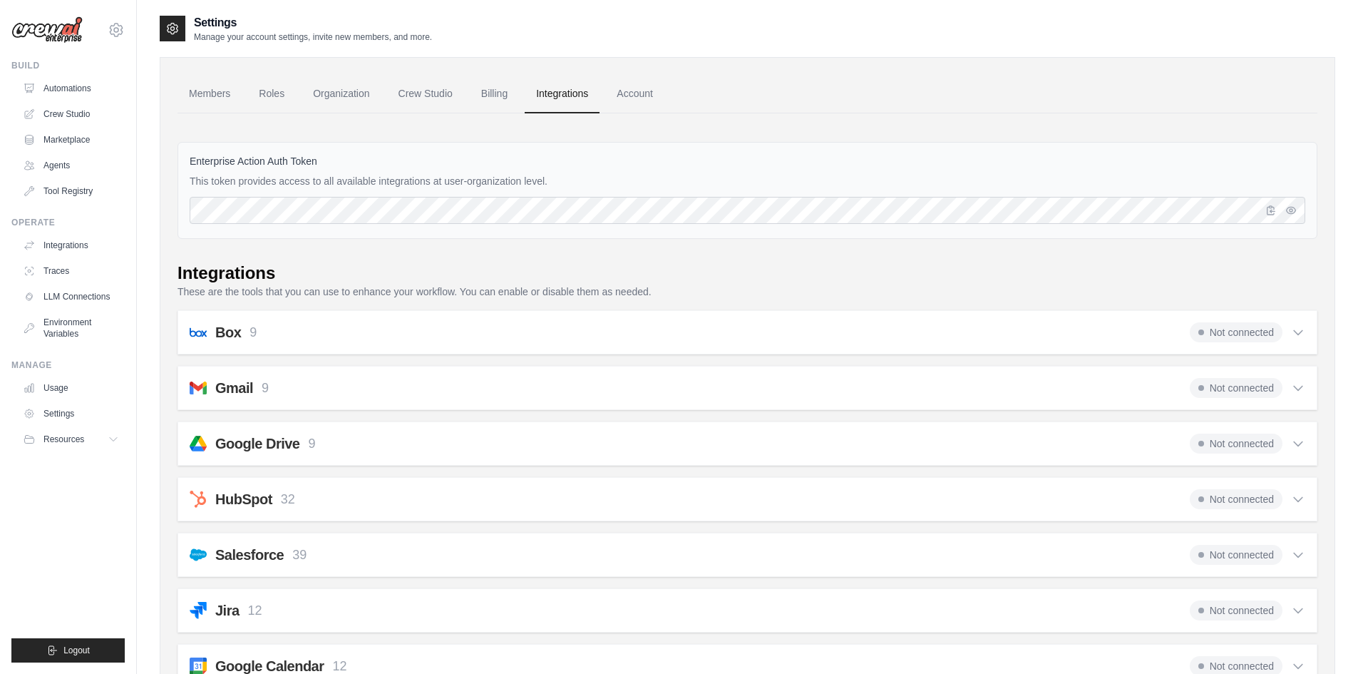
click at [401, 342] on div "Box 9 Not connected Select all Save File from URL: box_save_file Save File: box…" at bounding box center [748, 332] width 1140 height 44
click at [404, 334] on div "Box 9 Not connected" at bounding box center [748, 332] width 1116 height 20
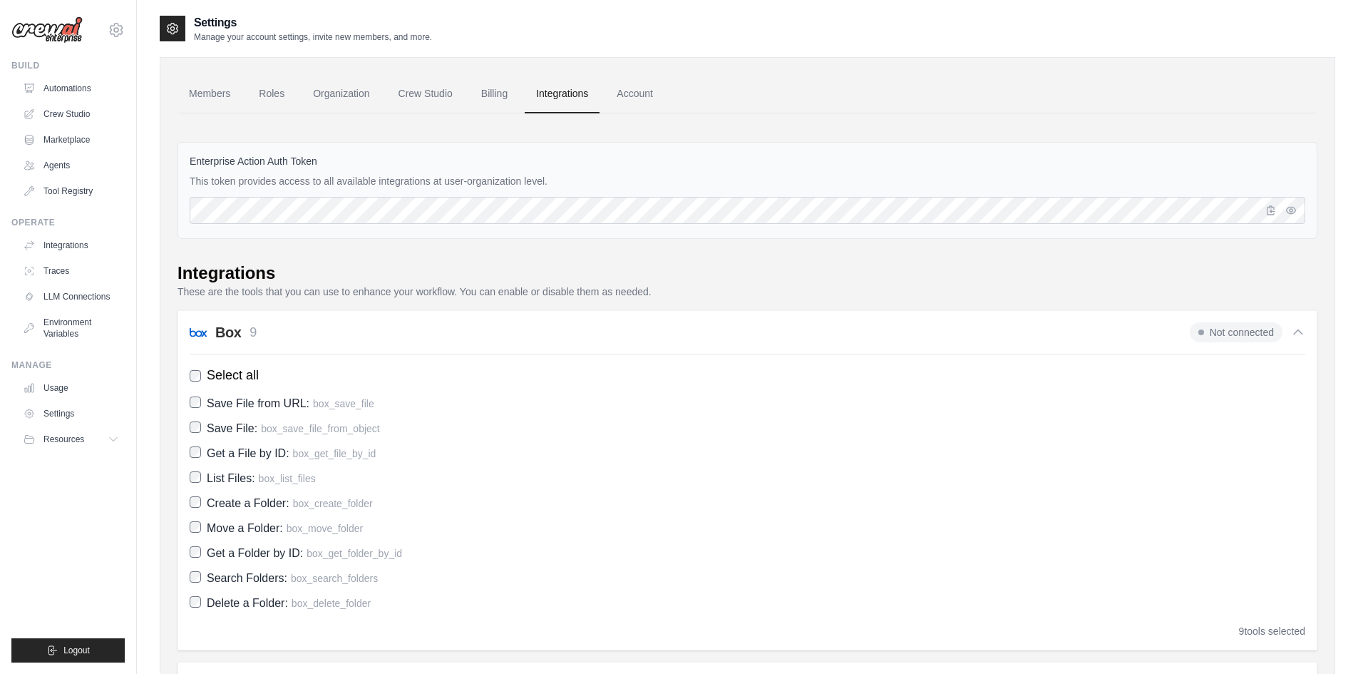
click at [404, 333] on div "Box 9 Not connected" at bounding box center [748, 332] width 1116 height 20
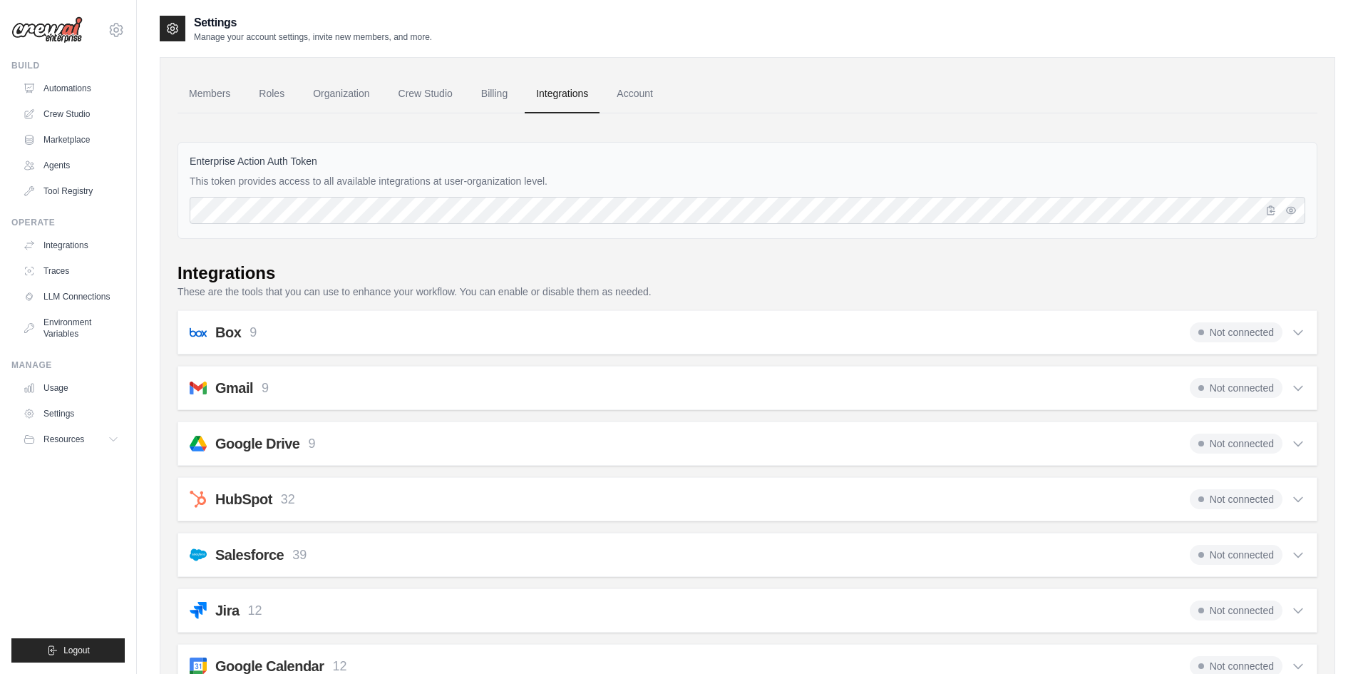
click at [398, 175] on p "This token provides access to all available integrations at user-organization l…" at bounding box center [748, 181] width 1116 height 14
click at [1290, 207] on icon "button" at bounding box center [1291, 209] width 9 height 6
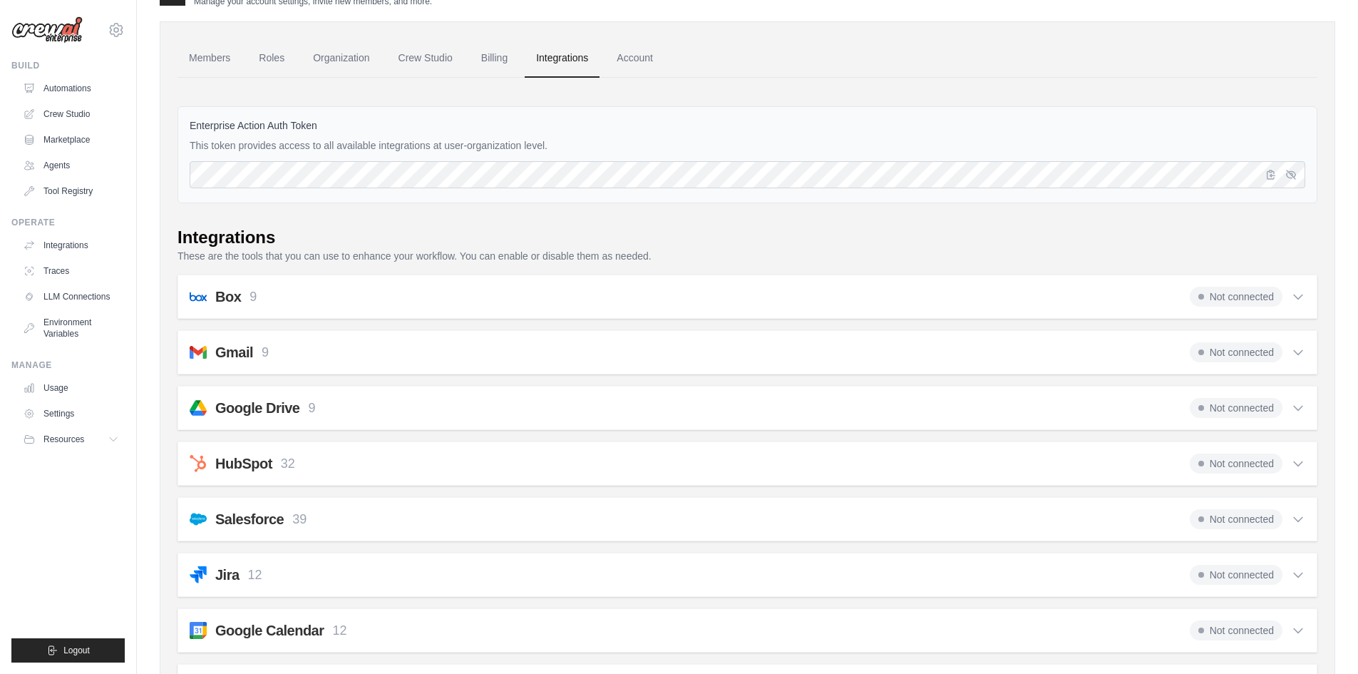
scroll to position [71, 0]
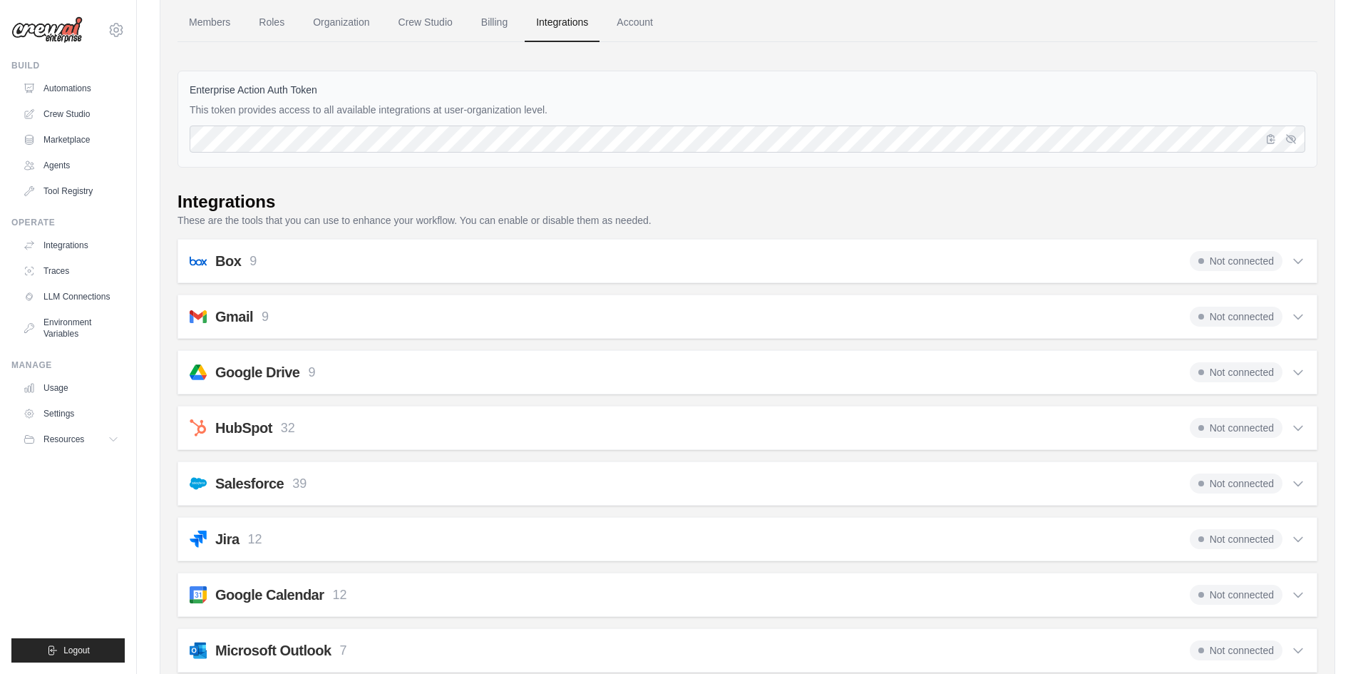
click at [772, 323] on div "Gmail 9 Not connected" at bounding box center [748, 317] width 1116 height 20
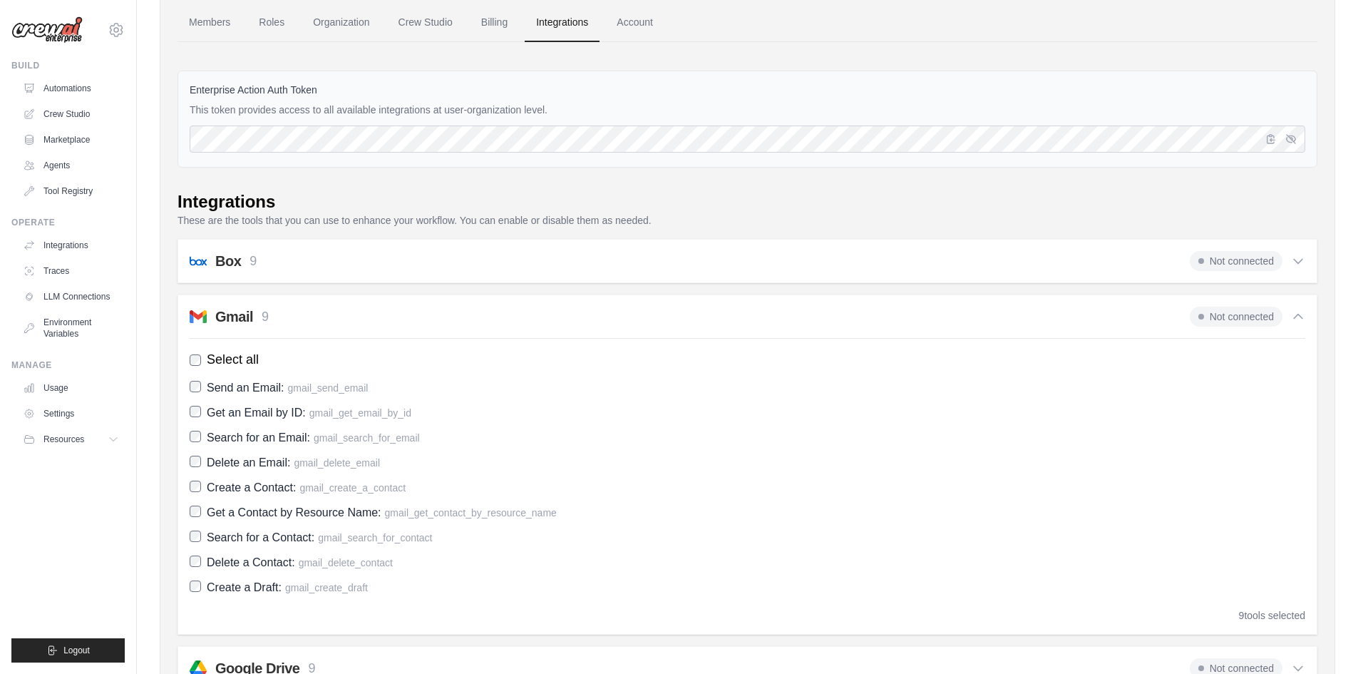
click at [769, 328] on div "Gmail 9 Not connected Select all Send an Email: gmail_send_email Get an Email b…" at bounding box center [748, 464] width 1140 height 340
click at [758, 318] on div "Gmail 9 Not connected" at bounding box center [748, 317] width 1116 height 20
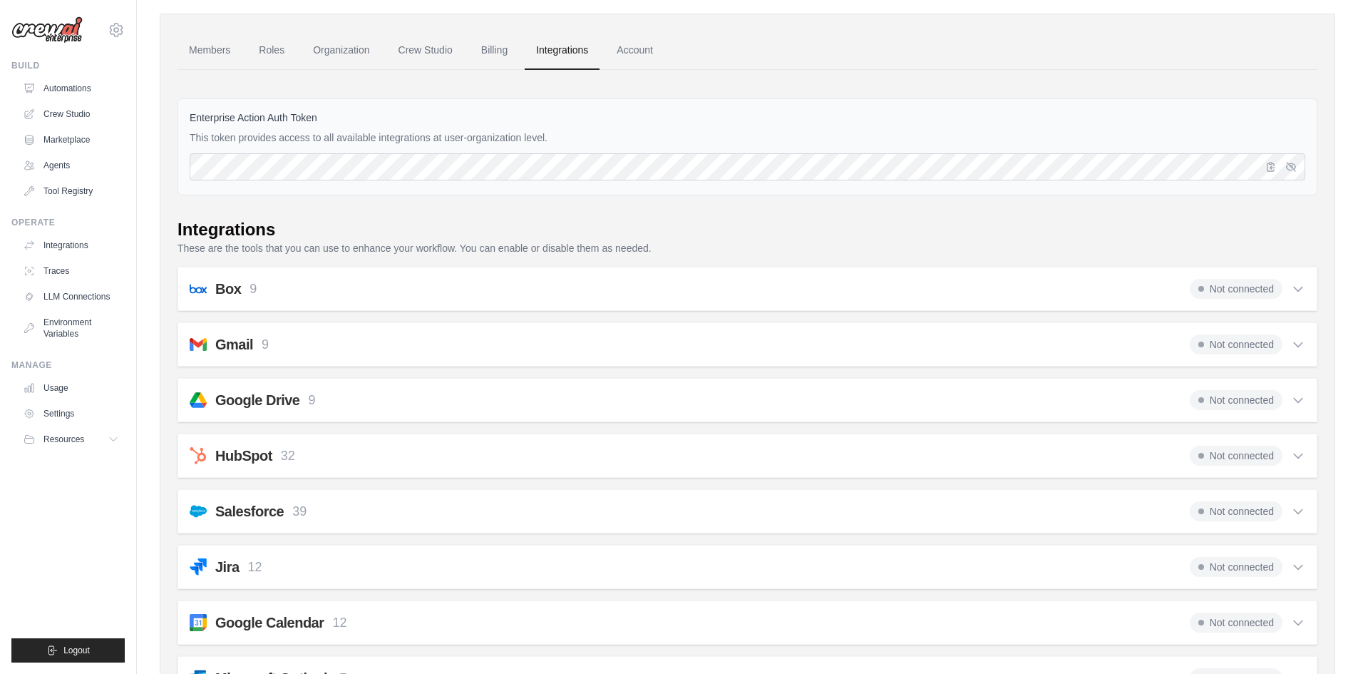
scroll to position [0, 0]
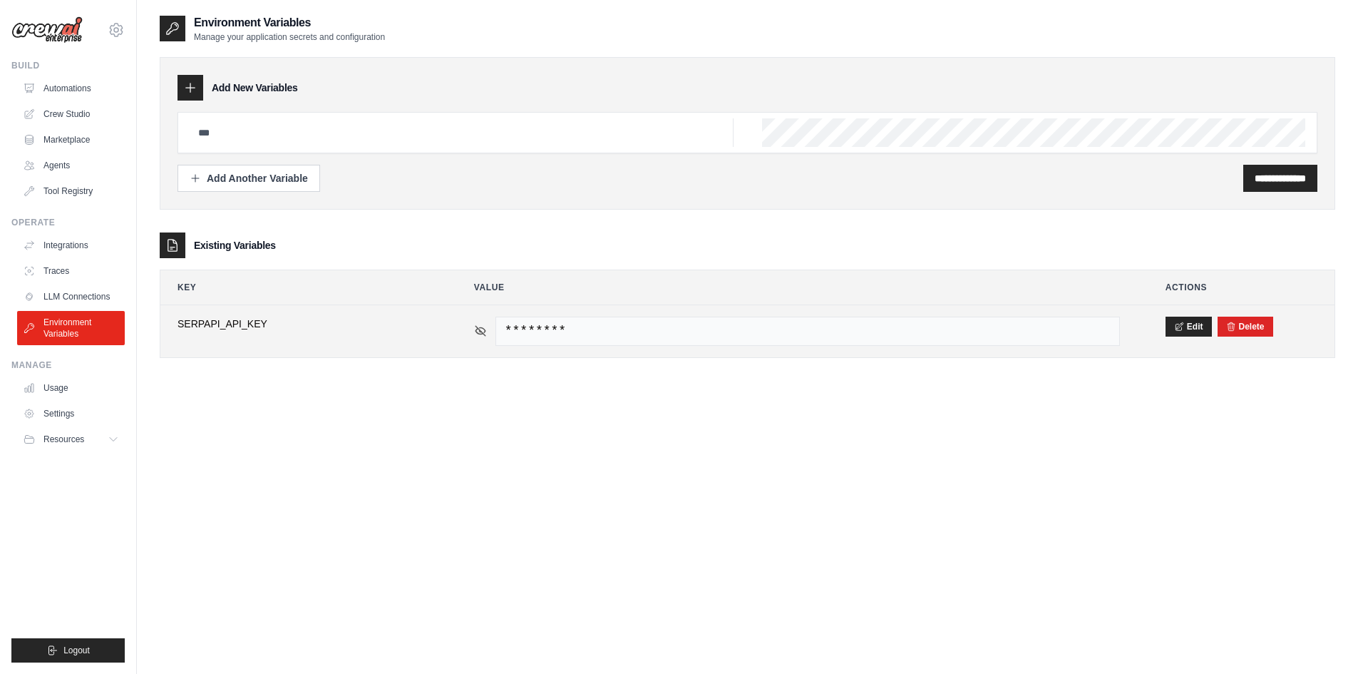
click at [482, 328] on icon at bounding box center [481, 330] width 10 height 6
click at [483, 332] on icon at bounding box center [480, 330] width 13 height 13
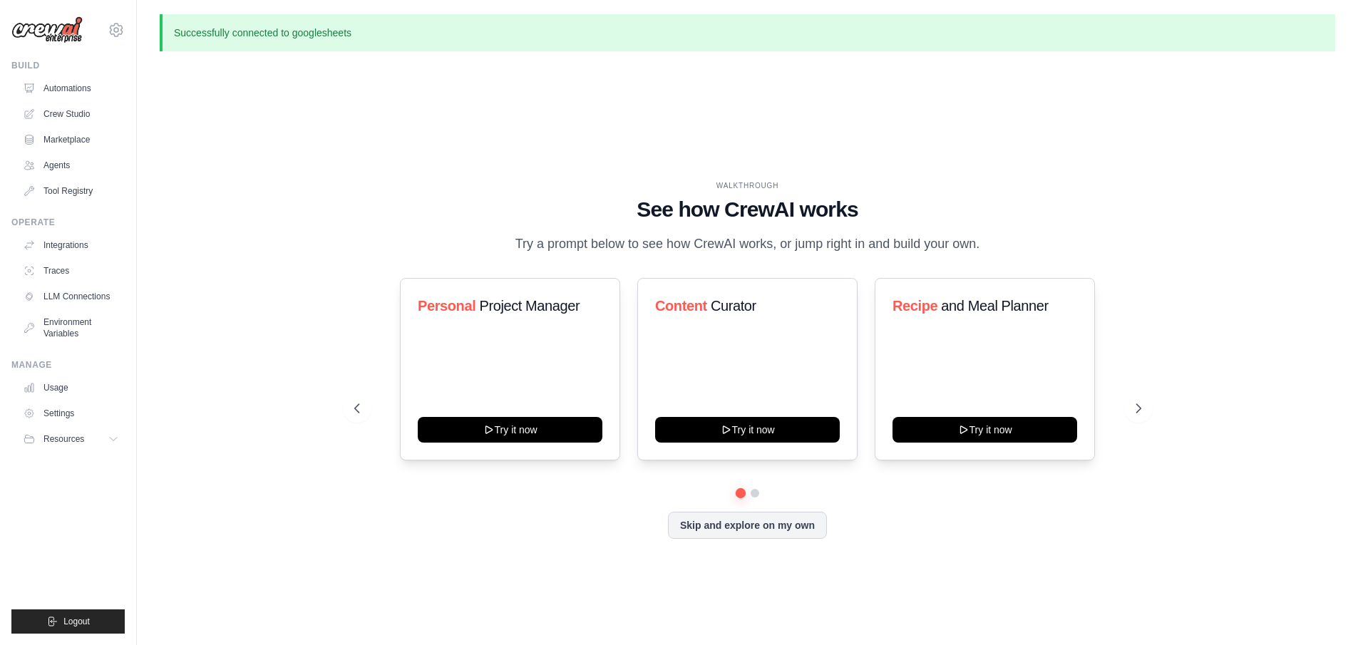
click at [336, 33] on p "Successfully connected to googlesheets" at bounding box center [748, 32] width 1176 height 37
click at [275, 140] on div "WALKTHROUGH See how CrewAI works Try a prompt below to see how CrewAI works, or…" at bounding box center [748, 371] width 1176 height 617
click at [73, 240] on link "Integrations" at bounding box center [73, 245] width 108 height 23
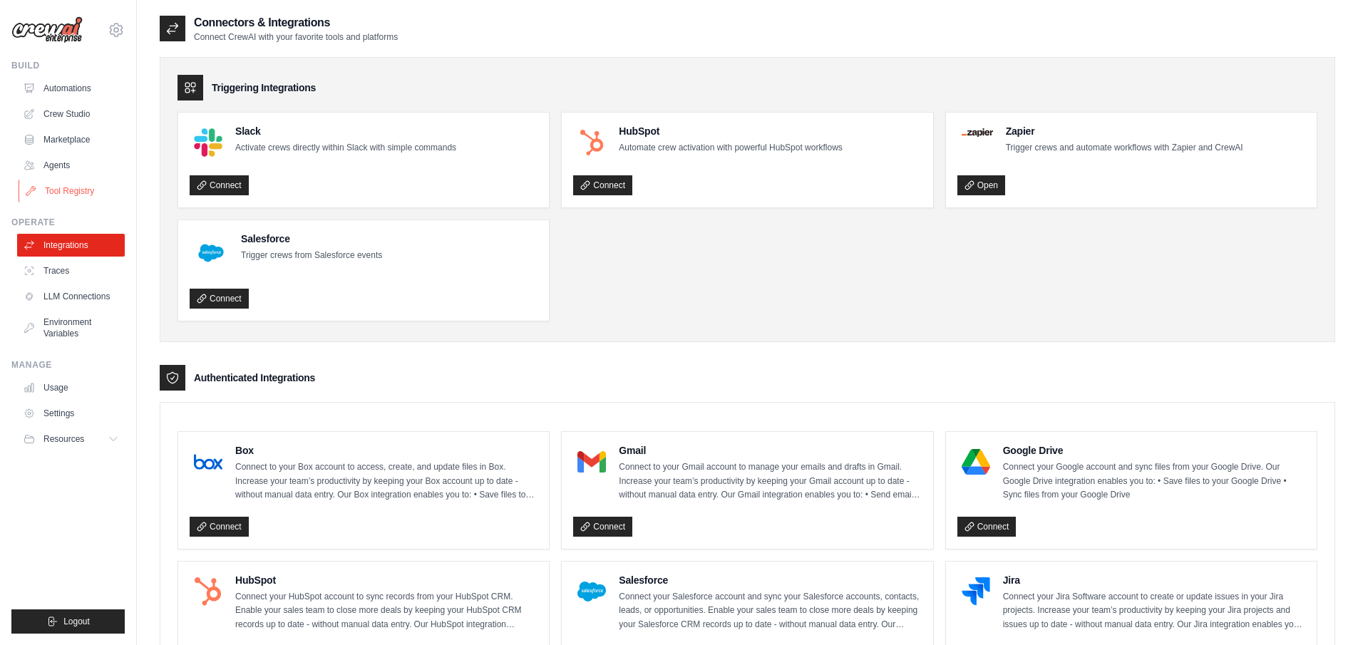
click at [51, 191] on link "Tool Registry" at bounding box center [73, 191] width 108 height 23
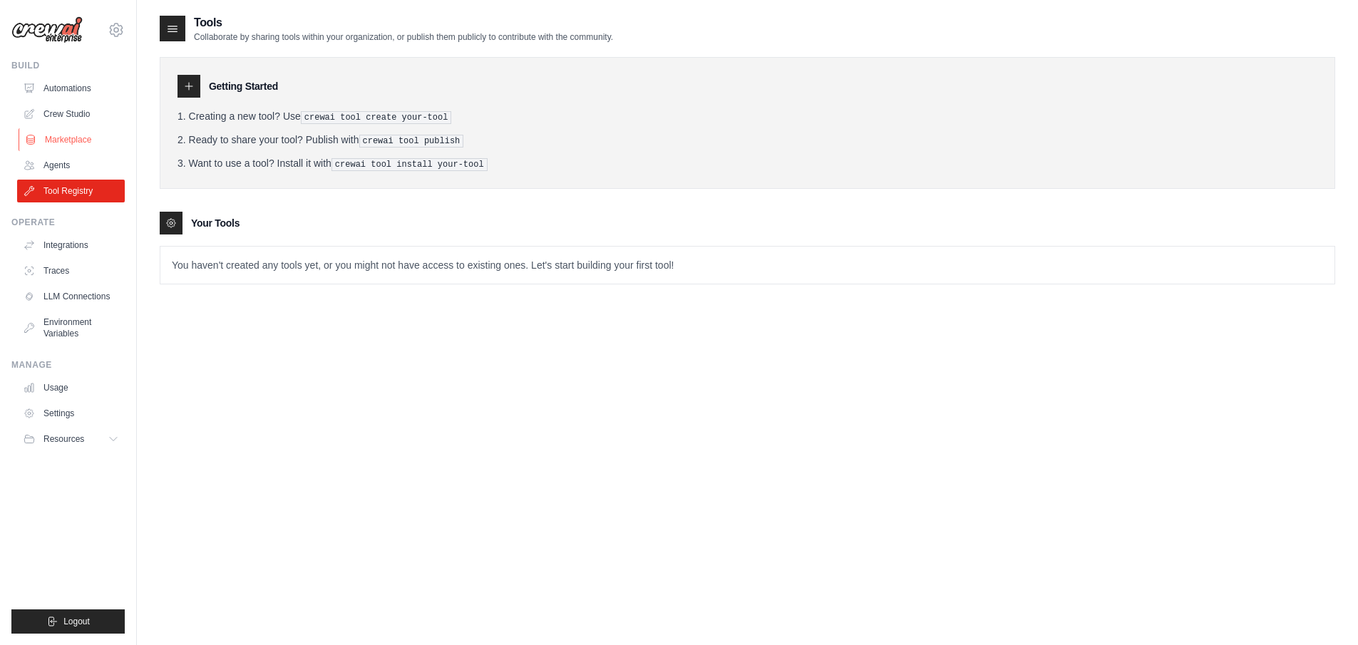
click at [51, 135] on link "Marketplace" at bounding box center [73, 139] width 108 height 23
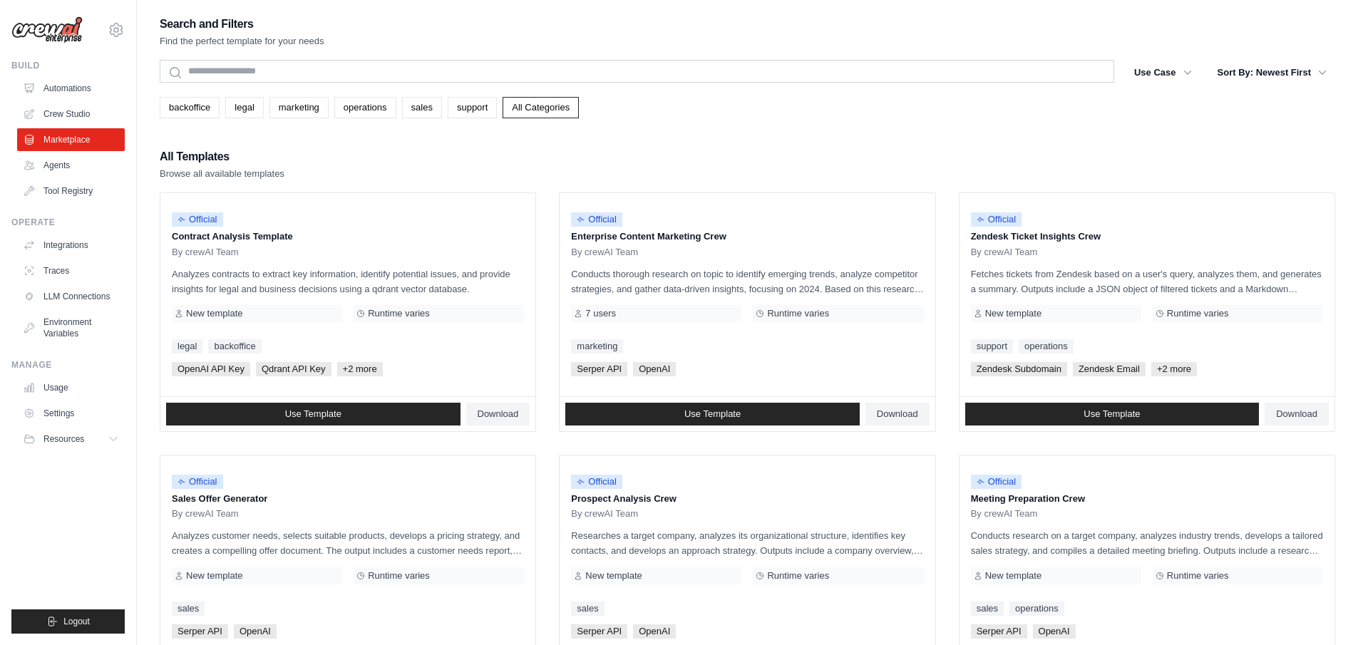
click at [72, 101] on ul "Automations Crew Studio Marketplace Agents Tool Registry" at bounding box center [71, 139] width 108 height 125
click at [71, 71] on div "Build" at bounding box center [67, 65] width 113 height 11
click at [75, 81] on link "Automations" at bounding box center [73, 88] width 108 height 23
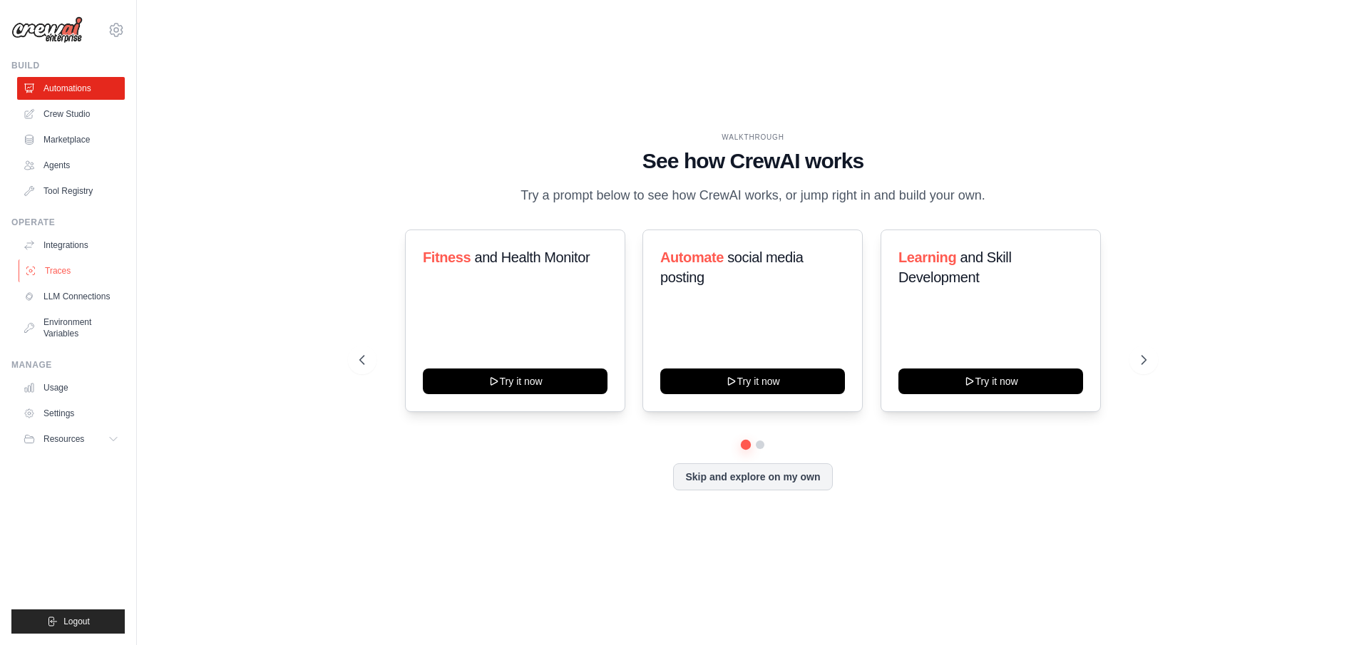
click at [93, 269] on link "Traces" at bounding box center [73, 271] width 108 height 23
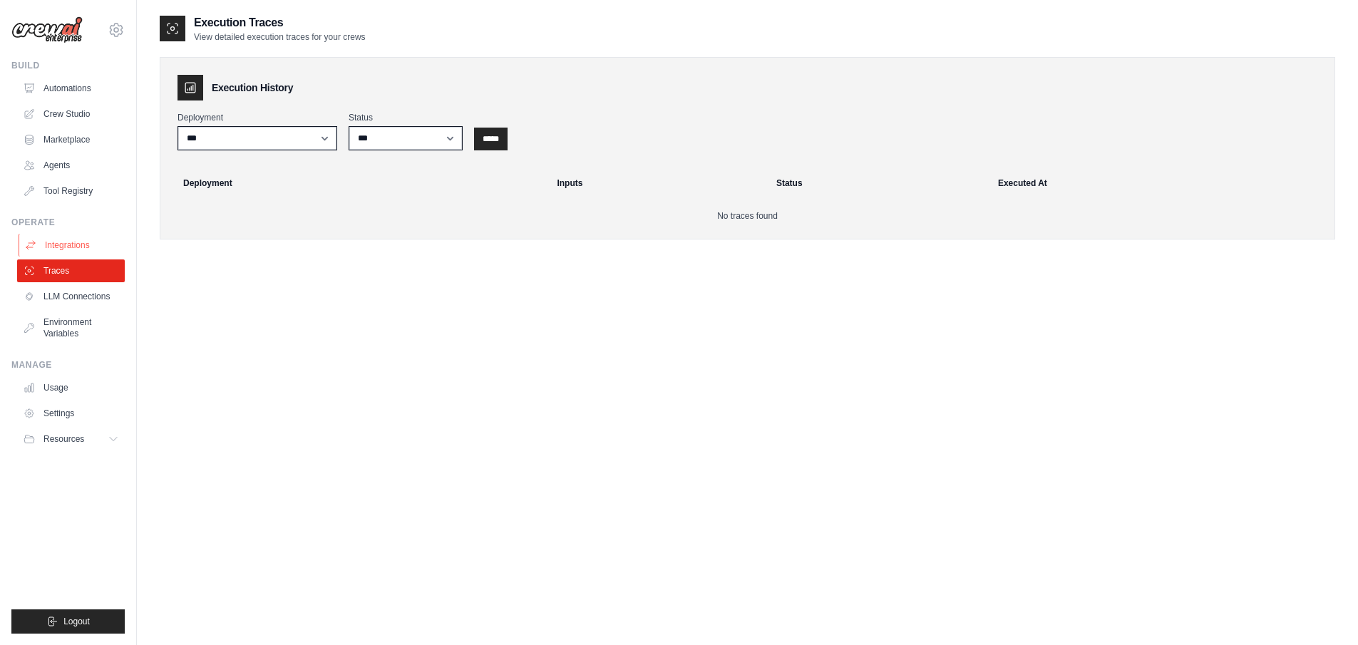
click at [87, 254] on link "Integrations" at bounding box center [73, 245] width 108 height 23
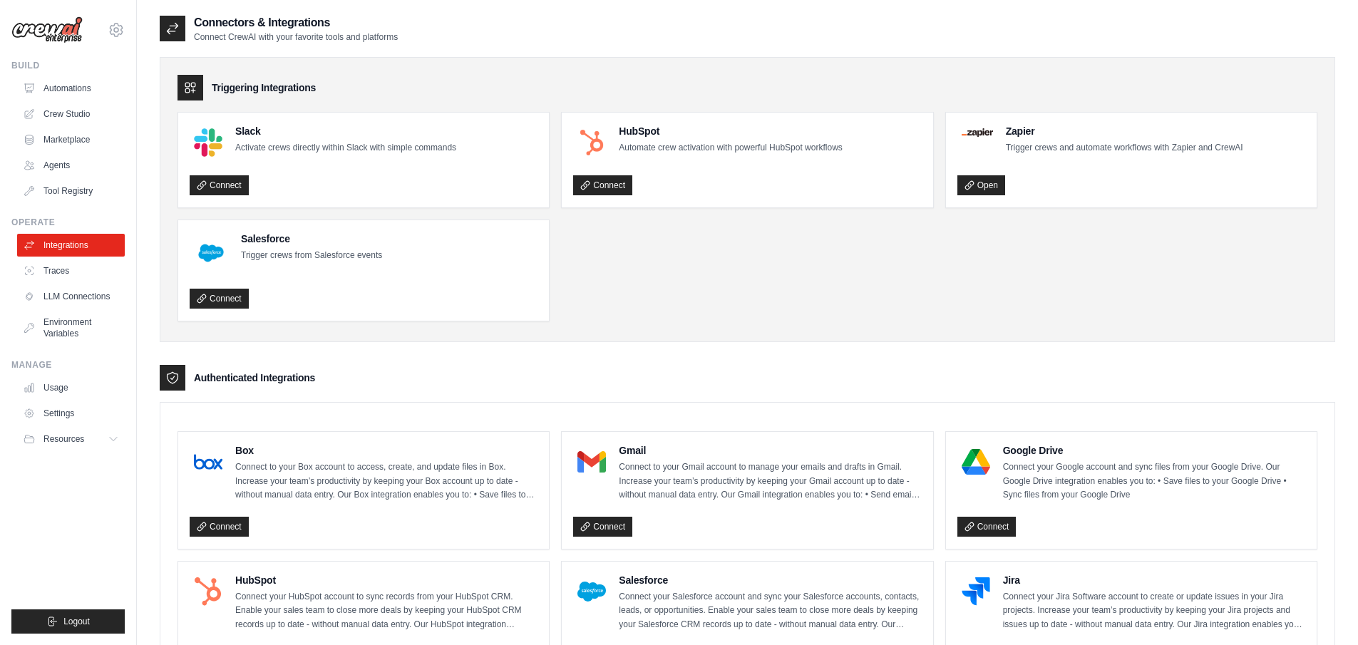
click at [1005, 195] on div "Open" at bounding box center [1132, 185] width 348 height 21
click at [991, 188] on link "Open" at bounding box center [982, 185] width 48 height 20
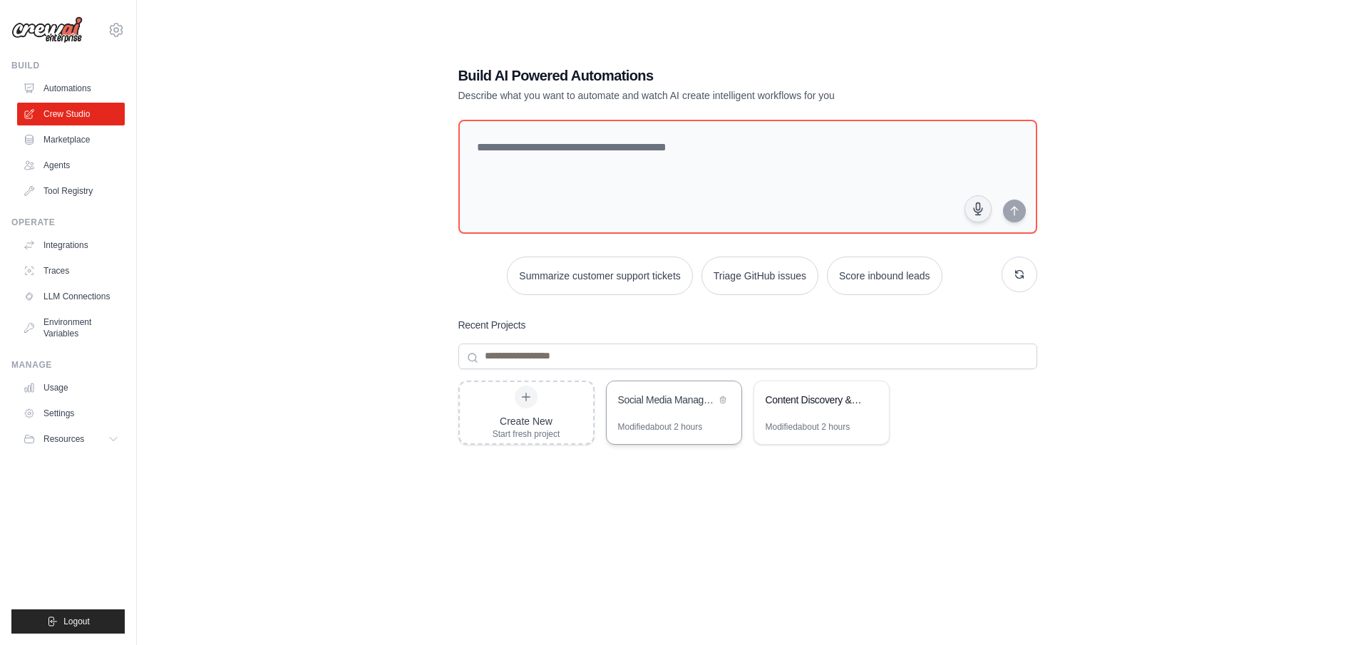
click at [640, 419] on div "Social Media Management Automation" at bounding box center [674, 401] width 135 height 40
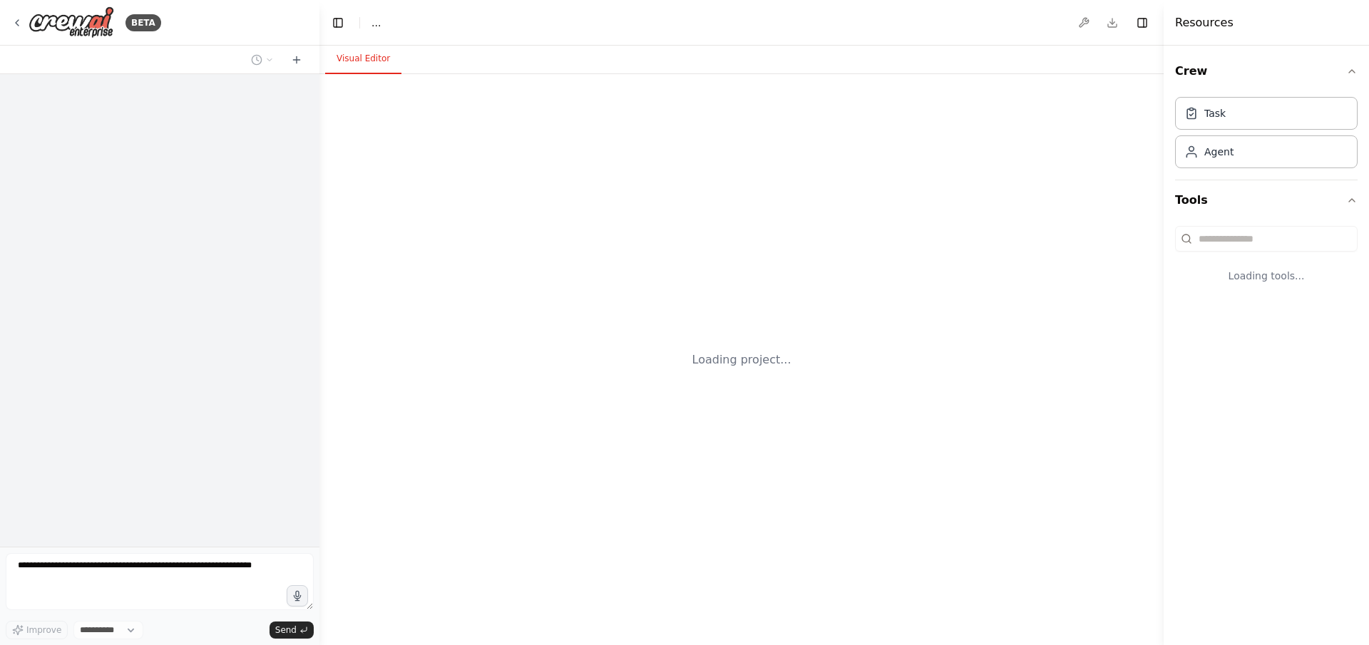
select select "****"
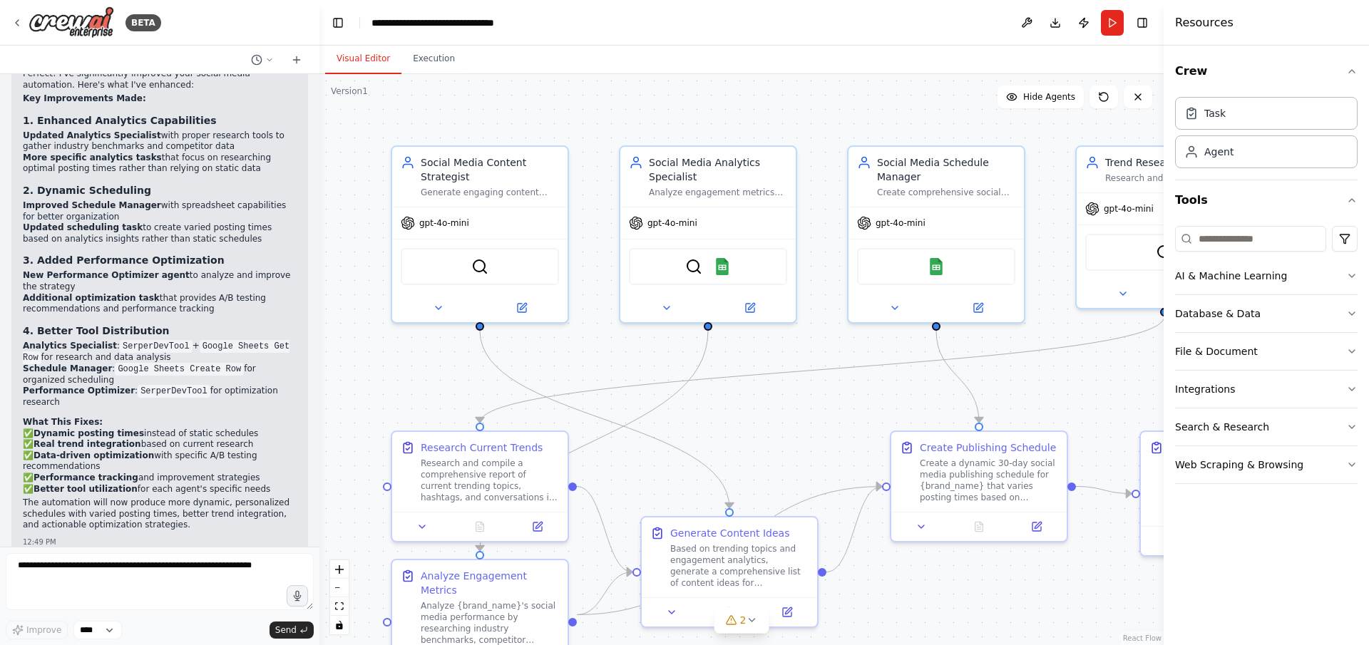
scroll to position [2666, 0]
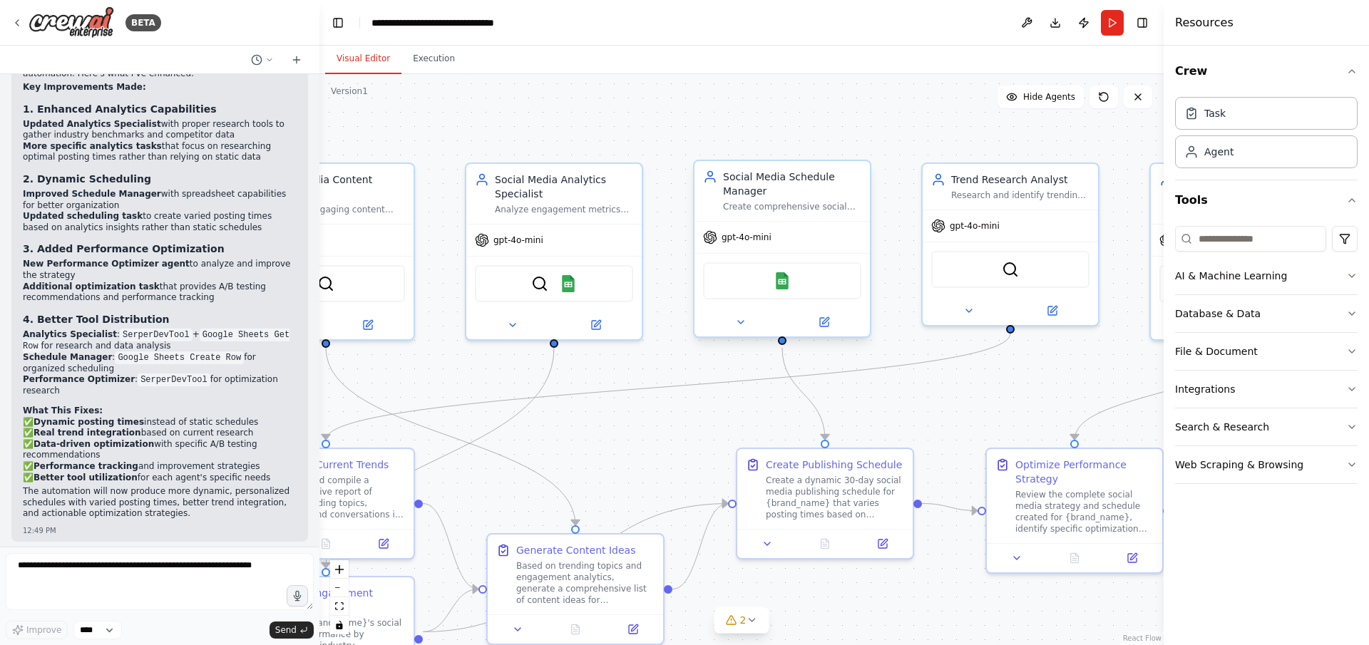
drag, startPoint x: 898, startPoint y: 121, endPoint x: 768, endPoint y: 183, distance: 144.2
click at [750, 135] on div ".deletable-edge-delete-btn { width: 20px; height: 20px; border: 0px solid #ffff…" at bounding box center [741, 359] width 844 height 571
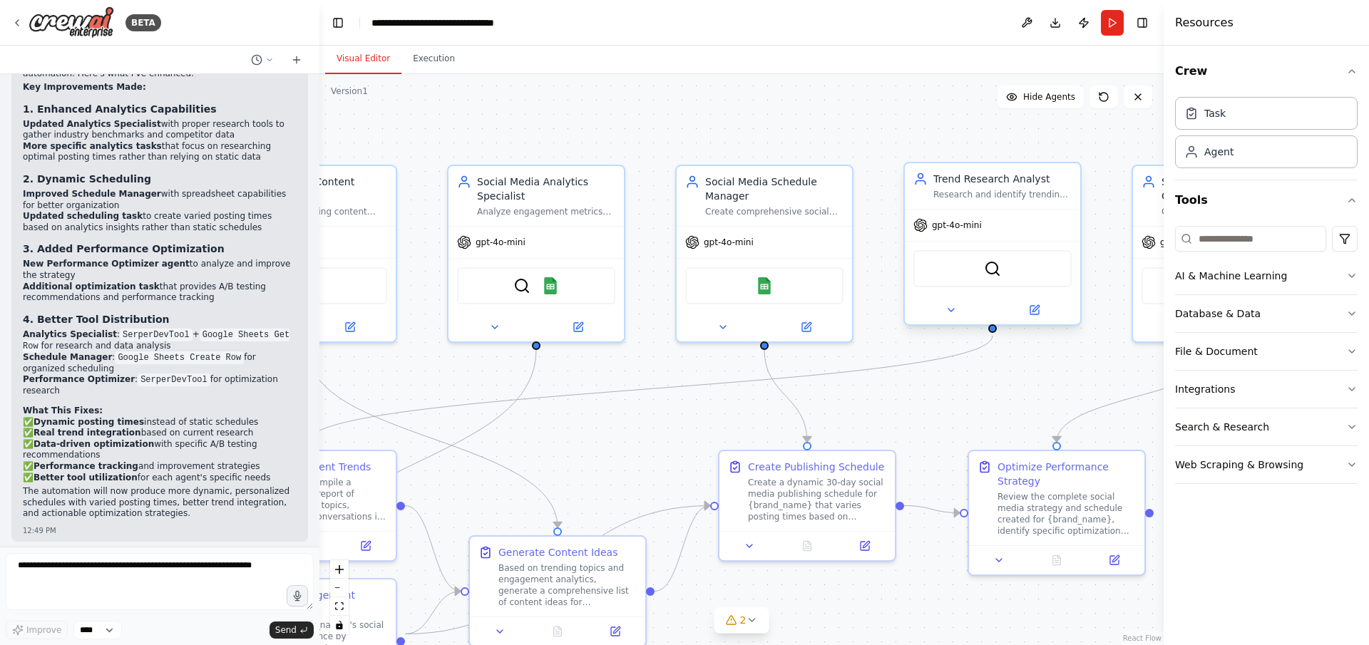
click at [973, 277] on div "SerperDevTool" at bounding box center [992, 268] width 158 height 37
click at [974, 277] on div "SerperDevTool" at bounding box center [992, 268] width 158 height 37
click at [1216, 232] on input at bounding box center [1250, 239] width 151 height 26
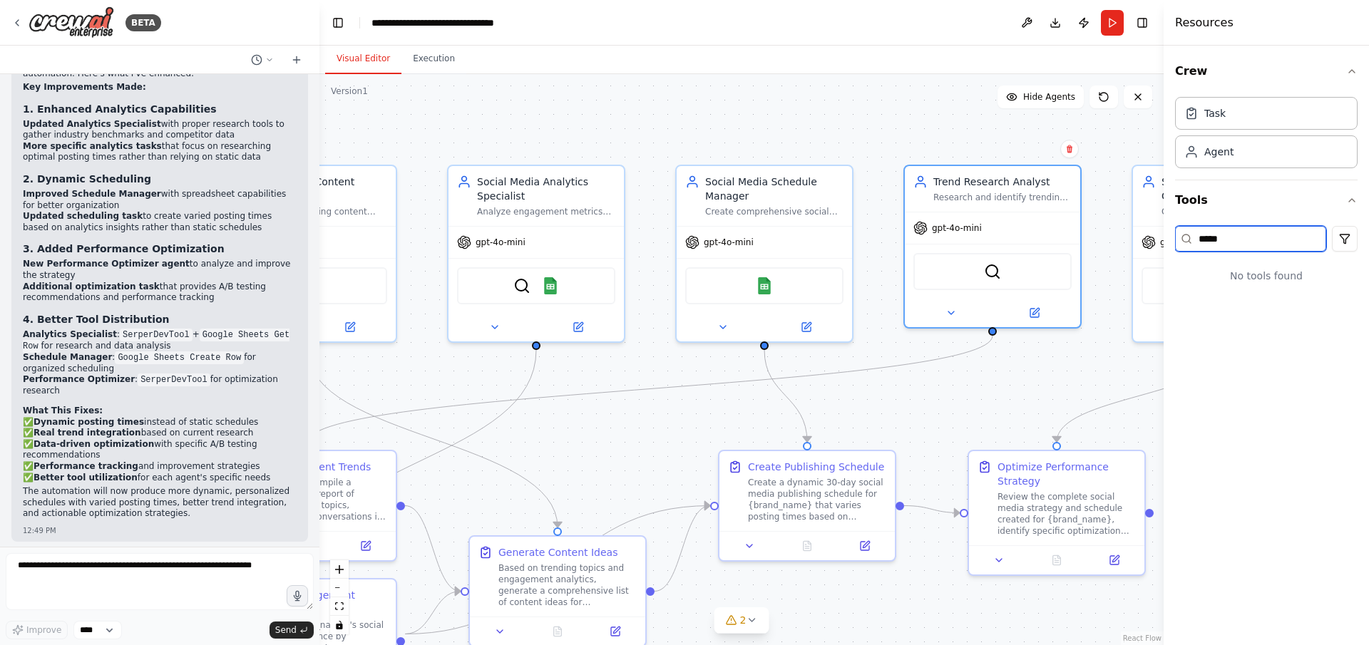
type input "******"
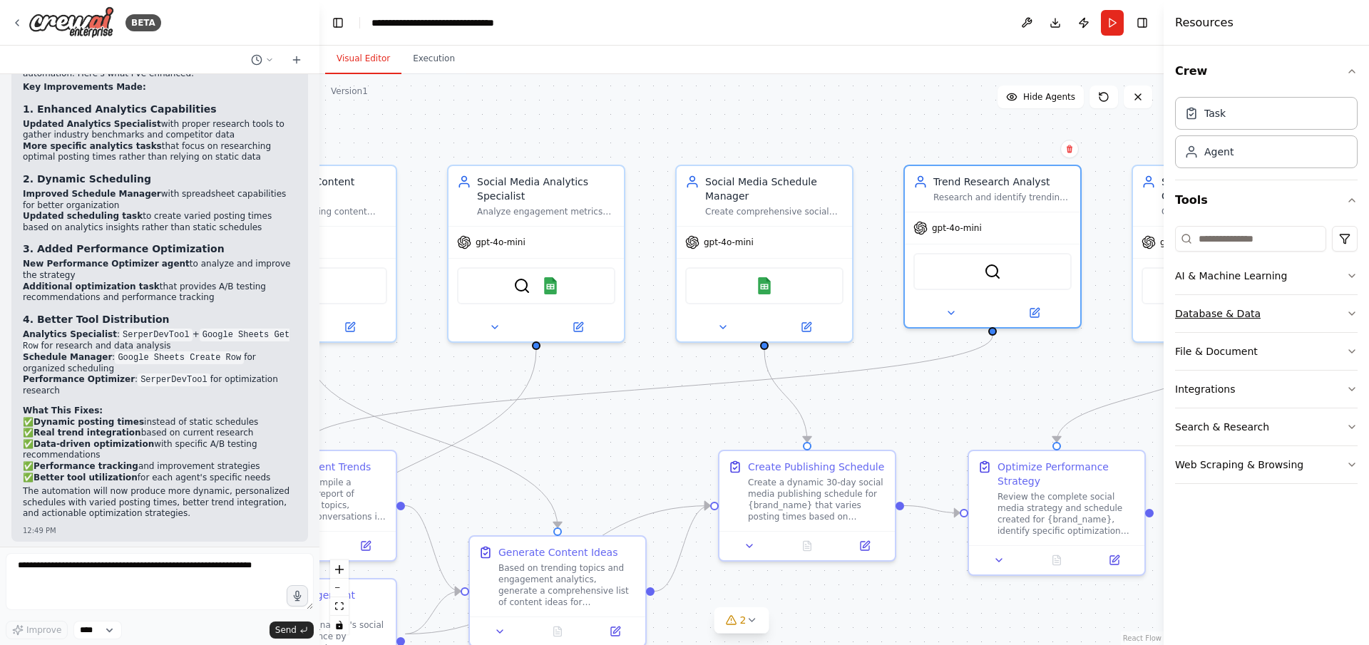
click at [1288, 302] on button "Database & Data" at bounding box center [1266, 313] width 183 height 37
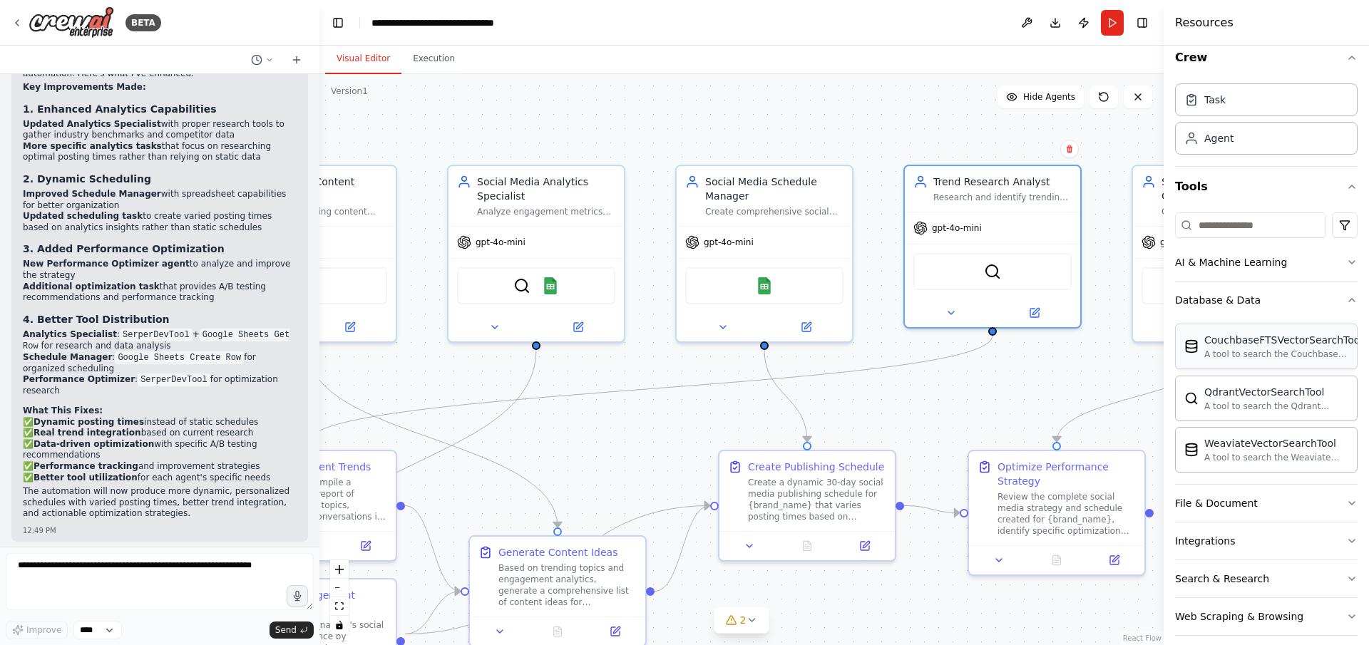
scroll to position [27, 0]
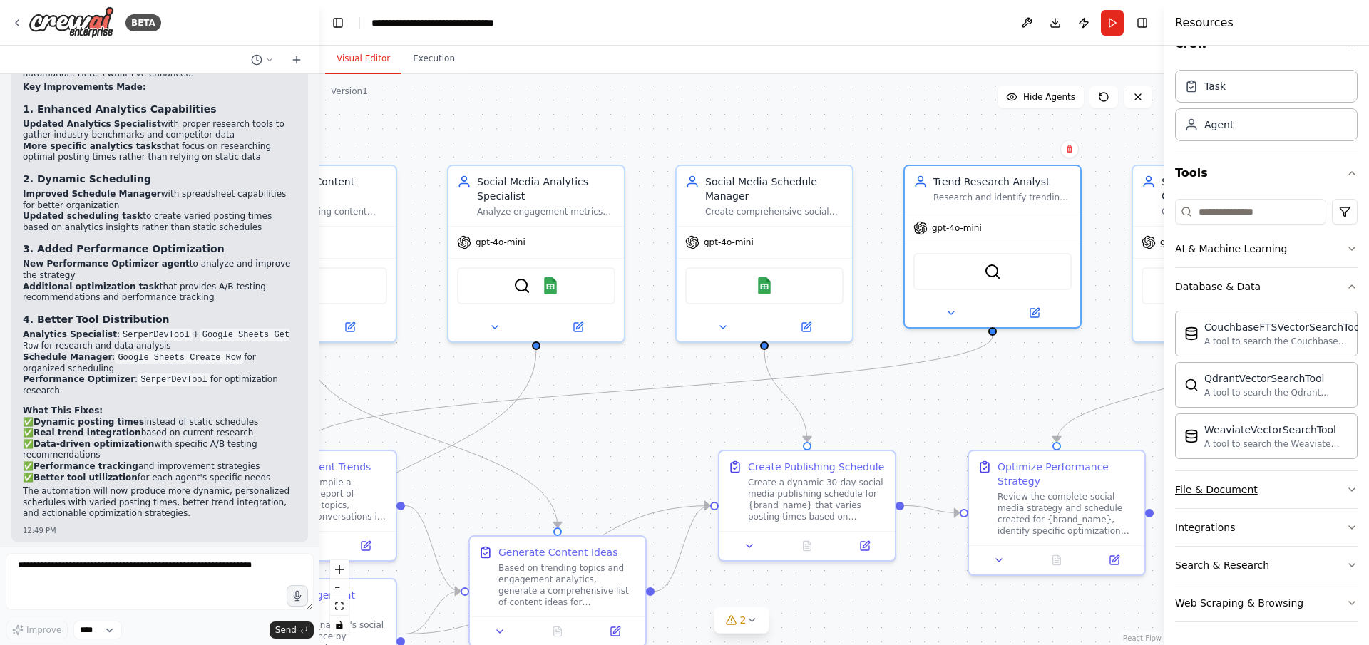
click at [1268, 484] on button "File & Document" at bounding box center [1266, 489] width 183 height 37
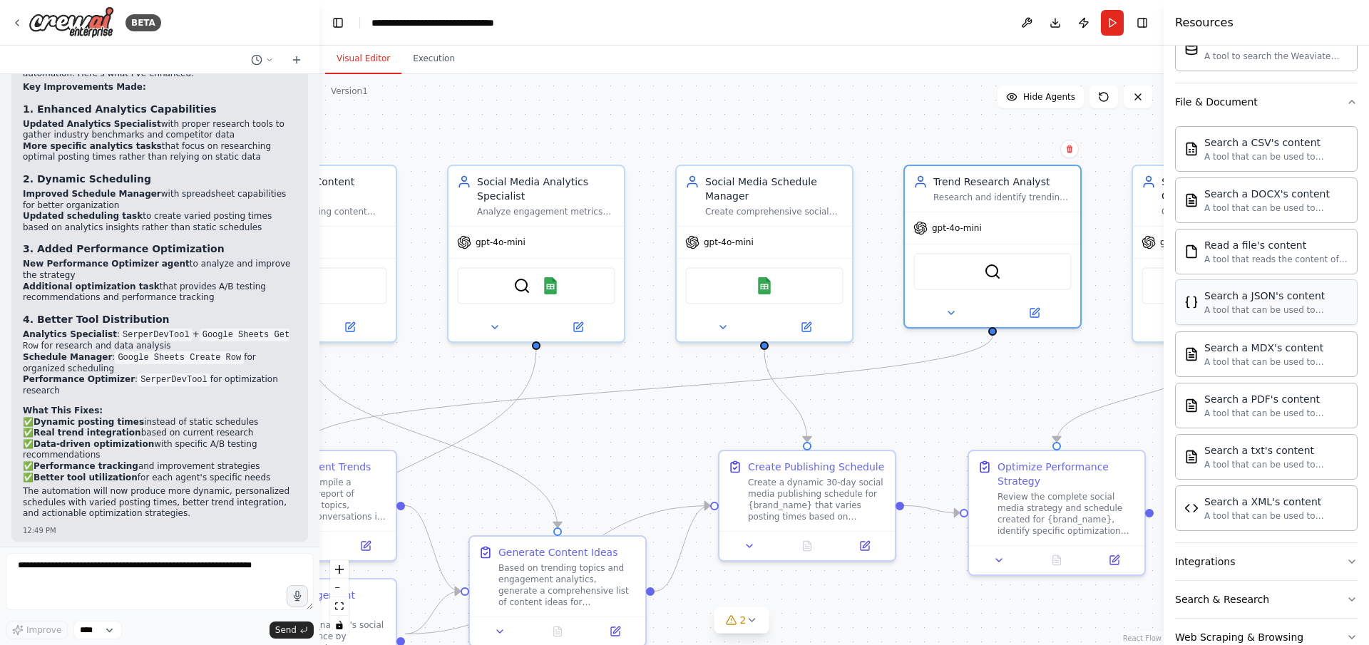
scroll to position [449, 0]
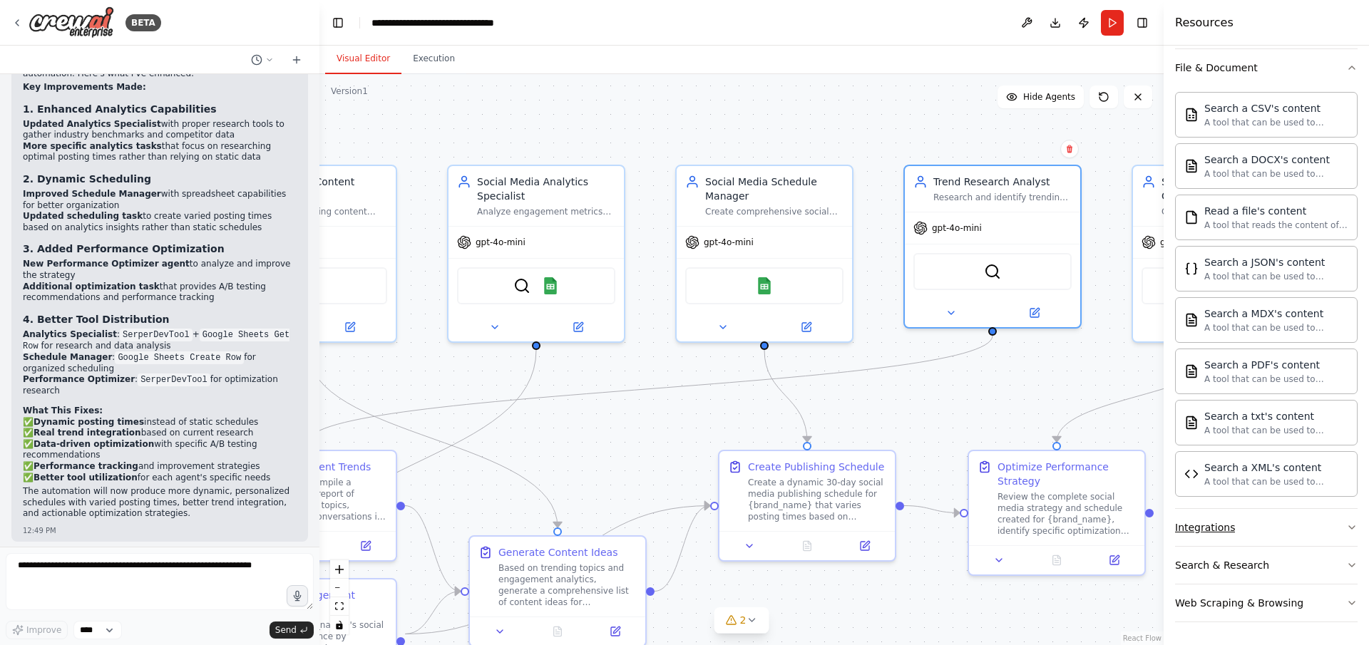
click at [1305, 528] on button "Integrations" at bounding box center [1266, 527] width 183 height 37
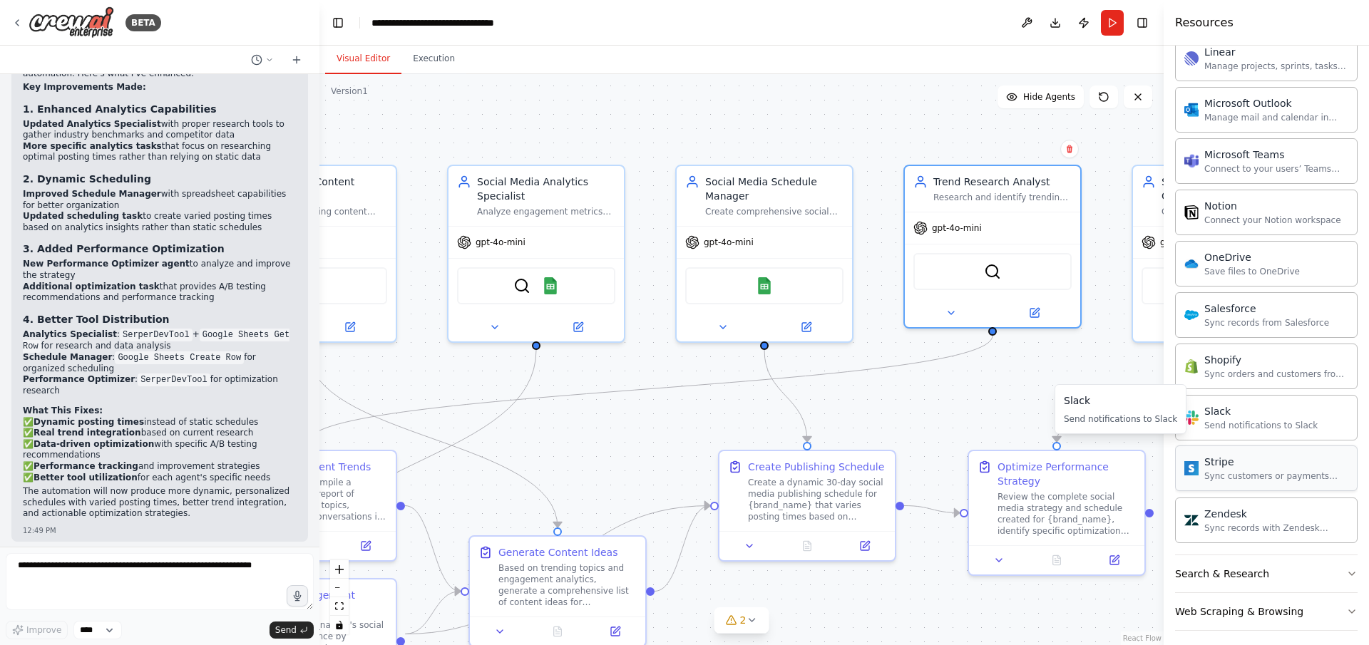
scroll to position [1539, 0]
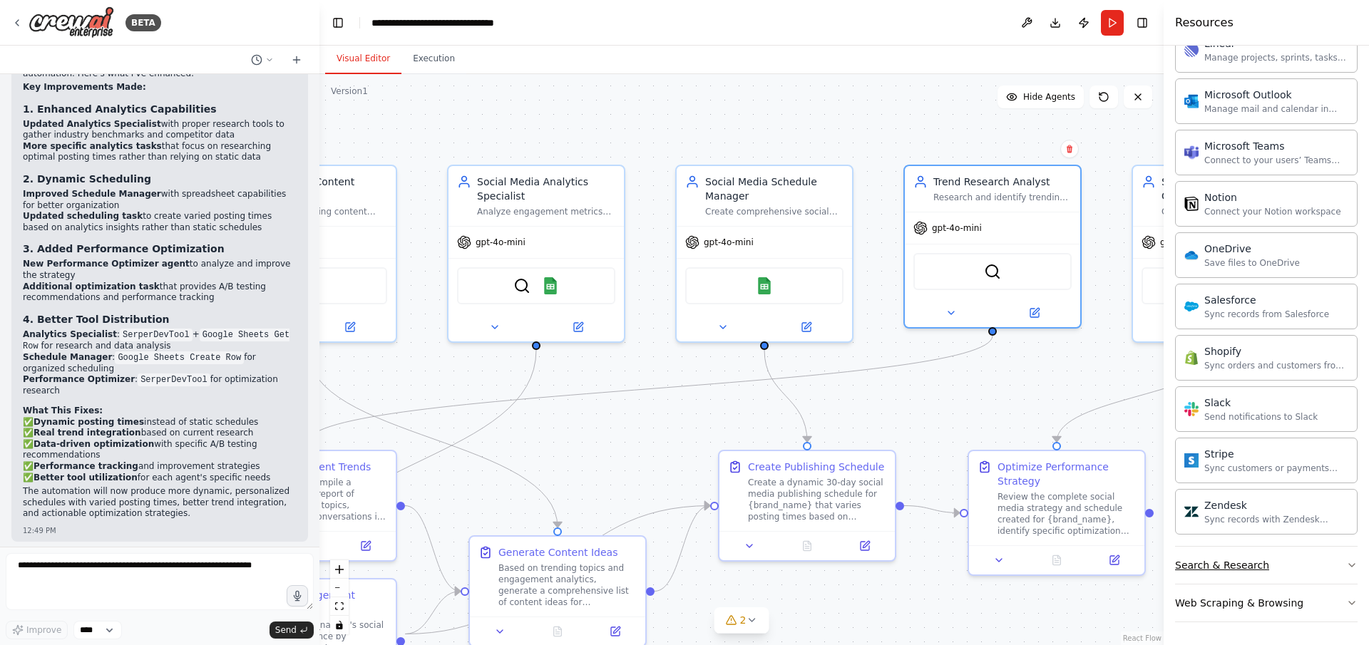
click at [1266, 569] on button "Search & Research" at bounding box center [1266, 565] width 183 height 37
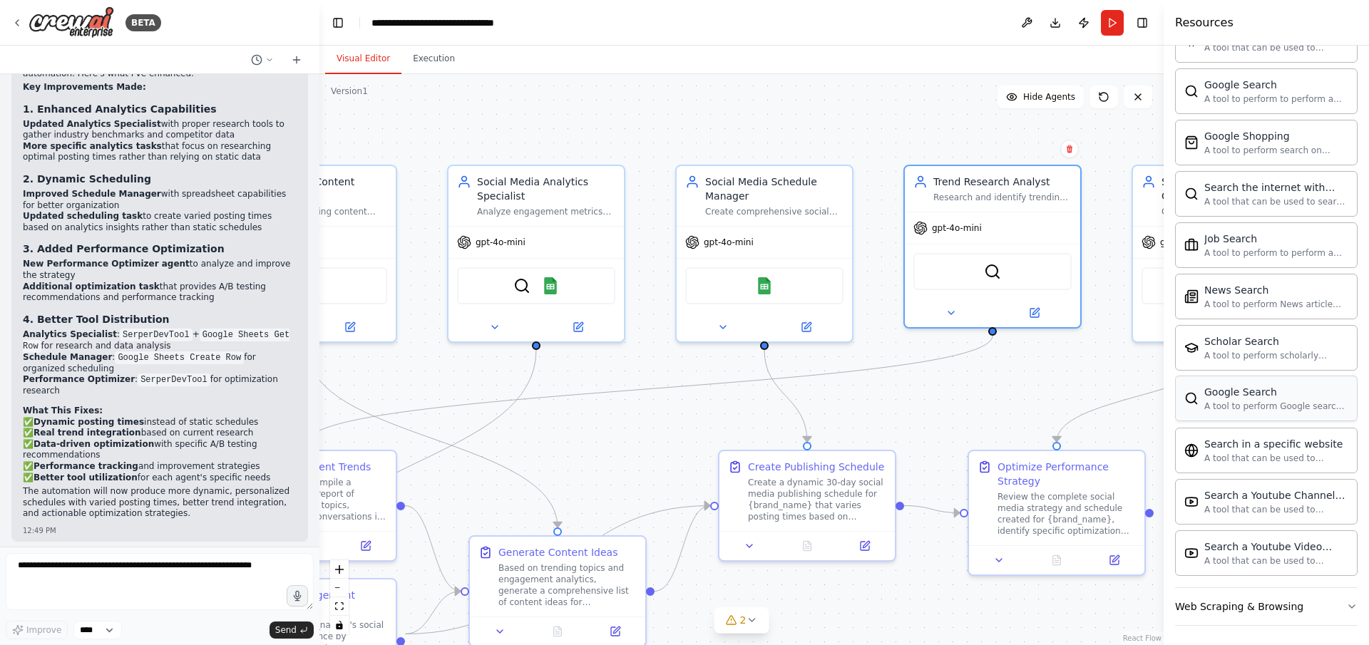
scroll to position [2269, 0]
click at [1302, 607] on button "Web Scraping & Browsing" at bounding box center [1266, 603] width 183 height 37
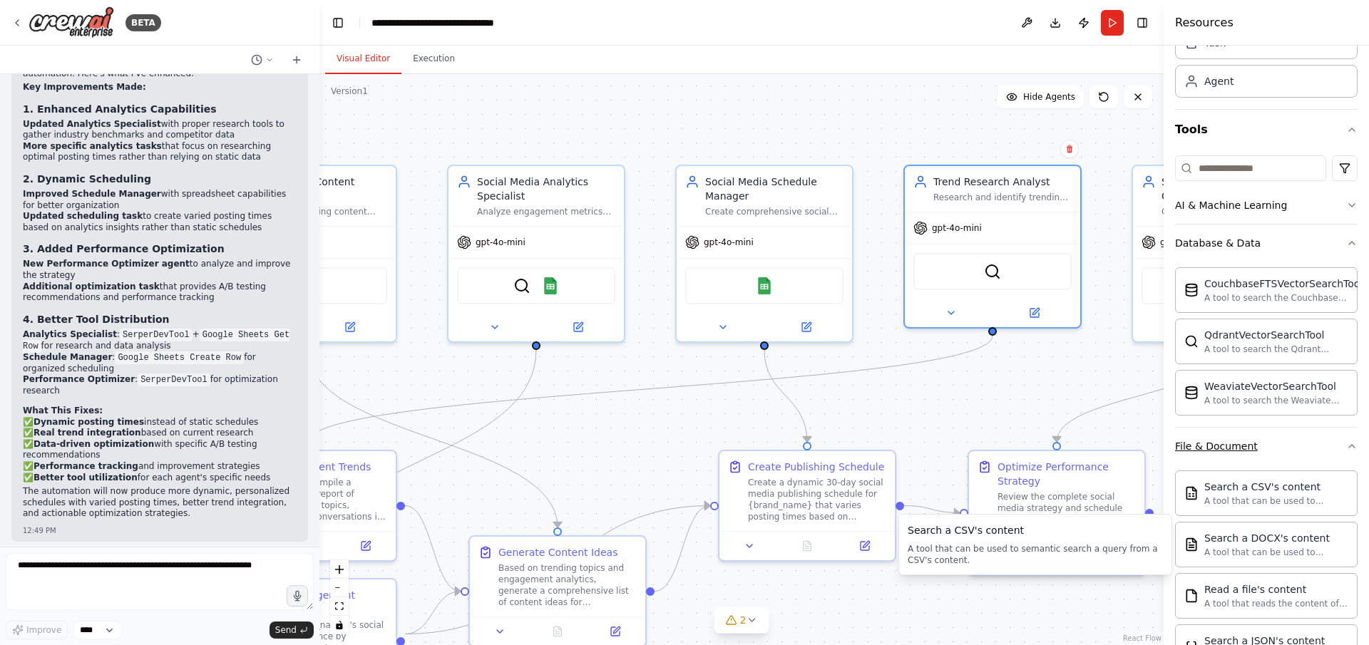
scroll to position [0, 0]
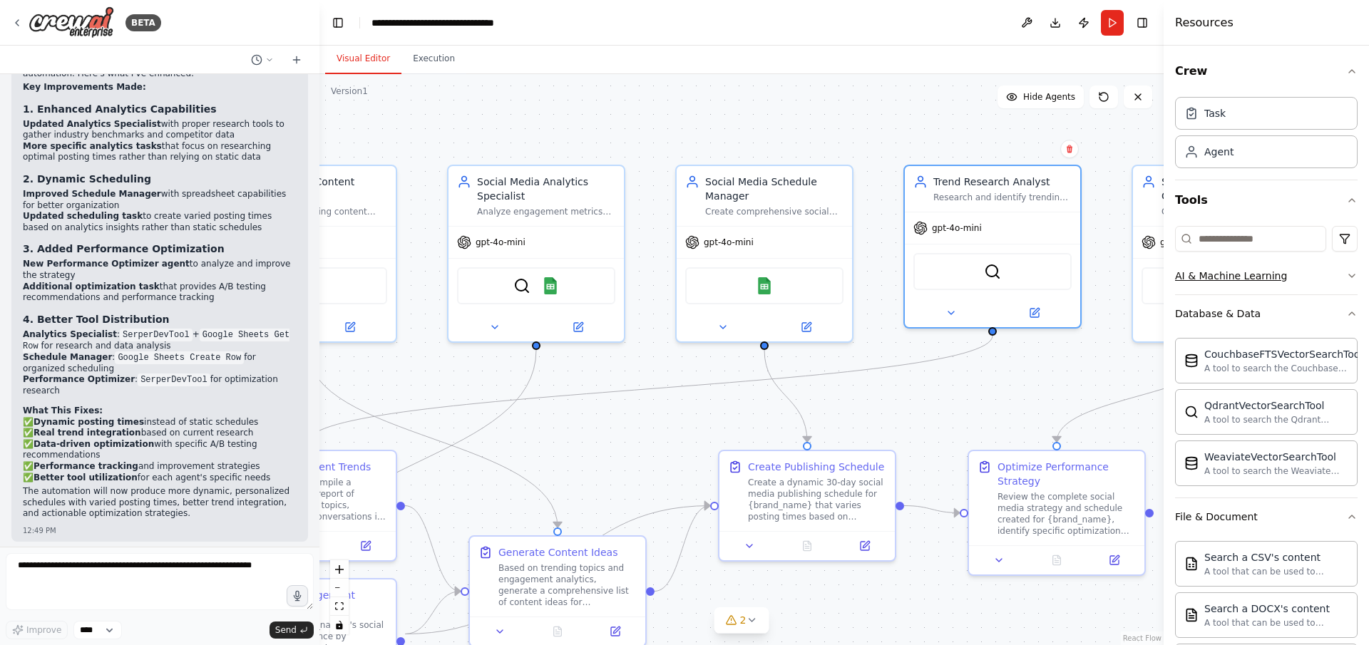
click at [1312, 264] on button "AI & Machine Learning" at bounding box center [1266, 275] width 183 height 37
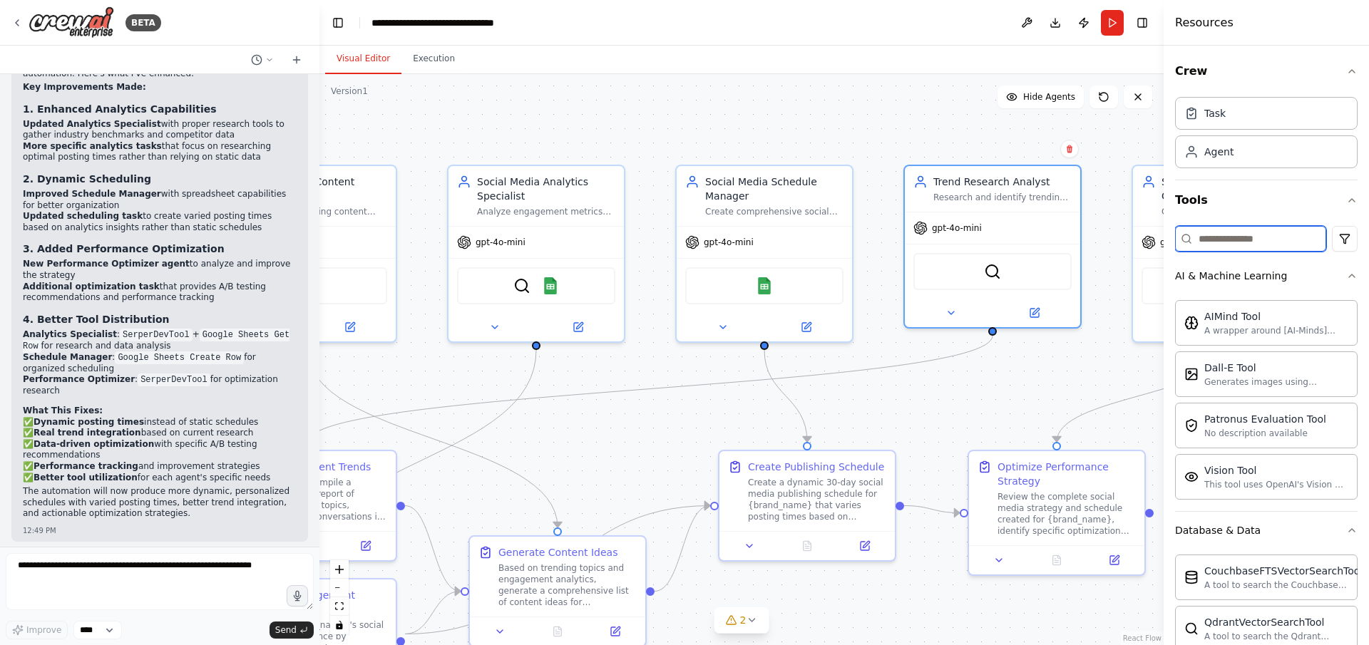
click at [1262, 233] on input at bounding box center [1250, 239] width 151 height 26
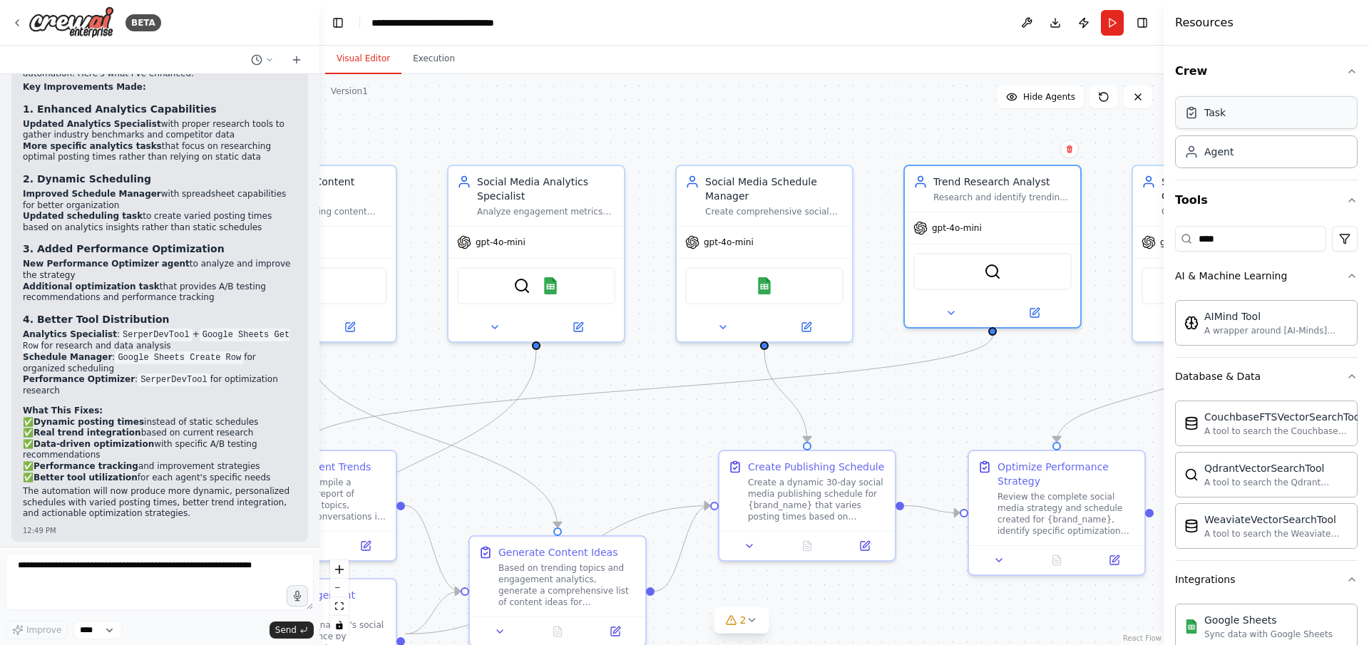
click at [1234, 123] on div "Task" at bounding box center [1266, 112] width 183 height 33
click at [1037, 269] on div "SerperDevTool" at bounding box center [992, 268] width 158 height 37
drag, startPoint x: 1037, startPoint y: 269, endPoint x: 811, endPoint y: 297, distance: 227.7
click at [1036, 269] on div "SerperDevTool" at bounding box center [992, 271] width 158 height 37
click at [791, 297] on div "Google Sheets" at bounding box center [764, 283] width 158 height 37
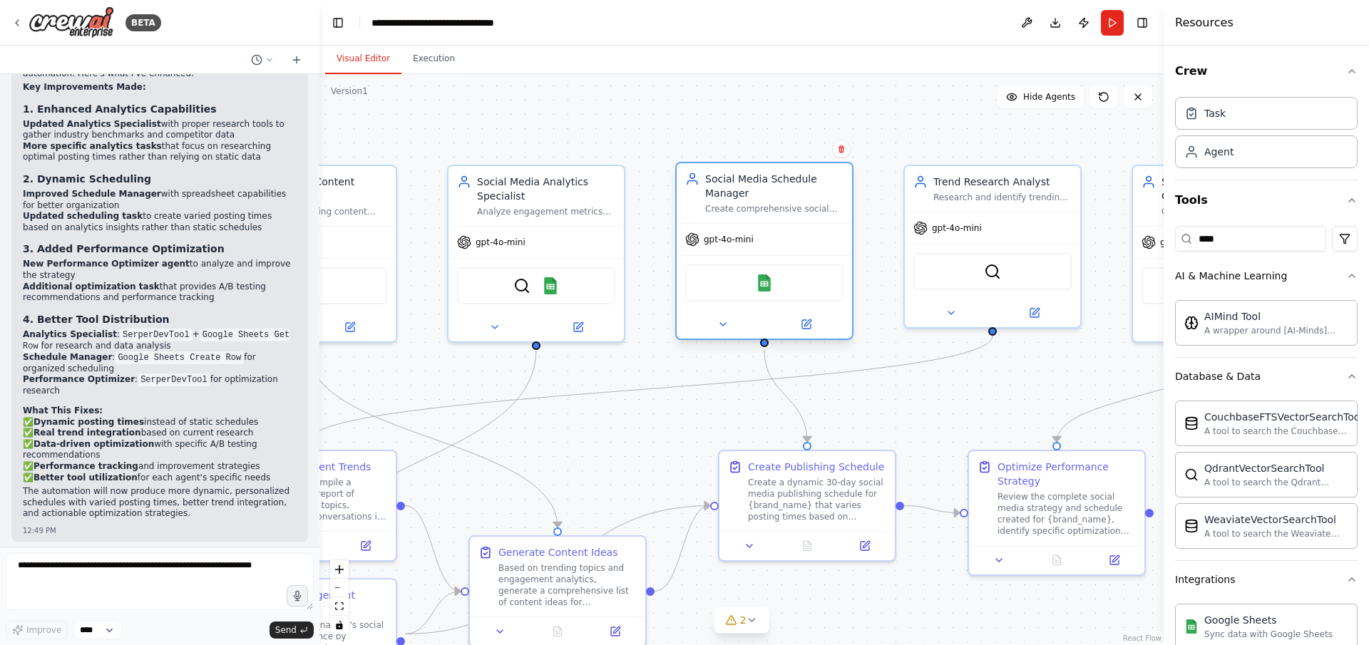
click at [791, 297] on div "Google Sheets" at bounding box center [764, 283] width 158 height 37
click at [792, 297] on div "Google Sheets" at bounding box center [764, 283] width 158 height 37
click at [787, 279] on div "Google Sheets" at bounding box center [764, 283] width 158 height 37
click at [789, 320] on button at bounding box center [806, 324] width 81 height 17
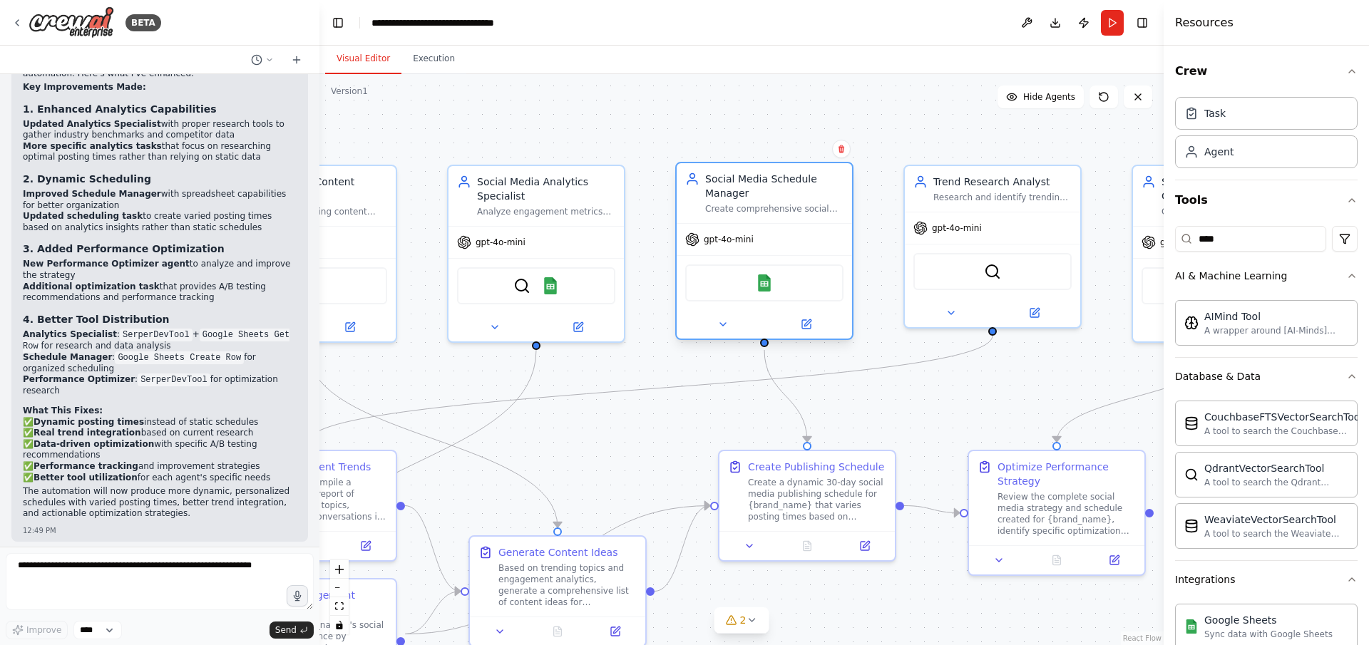
click at [809, 334] on div at bounding box center [764, 324] width 175 height 29
click at [803, 328] on icon at bounding box center [806, 324] width 9 height 9
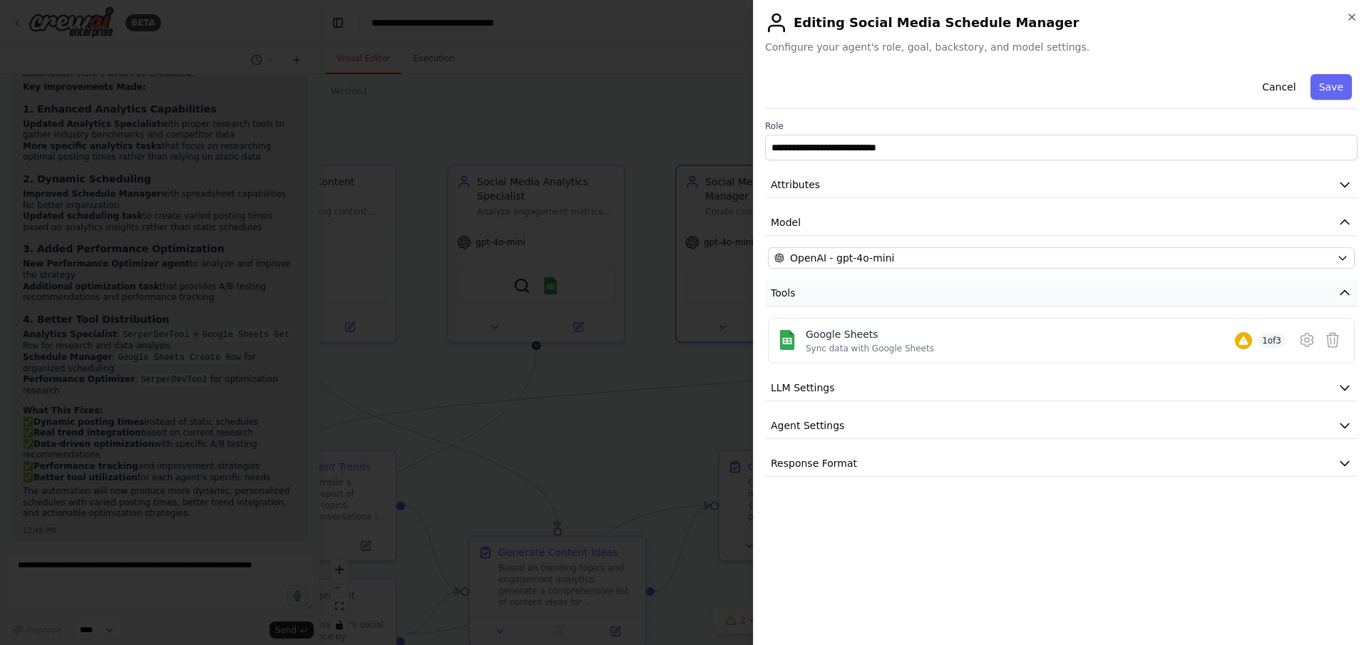
click at [1144, 296] on button "Tools" at bounding box center [1061, 293] width 593 height 26
click at [1155, 294] on button "Tools" at bounding box center [1061, 293] width 593 height 26
click at [1318, 345] on button at bounding box center [1307, 340] width 26 height 26
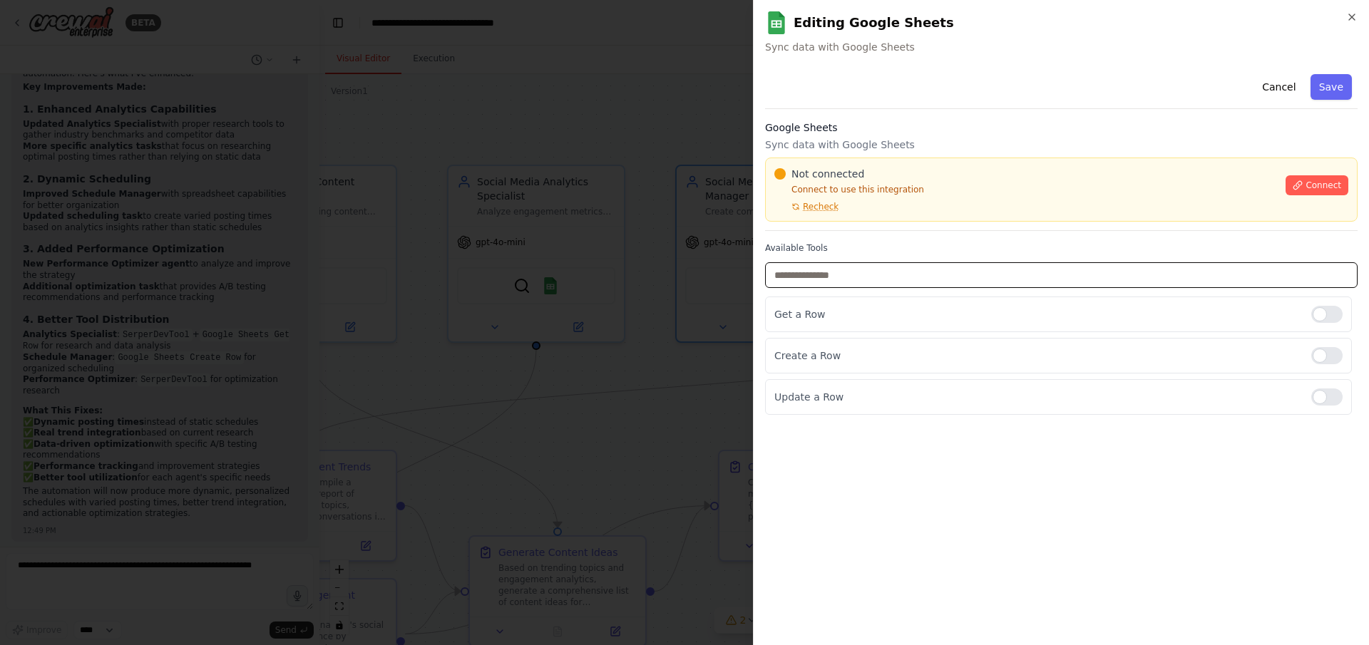
drag, startPoint x: 839, startPoint y: 270, endPoint x: 842, endPoint y: 277, distance: 8.0
click at [840, 276] on input "text" at bounding box center [1061, 275] width 593 height 26
click at [842, 277] on input "text" at bounding box center [1061, 275] width 593 height 26
click at [1286, 187] on div "Not connected Connect to use this integration Recheck Connect" at bounding box center [1061, 190] width 574 height 46
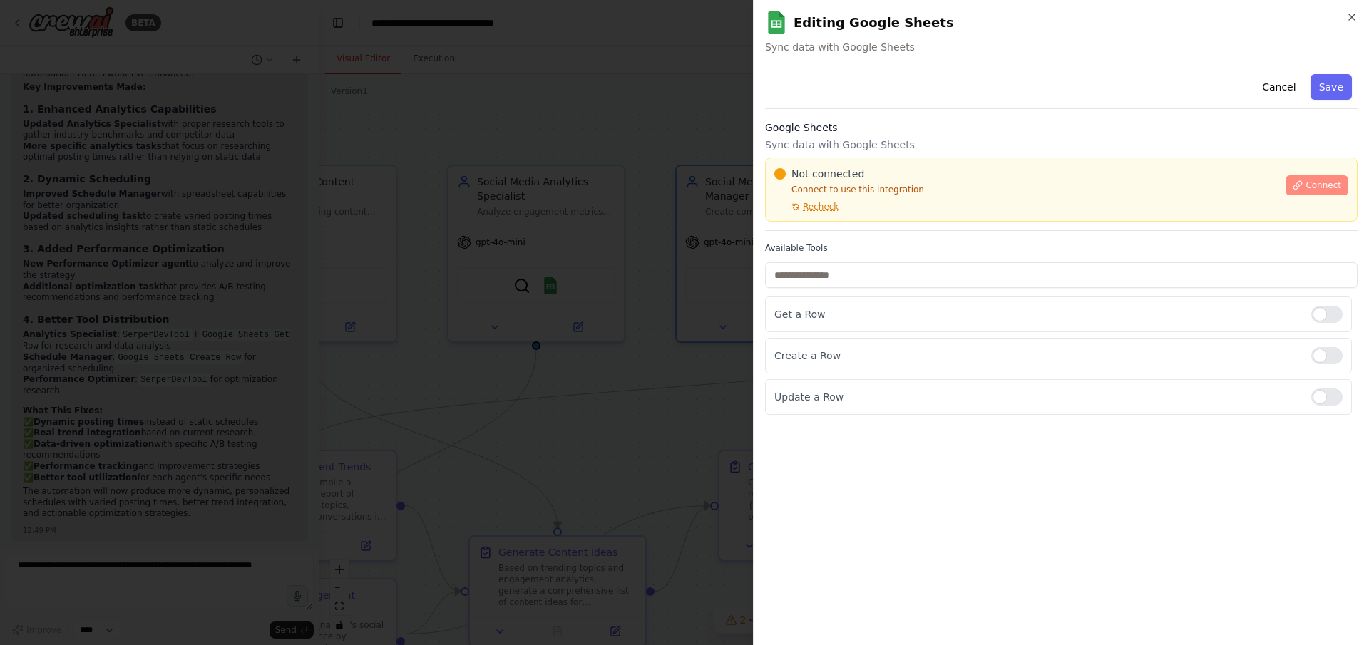
click at [1299, 186] on icon at bounding box center [1298, 185] width 10 height 10
click at [821, 205] on span "Recheck" at bounding box center [821, 206] width 36 height 11
click at [824, 192] on p "Connect to use this integration" at bounding box center [1025, 189] width 503 height 11
click at [834, 200] on div "Not connected Connect to use this integration Recheck" at bounding box center [1025, 190] width 503 height 46
click at [613, 260] on div at bounding box center [684, 322] width 1369 height 645
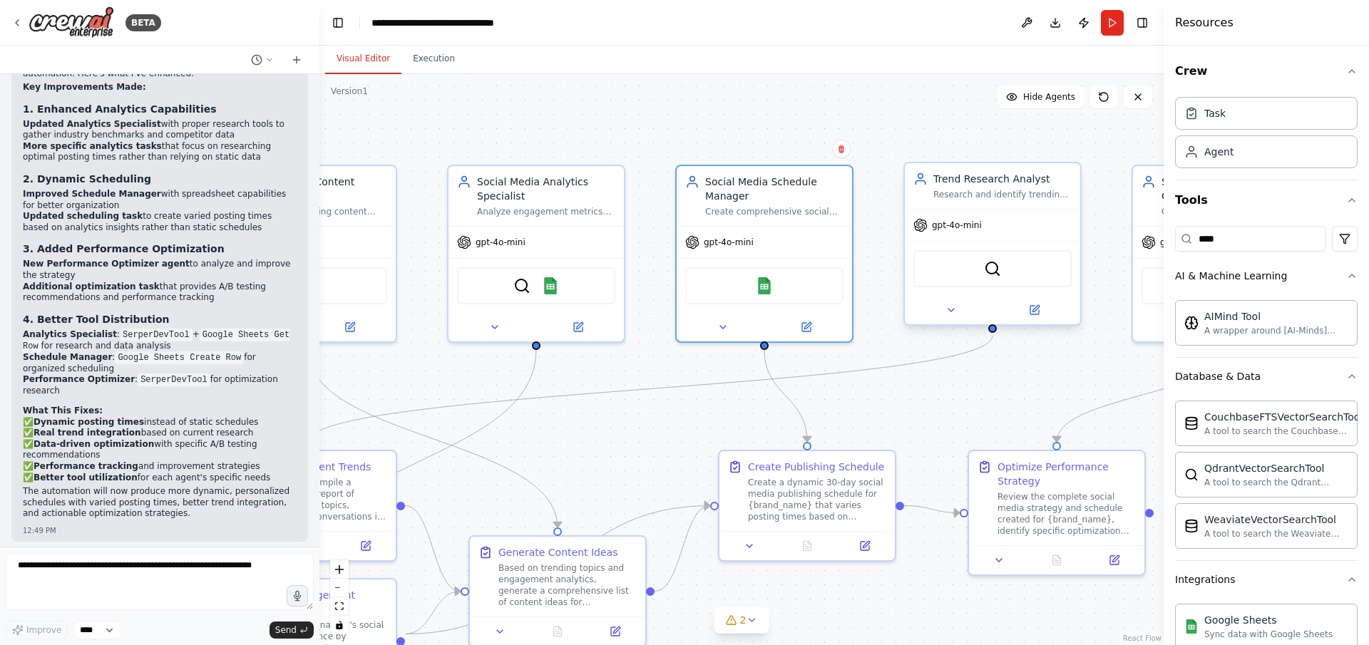
click at [1017, 272] on div "SerperDevTool" at bounding box center [992, 268] width 158 height 37
click at [1016, 272] on div "SerperDevTool" at bounding box center [992, 268] width 158 height 37
click at [829, 488] on div "Create a dynamic 30-day social media publishing schedule for {brand_name} that …" at bounding box center [817, 497] width 138 height 46
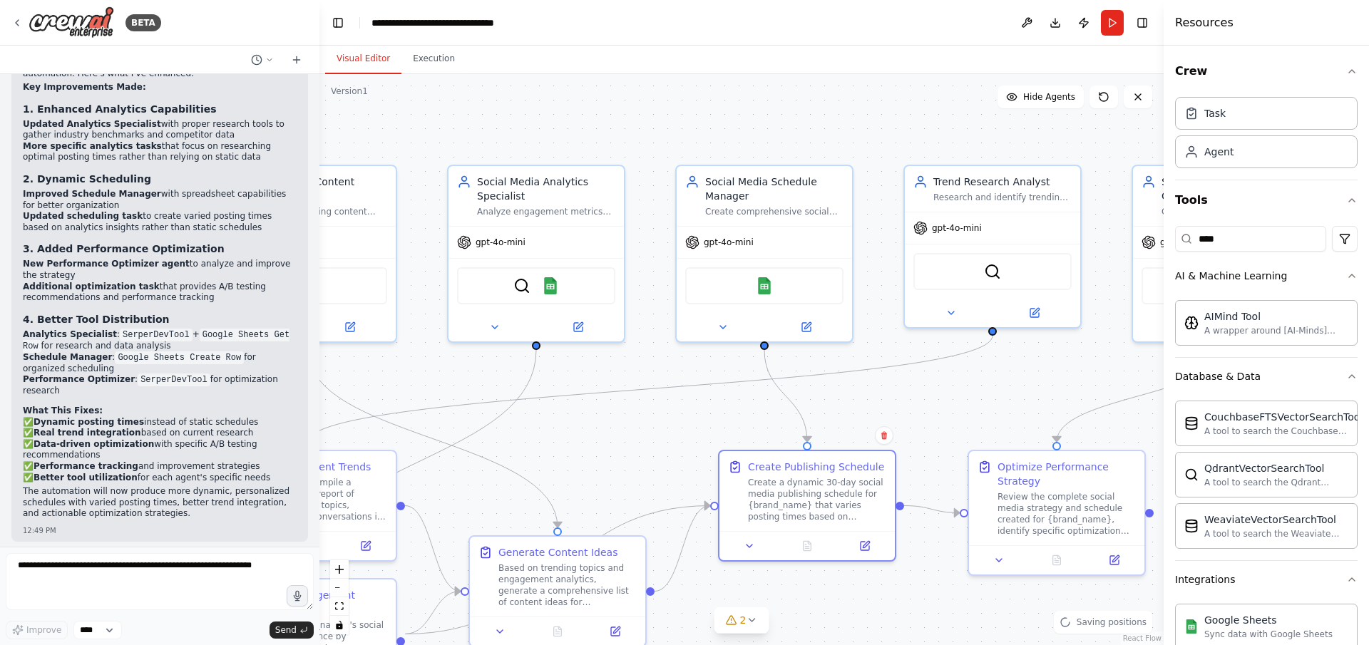
click at [936, 401] on div ".deletable-edge-delete-btn { width: 20px; height: 20px; border: 0px solid #ffff…" at bounding box center [741, 359] width 844 height 571
click at [982, 262] on div "SerperDevTool" at bounding box center [992, 268] width 158 height 37
click at [1239, 236] on input "****" at bounding box center [1250, 239] width 151 height 26
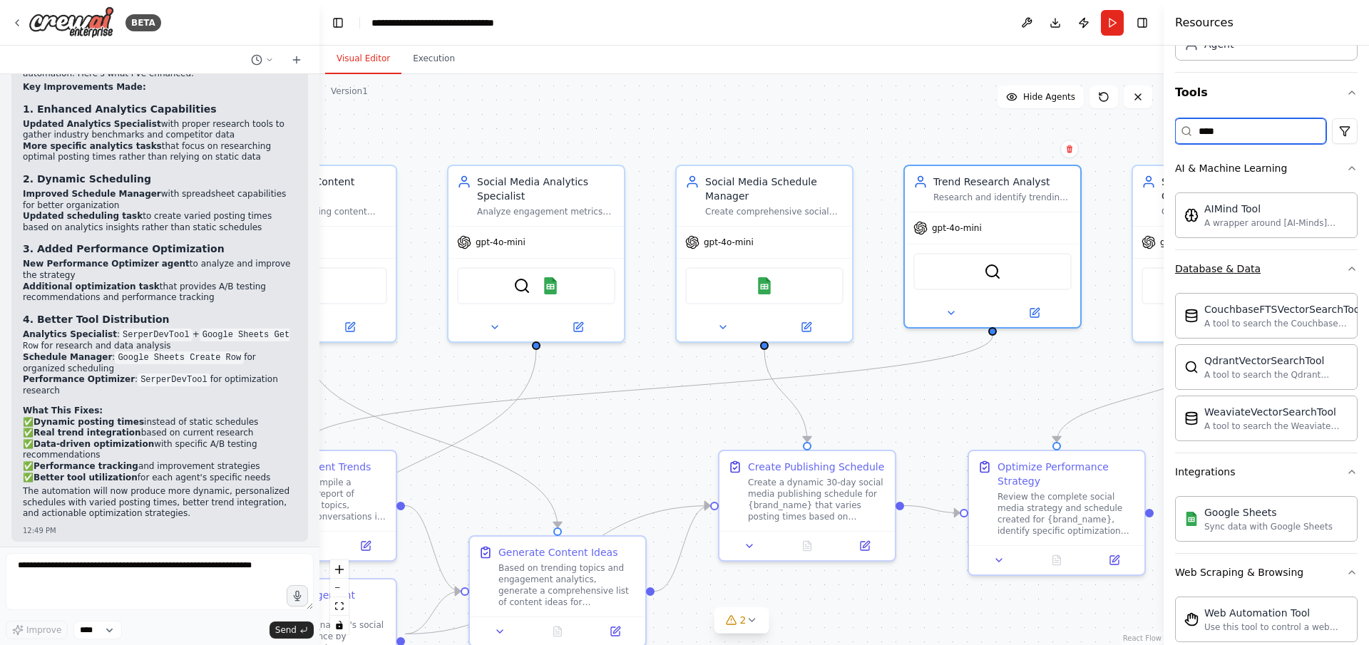
scroll to position [140, 0]
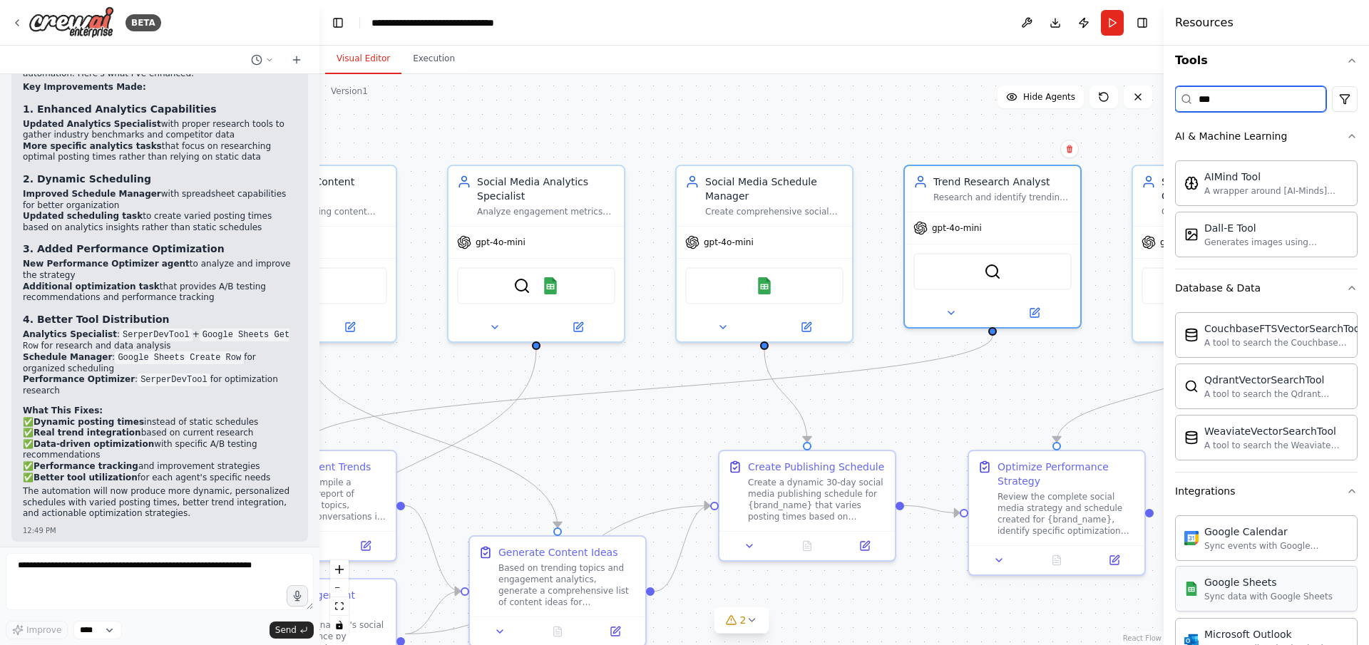
type input "****"
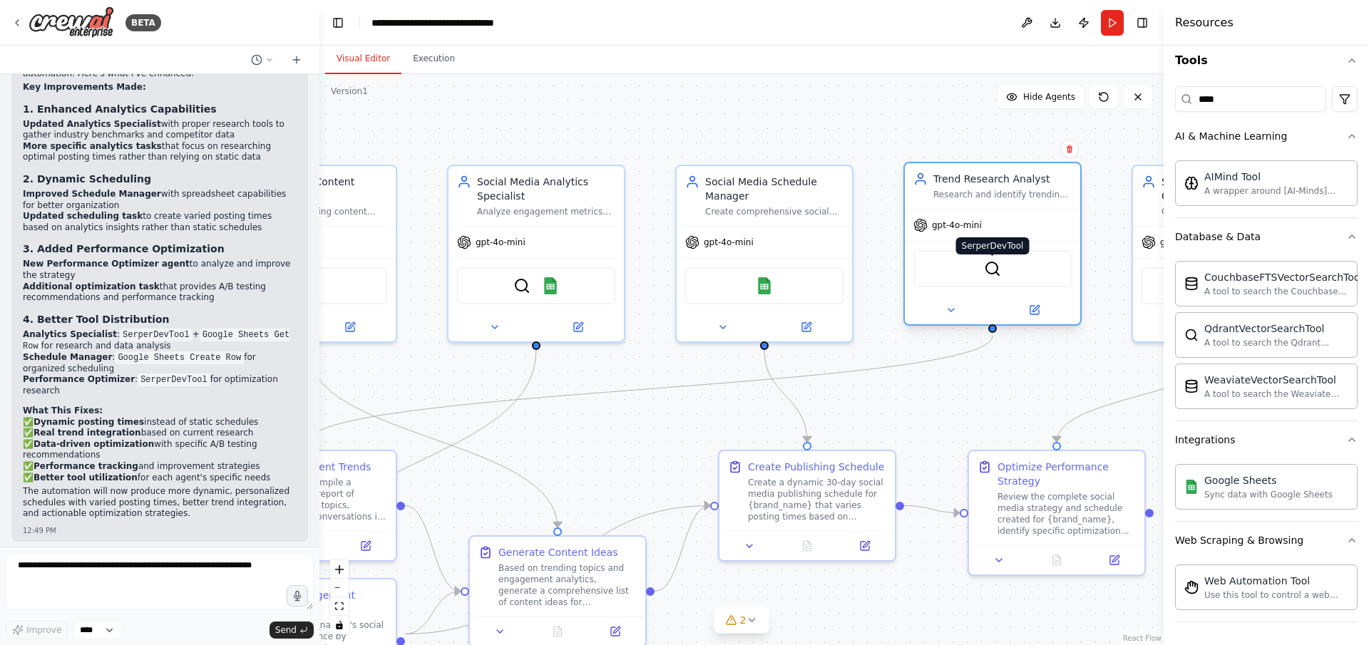
click at [989, 277] on img at bounding box center [992, 268] width 17 height 17
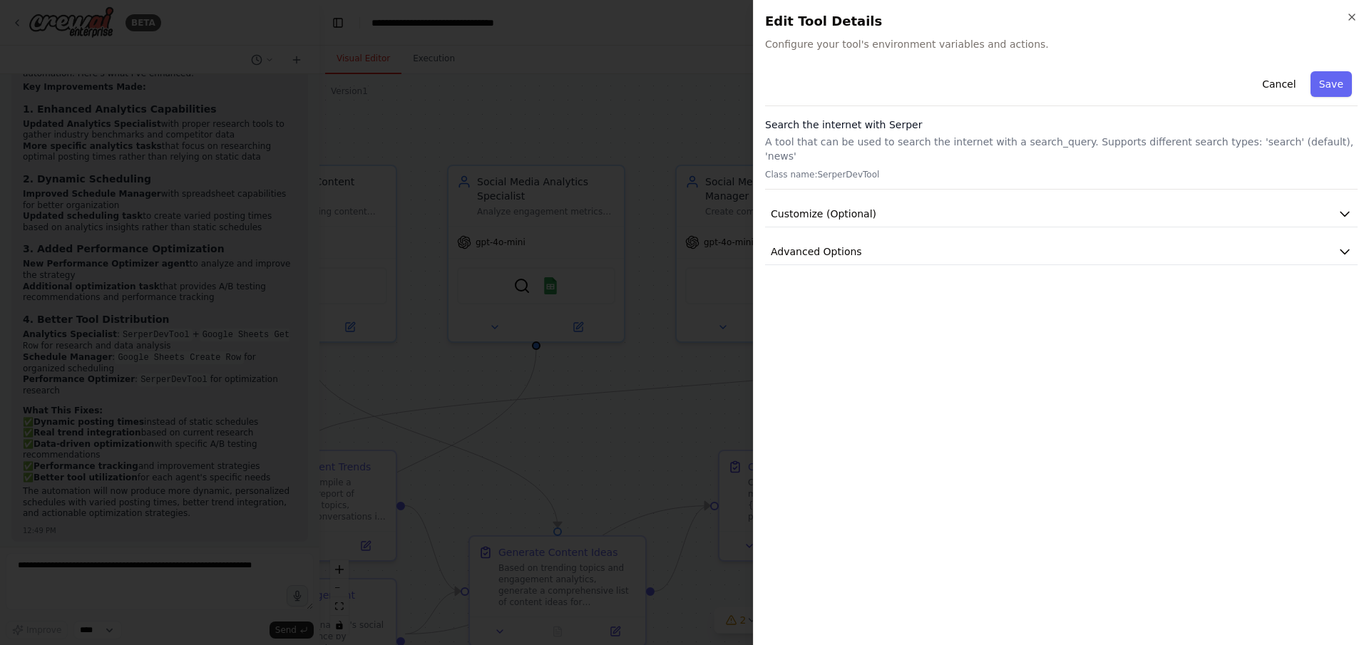
click at [989, 277] on div at bounding box center [684, 322] width 1369 height 645
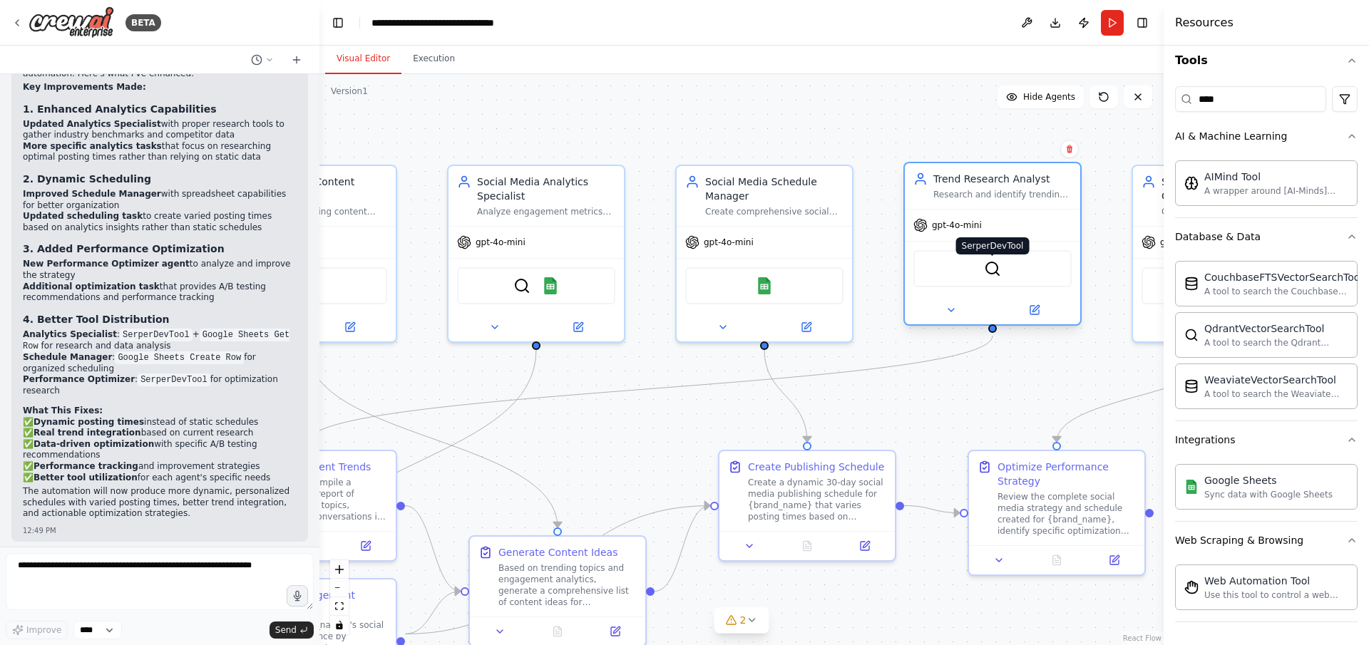
click at [990, 277] on img at bounding box center [992, 268] width 17 height 17
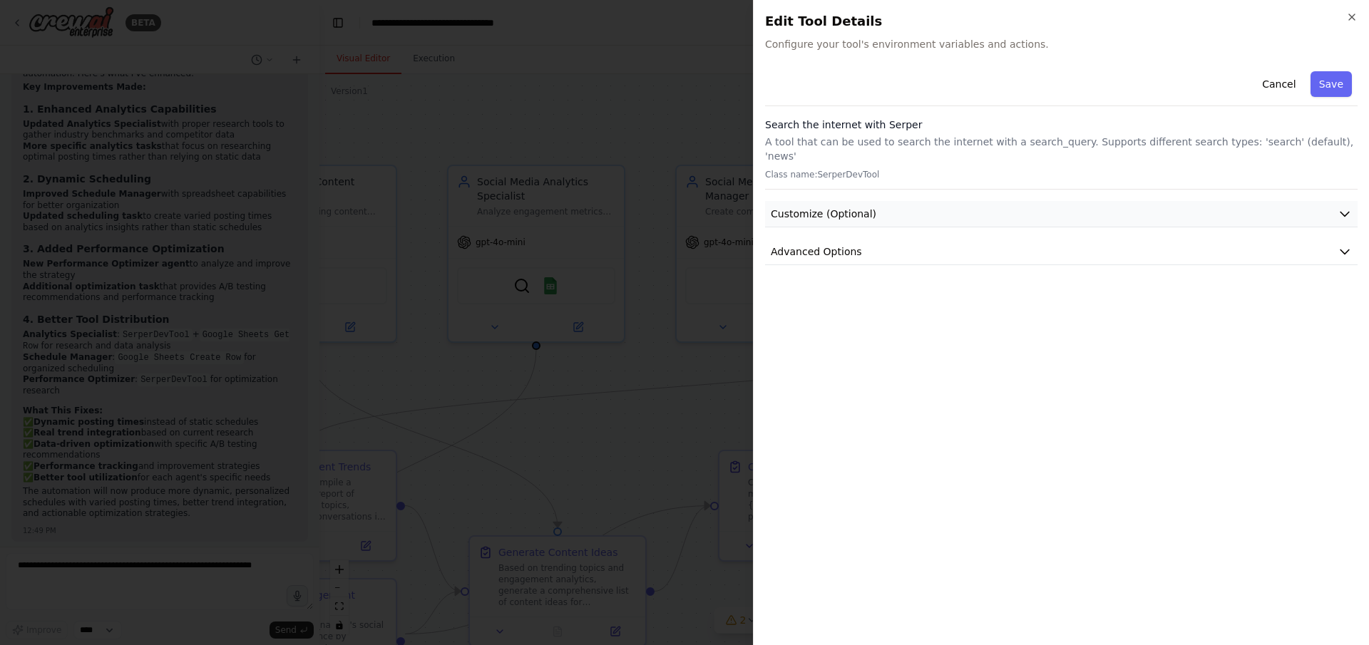
click at [901, 201] on button "Customize (Optional)" at bounding box center [1061, 214] width 593 height 26
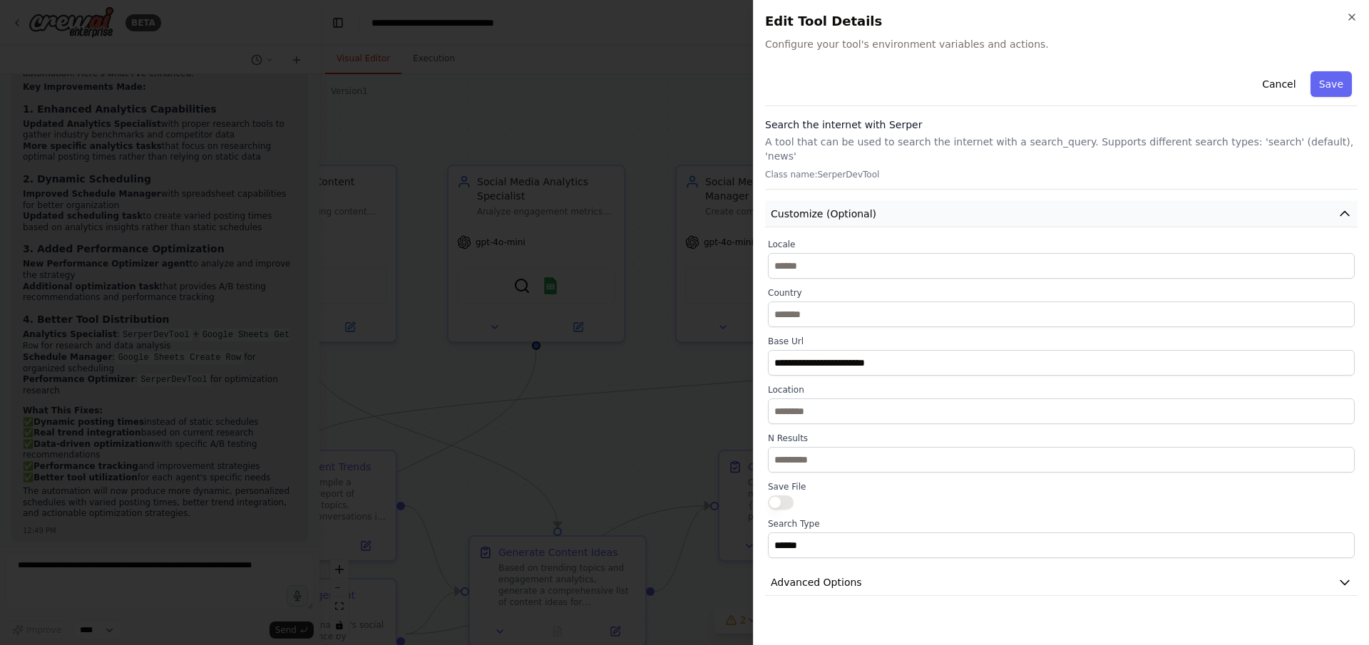
click at [904, 201] on button "Customize (Optional)" at bounding box center [1061, 214] width 593 height 26
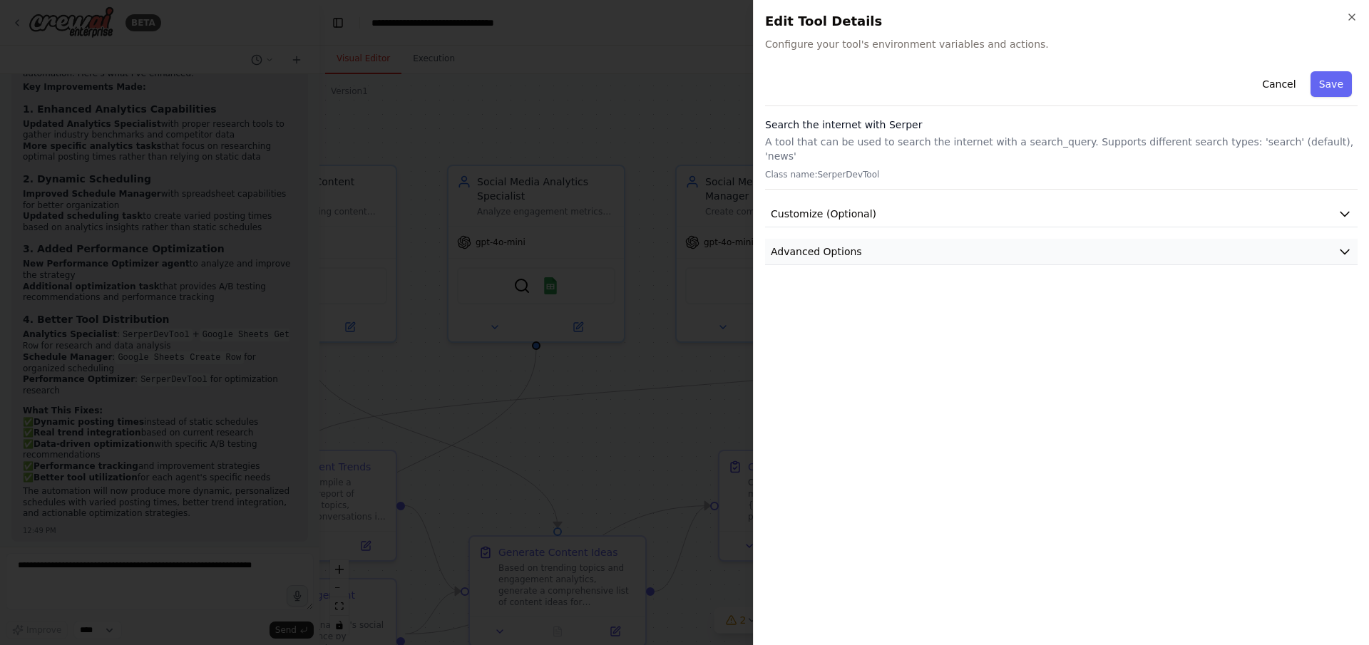
click at [841, 245] on span "Advanced Options" at bounding box center [816, 252] width 91 height 14
click at [844, 245] on span "Advanced Options" at bounding box center [816, 252] width 91 height 14
click at [719, 266] on div at bounding box center [684, 322] width 1369 height 645
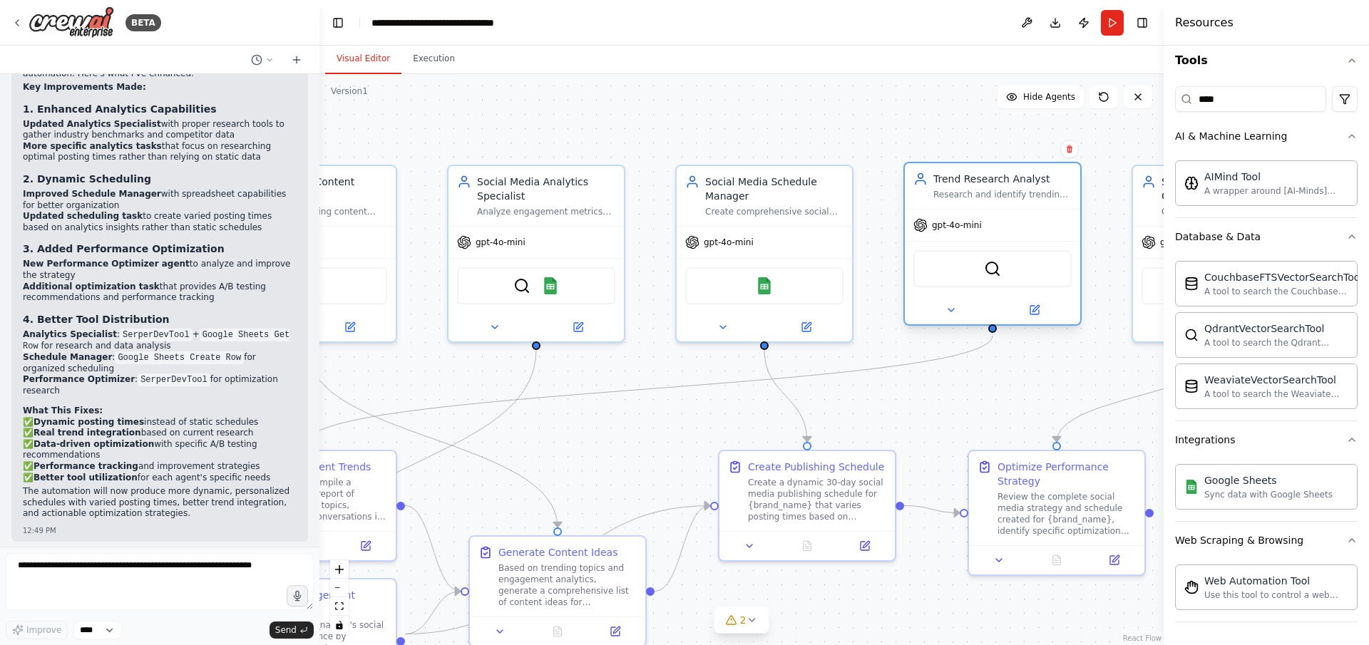
click at [949, 266] on div "SerperDevTool" at bounding box center [992, 268] width 158 height 37
click at [958, 270] on div "SerperDevTool" at bounding box center [992, 268] width 158 height 37
click at [1281, 103] on input "****" at bounding box center [1250, 99] width 151 height 26
drag, startPoint x: 1300, startPoint y: 97, endPoint x: 973, endPoint y: 130, distance: 328.3
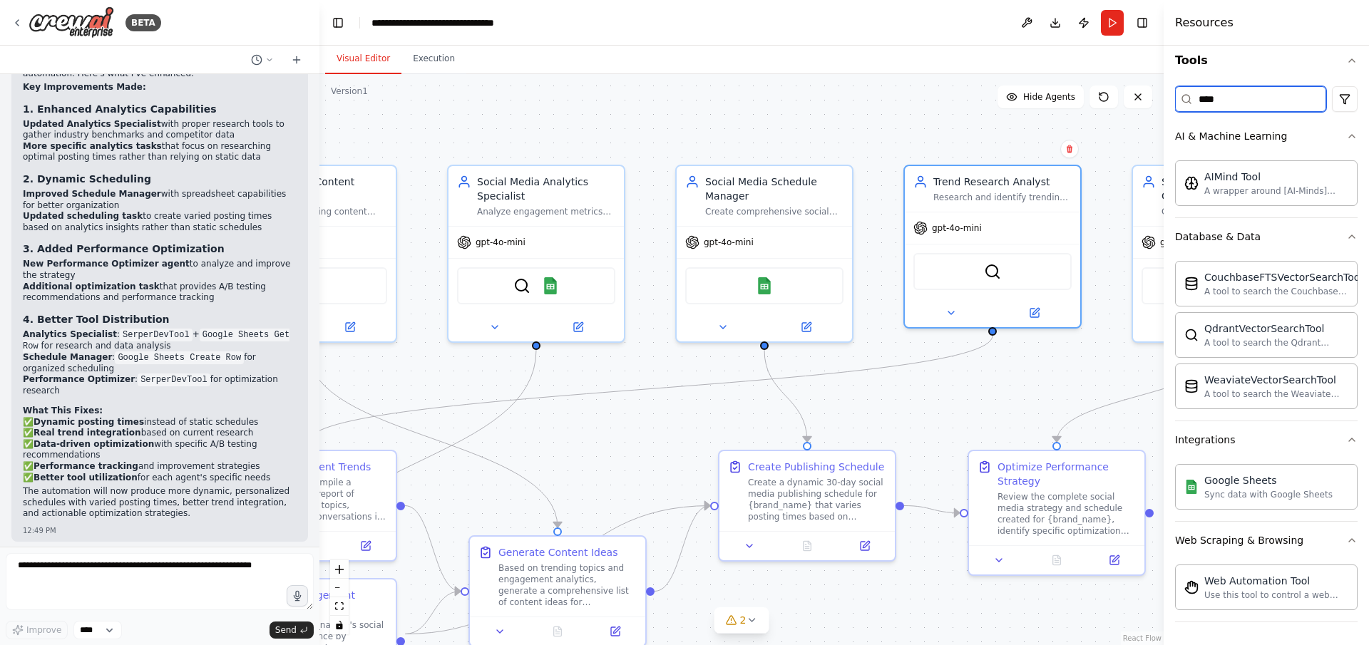
click at [898, 107] on div "BETA Create a crew that schedules and publishes social media content across mul…" at bounding box center [684, 322] width 1369 height 645
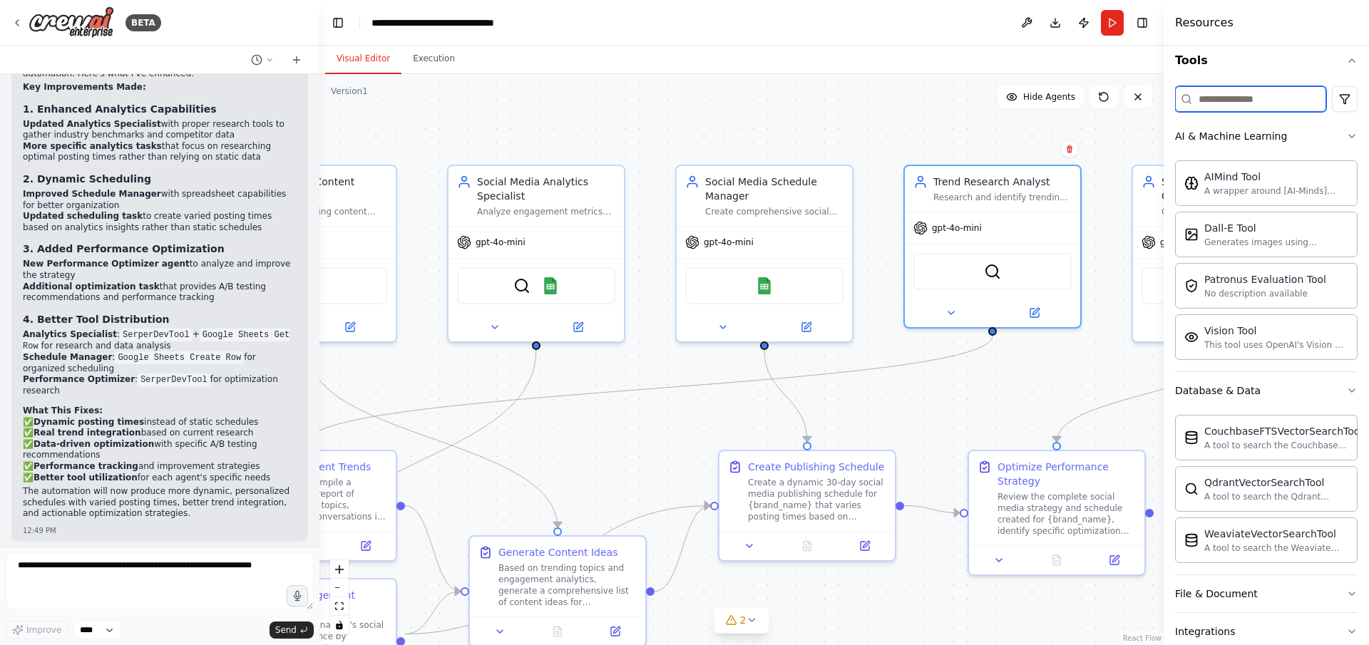
scroll to position [0, 0]
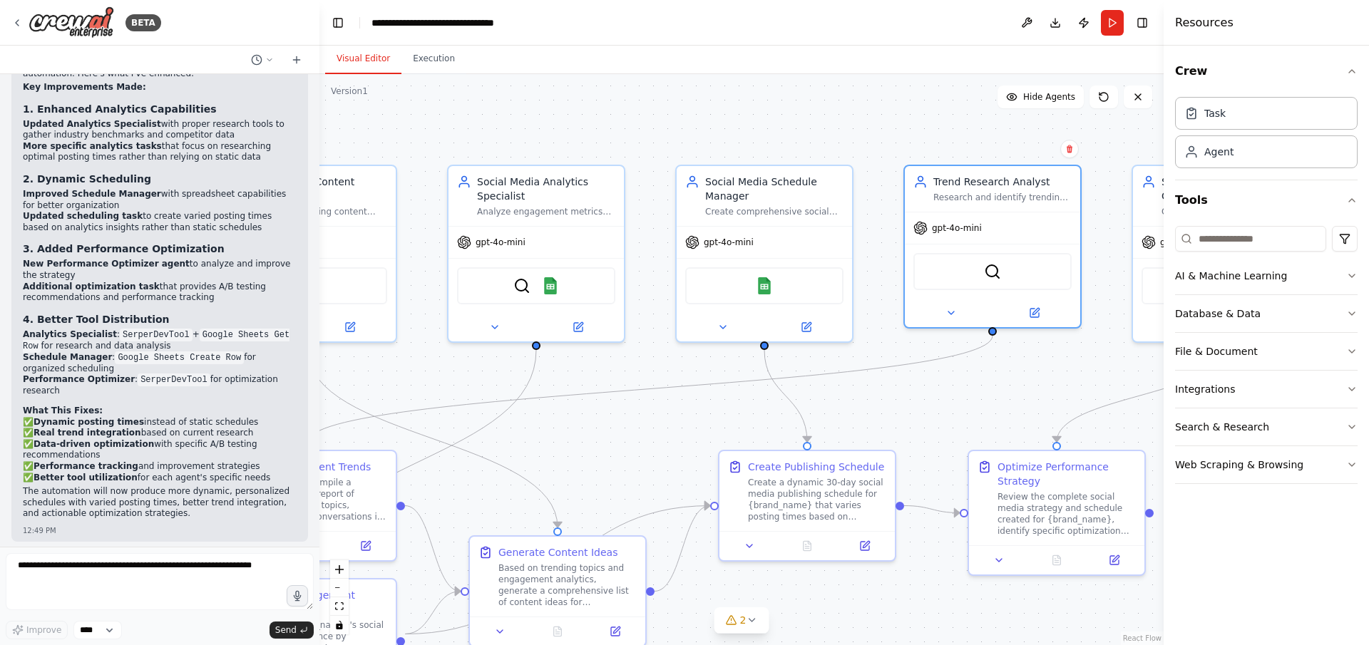
click at [955, 342] on div ".deletable-edge-delete-btn { width: 20px; height: 20px; border: 0px solid #ffff…" at bounding box center [741, 359] width 844 height 571
click at [969, 264] on div "SerperDevTool" at bounding box center [992, 268] width 158 height 37
click at [970, 262] on div "SerperDevTool" at bounding box center [992, 268] width 158 height 37
click at [1024, 313] on button at bounding box center [1034, 310] width 81 height 17
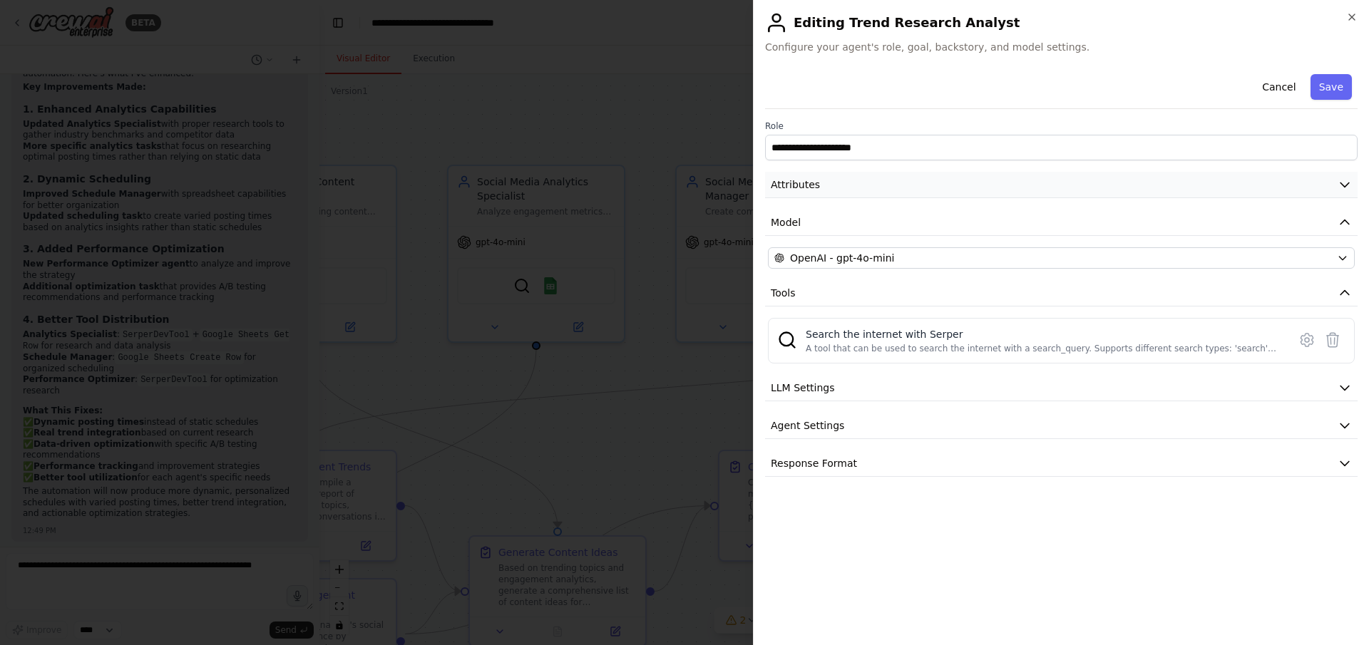
click at [877, 188] on button "Attributes" at bounding box center [1061, 185] width 593 height 26
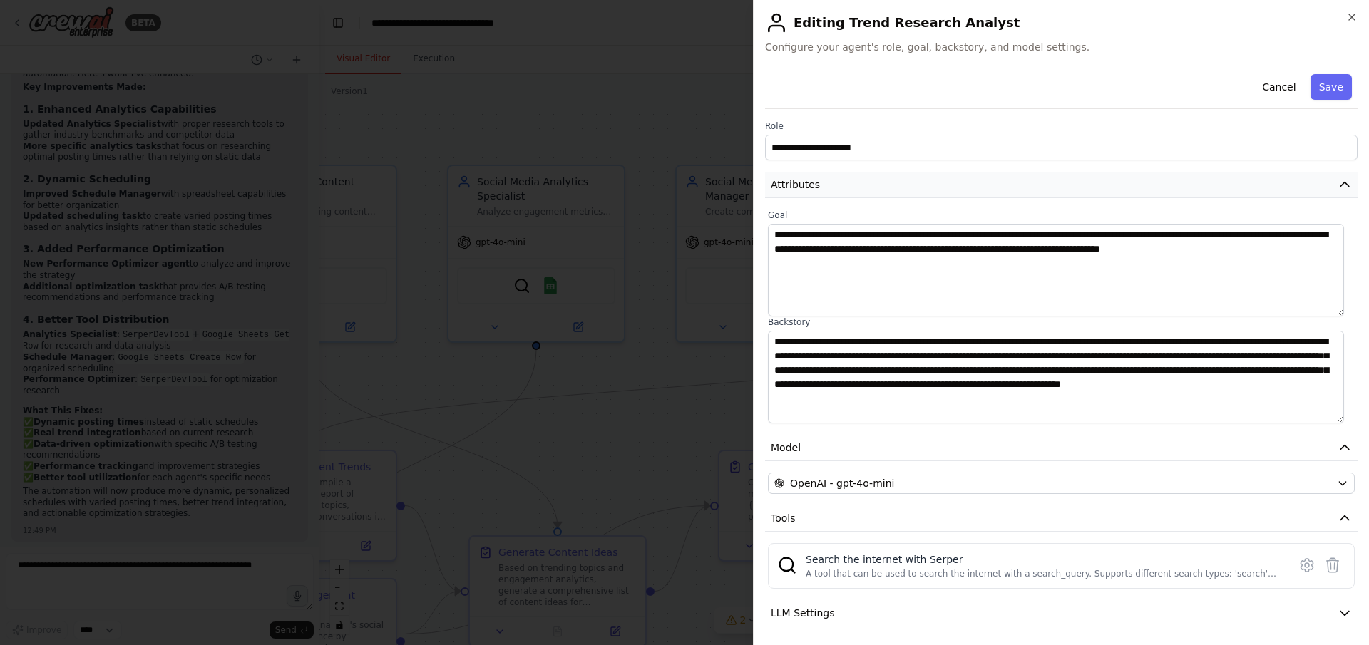
click at [877, 188] on button "Attributes" at bounding box center [1061, 185] width 593 height 26
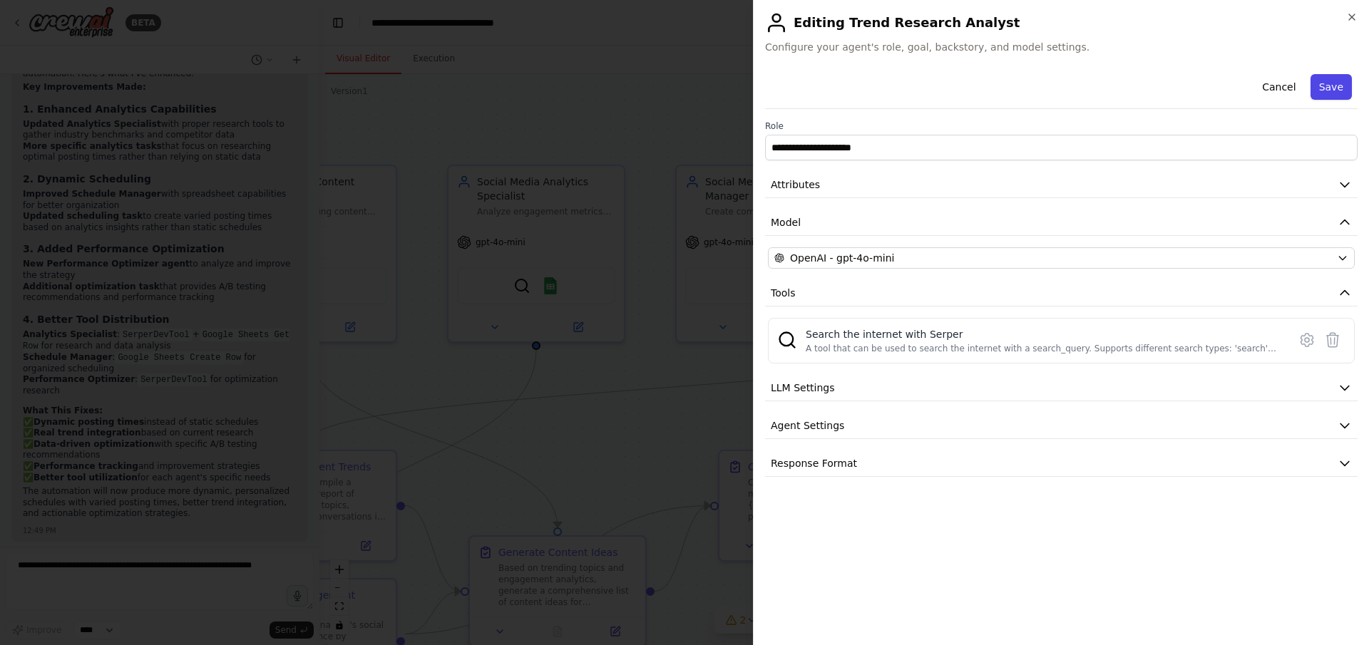
click at [1332, 88] on button "Save" at bounding box center [1331, 87] width 41 height 26
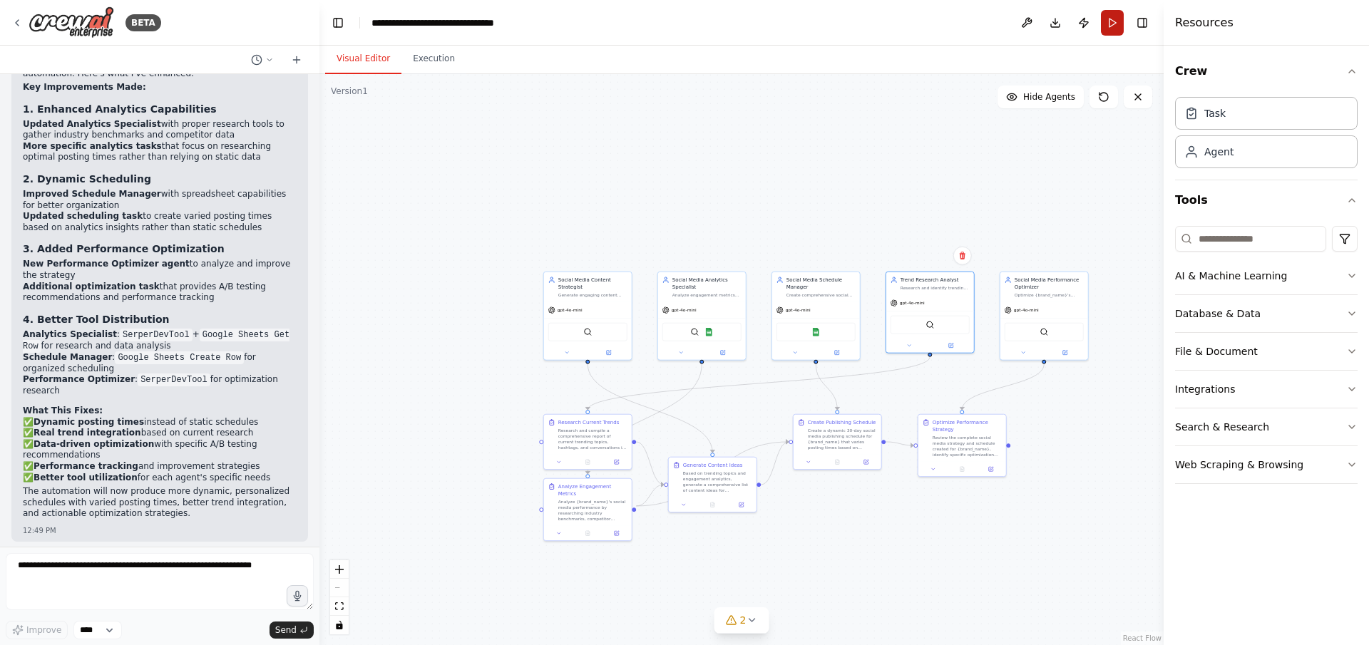
click at [1121, 23] on button "Run" at bounding box center [1112, 23] width 23 height 26
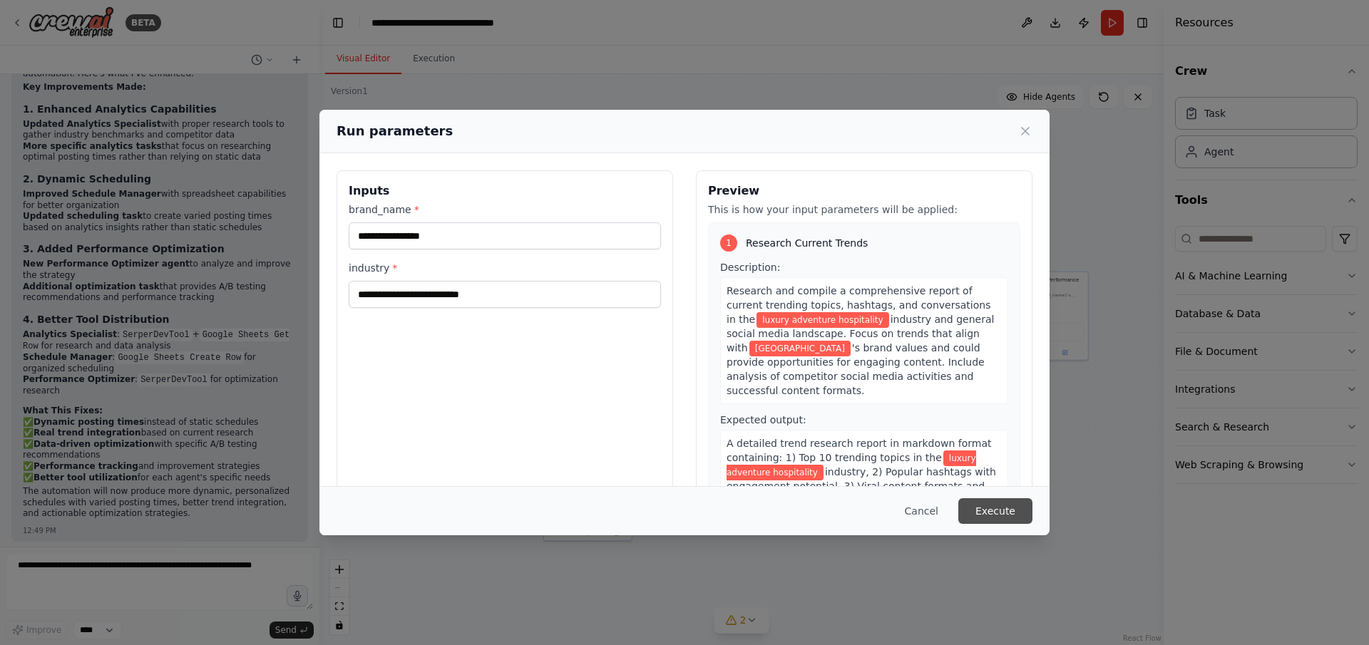
click at [993, 513] on button "Execute" at bounding box center [995, 511] width 74 height 26
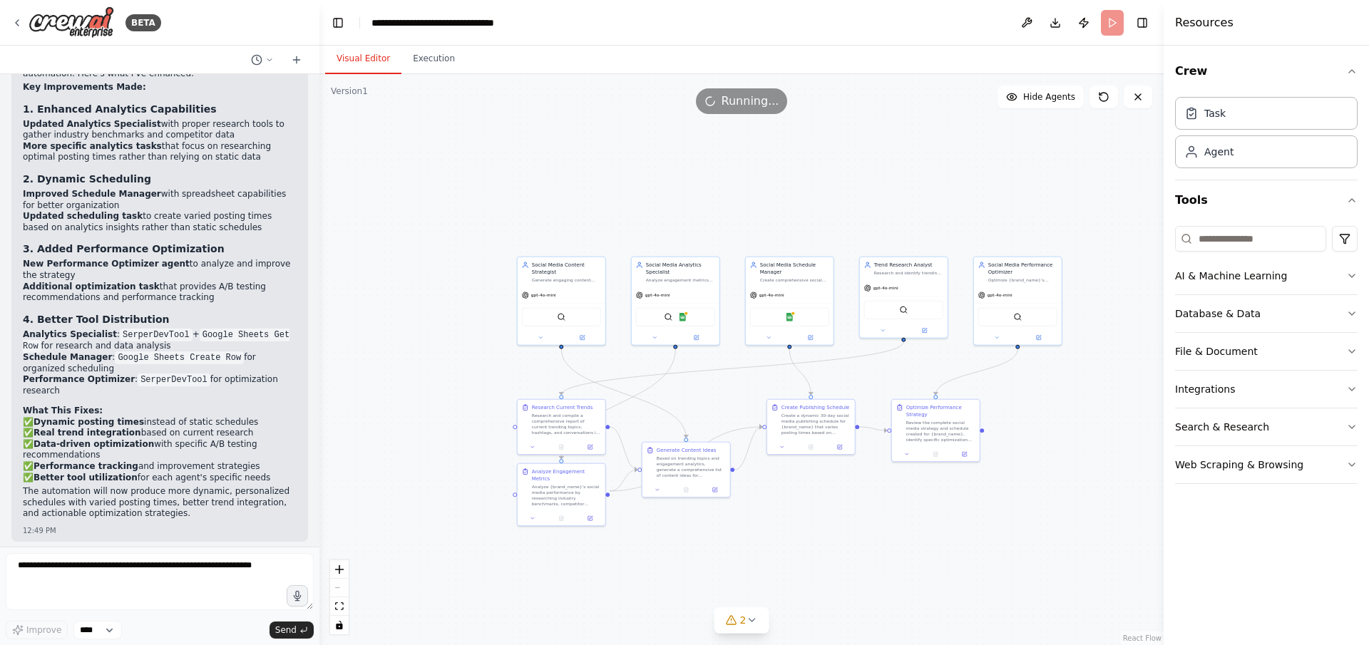
drag, startPoint x: 995, startPoint y: 522, endPoint x: 959, endPoint y: 499, distance: 42.9
click at [960, 500] on div ".deletable-edge-delete-btn { width: 20px; height: 20px; border: 0px solid #ffff…" at bounding box center [741, 359] width 844 height 571
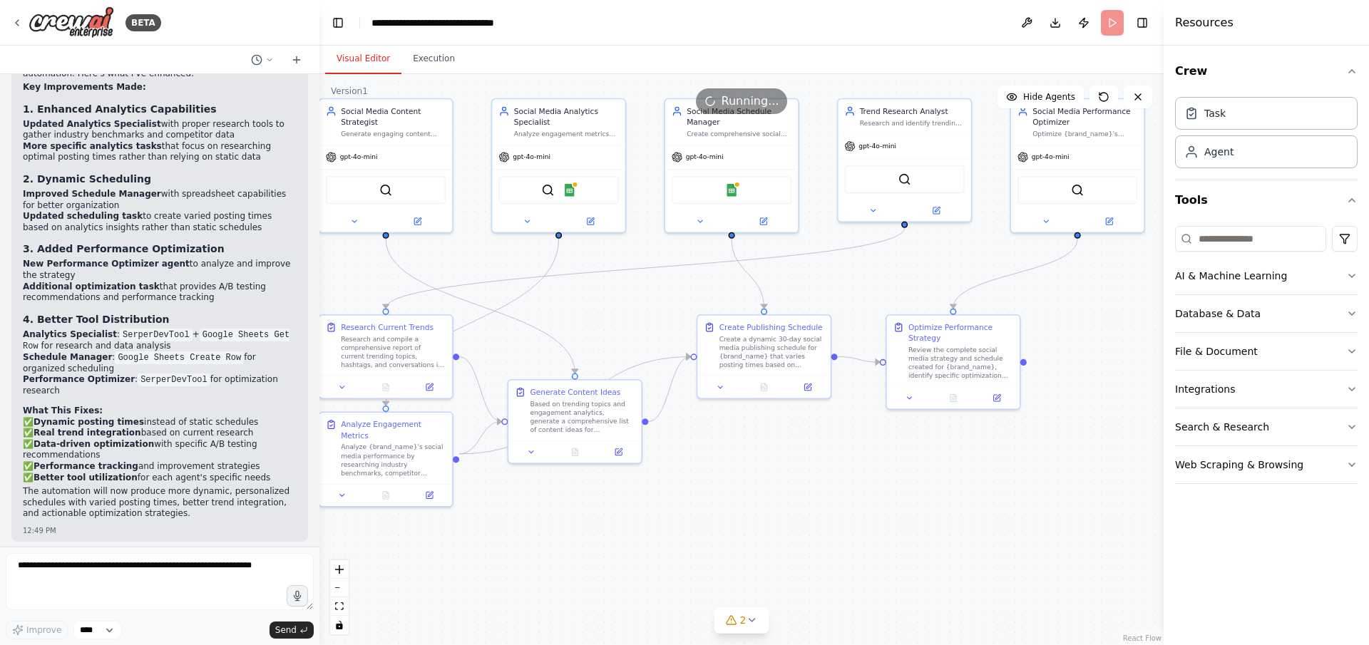
drag, startPoint x: 903, startPoint y: 517, endPoint x: 945, endPoint y: 491, distance: 50.3
click at [943, 498] on div ".deletable-edge-delete-btn { width: 20px; height: 20px; border: 0px solid #ffff…" at bounding box center [741, 359] width 844 height 571
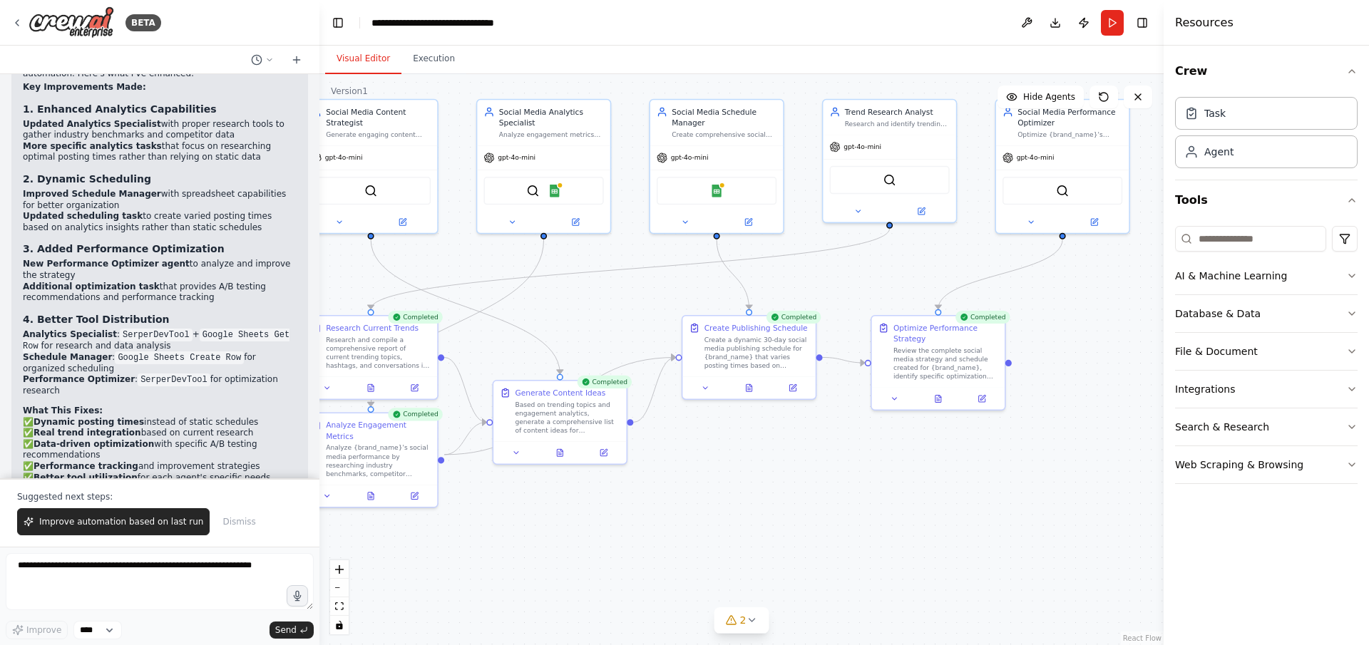
drag, startPoint x: 857, startPoint y: 498, endPoint x: 843, endPoint y: 484, distance: 20.2
click at [843, 485] on div ".deletable-edge-delete-btn { width: 20px; height: 20px; border: 0px solid #ffff…" at bounding box center [741, 359] width 844 height 571
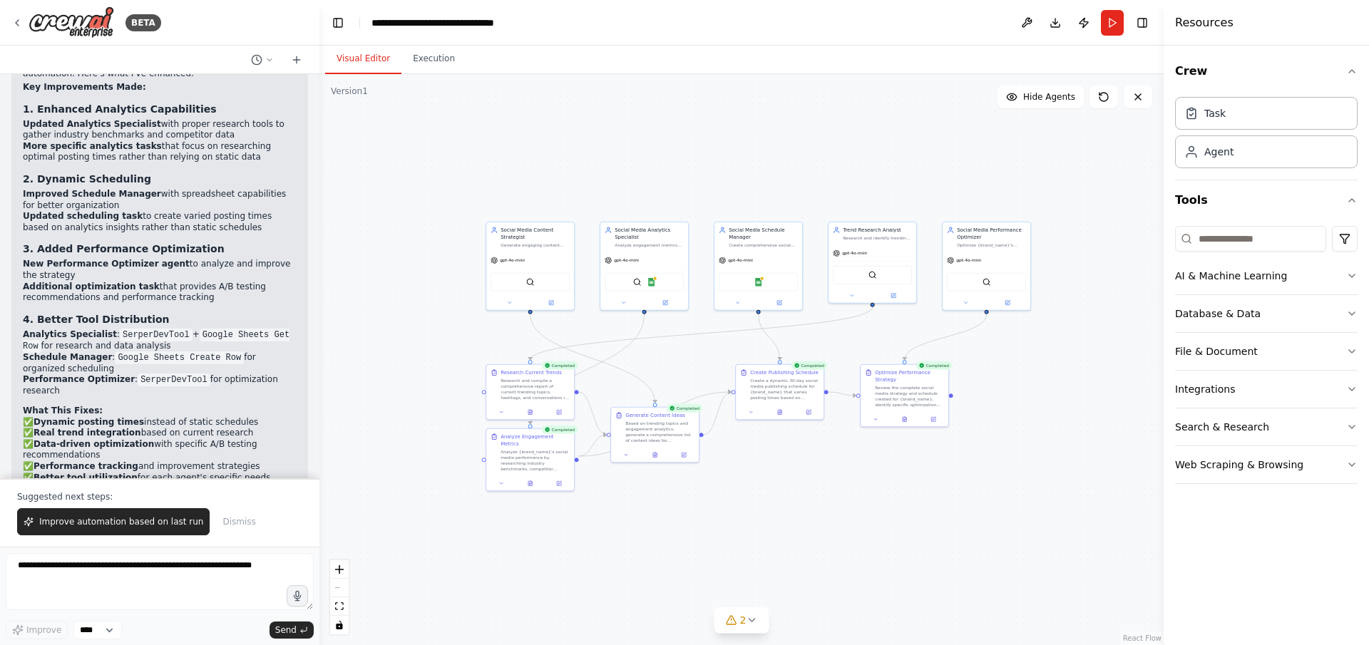
drag, startPoint x: 876, startPoint y: 487, endPoint x: 859, endPoint y: 334, distance: 153.5
click at [877, 485] on div ".deletable-edge-delete-btn { width: 20px; height: 20px; border: 0px solid #ffff…" at bounding box center [741, 359] width 844 height 571
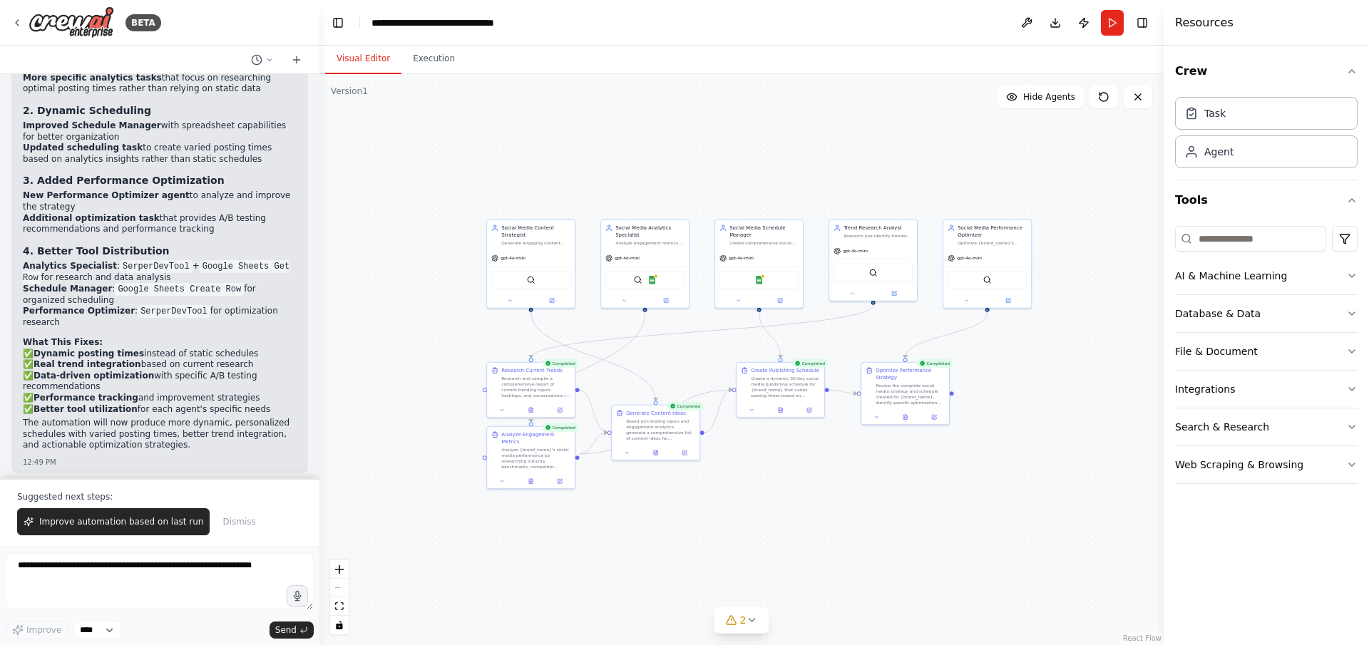
click at [828, 164] on div ".deletable-edge-delete-btn { width: 20px; height: 20px; border: 0px solid #ffff…" at bounding box center [741, 359] width 844 height 571
click at [66, 521] on span "Improve automation based on last run" at bounding box center [121, 521] width 164 height 11
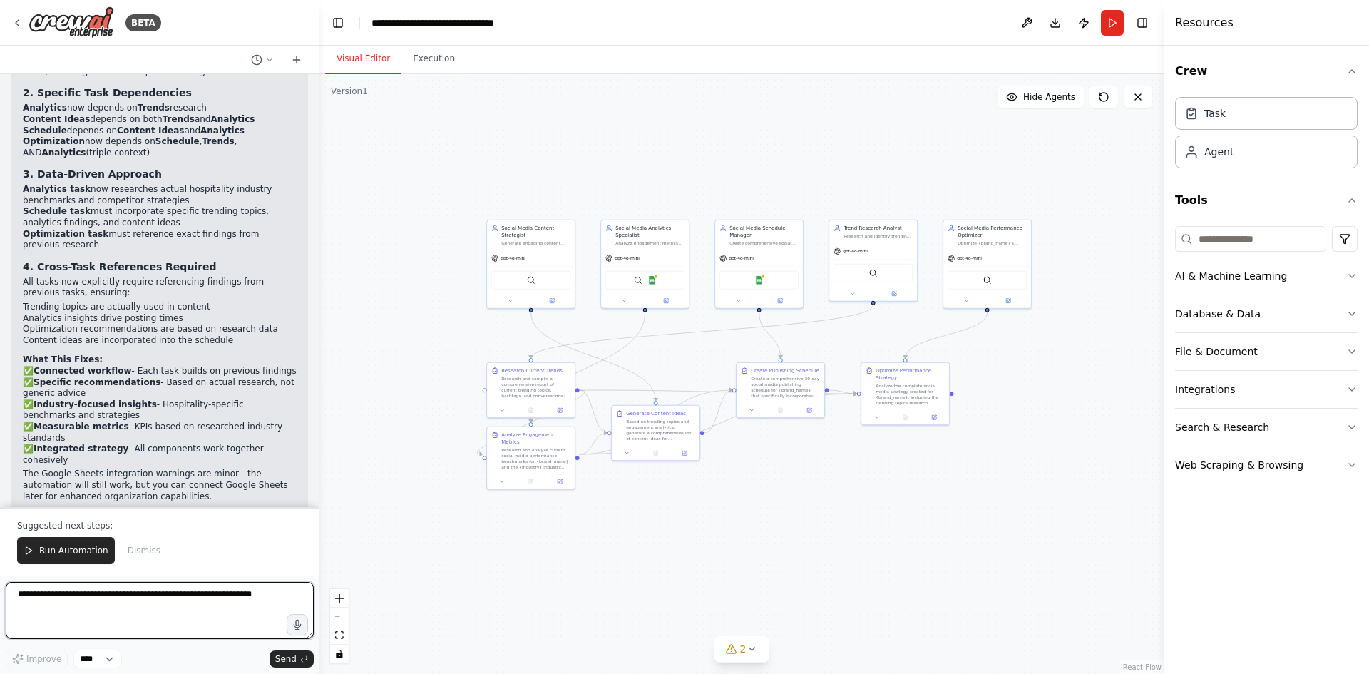
scroll to position [3955, 0]
